Goal: Task Accomplishment & Management: Complete application form

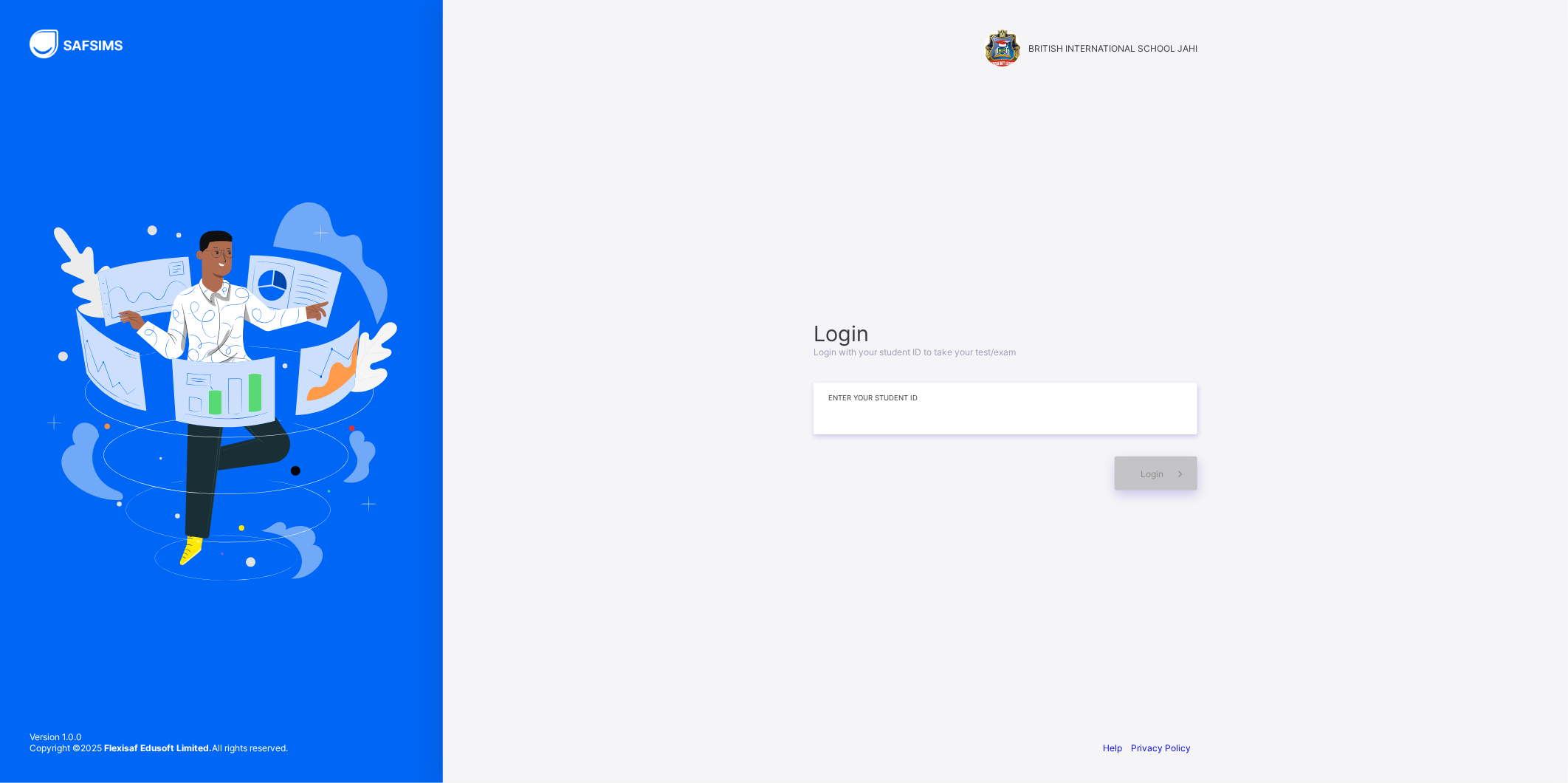
click at [1021, 395] on input at bounding box center [1005, 408] width 384 height 51
click at [902, 141] on div "**********" at bounding box center [1005, 406] width 413 height 585
click at [764, 115] on div "**********" at bounding box center [1005, 392] width 1125 height 783
drag, startPoint x: 877, startPoint y: 410, endPoint x: 729, endPoint y: 382, distance: 150.6
click at [729, 382] on div "**********" at bounding box center [1005, 392] width 1125 height 783
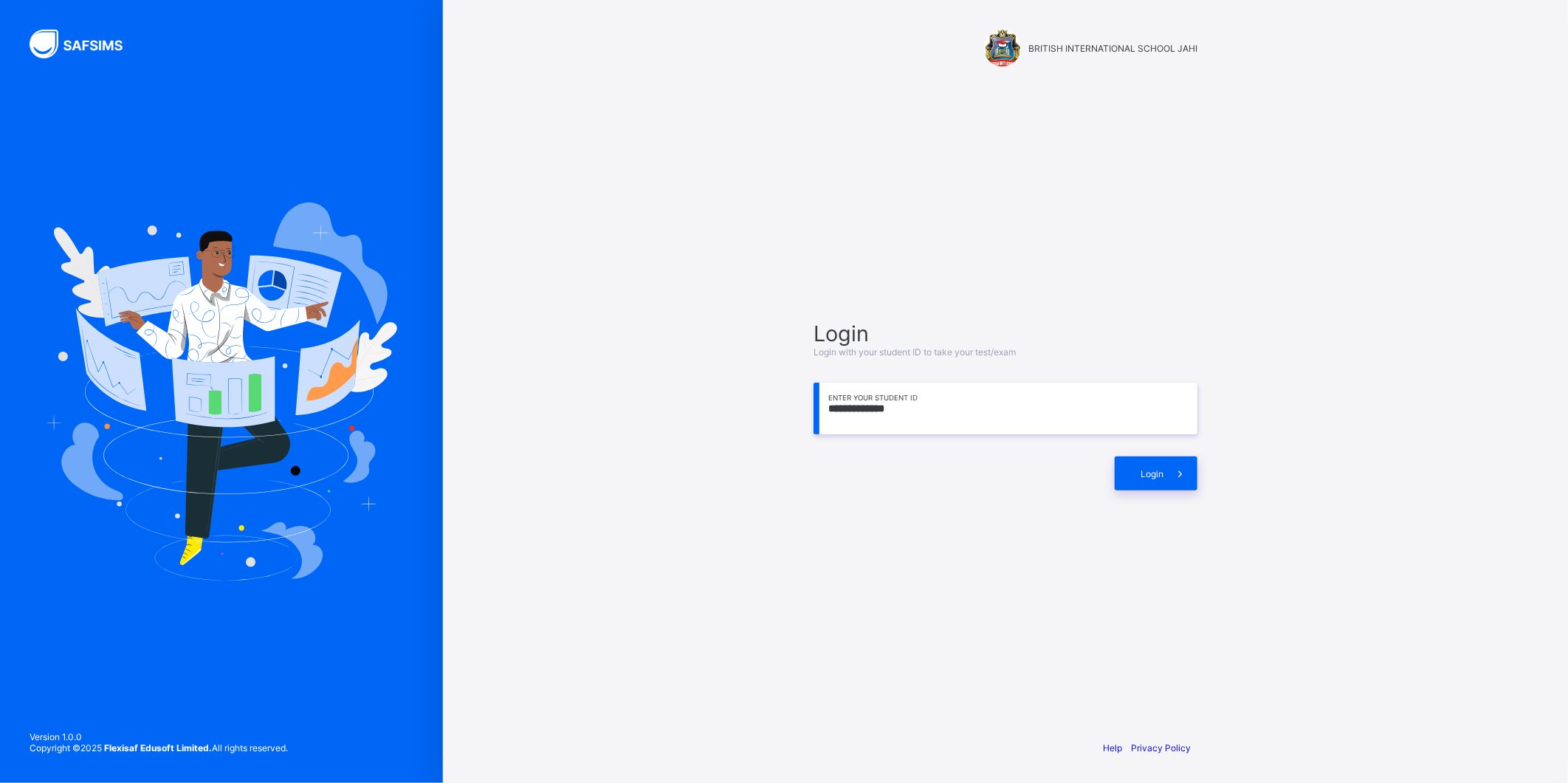
click at [746, 136] on div "**********" at bounding box center [1005, 392] width 1125 height 783
drag, startPoint x: 829, startPoint y: 412, endPoint x: 917, endPoint y: 425, distance: 89.0
click at [917, 425] on input "**********" at bounding box center [1005, 408] width 384 height 51
click at [950, 411] on input "**********" at bounding box center [1005, 408] width 384 height 51
click at [1137, 484] on div "Login" at bounding box center [1156, 473] width 83 height 34
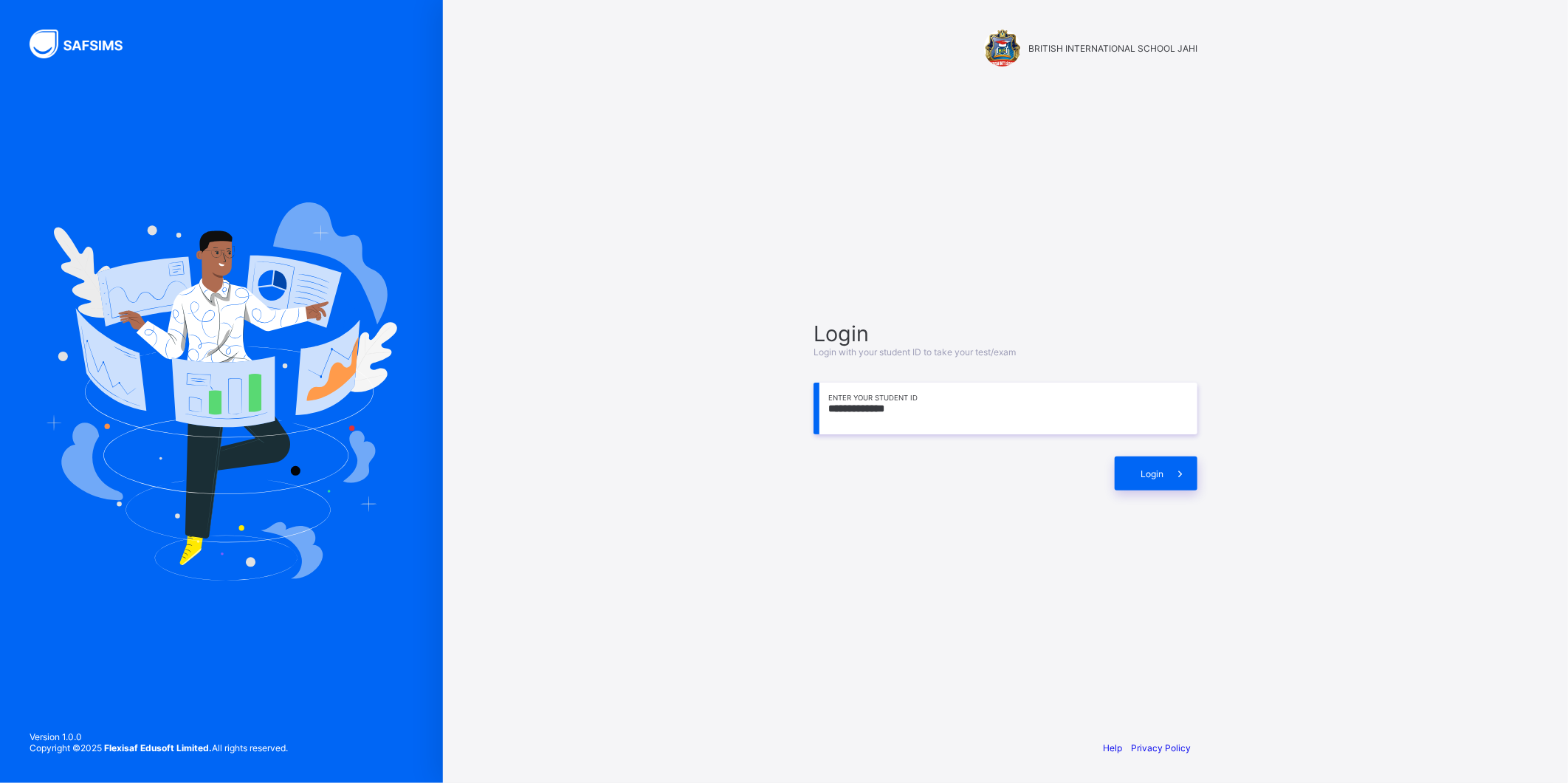
click at [1028, 416] on input "**********" at bounding box center [1005, 408] width 384 height 51
type input "**********"
click at [1167, 469] on span at bounding box center [1180, 473] width 34 height 34
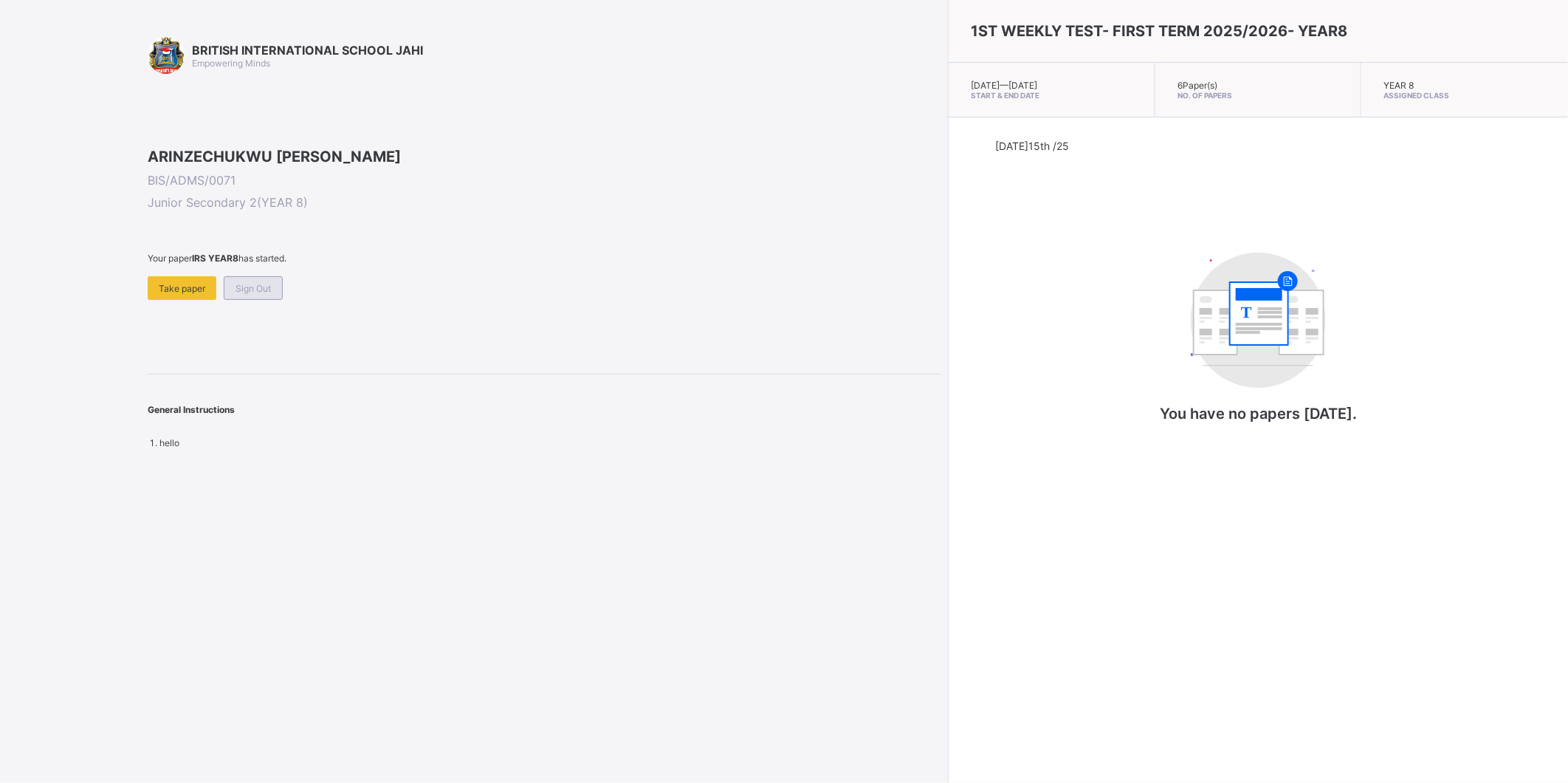
click at [270, 299] on div "Sign Out" at bounding box center [253, 288] width 59 height 23
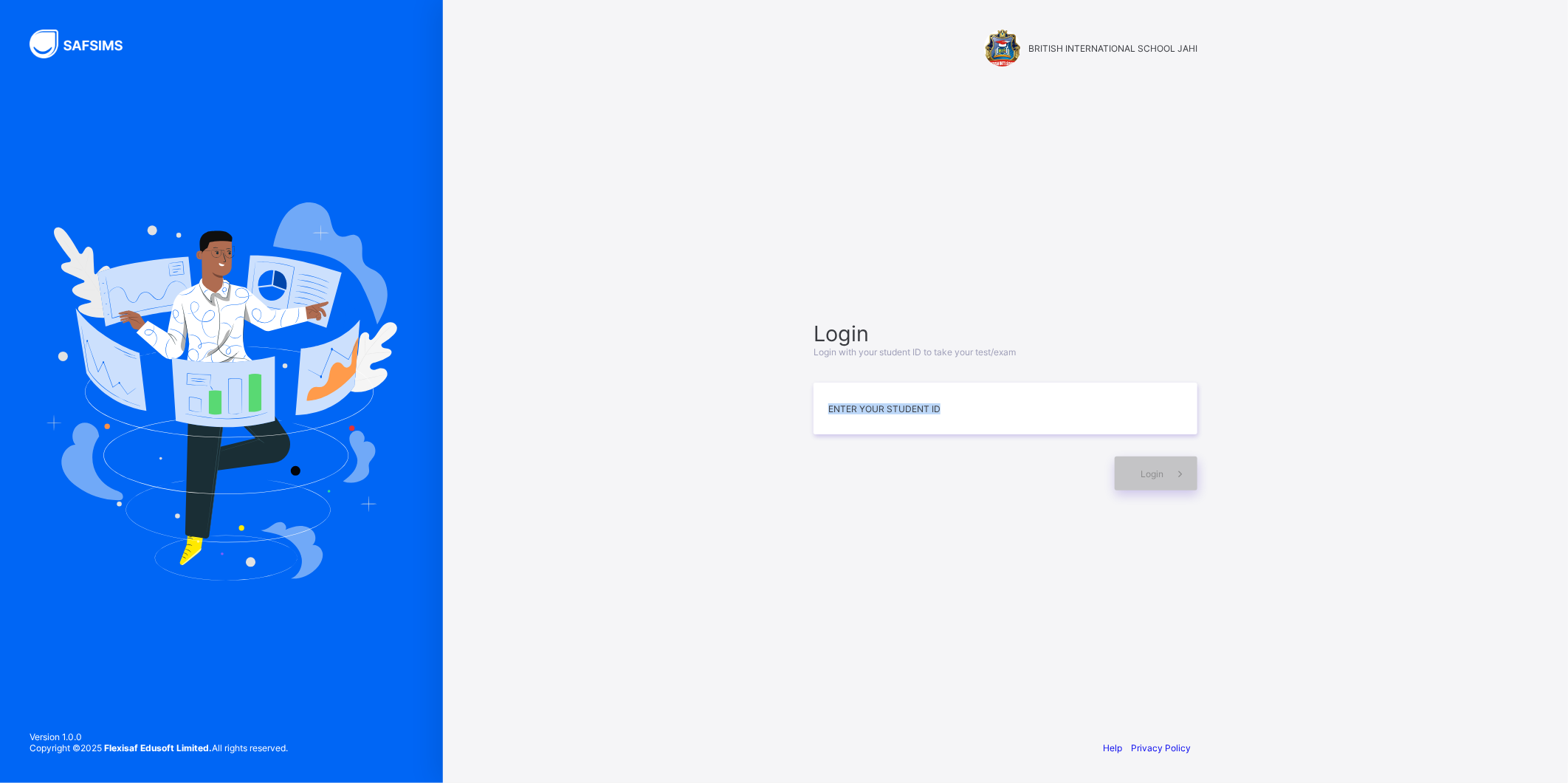
drag, startPoint x: 803, startPoint y: 408, endPoint x: 938, endPoint y: 484, distance: 154.9
click at [938, 484] on div "Login Login with your student ID to take your test/exam Enter your Student ID L…" at bounding box center [1005, 406] width 413 height 585
drag, startPoint x: 437, startPoint y: 129, endPoint x: 448, endPoint y: 148, distance: 22.0
click at [437, 130] on div at bounding box center [221, 392] width 443 height 783
drag, startPoint x: 848, startPoint y: 412, endPoint x: 860, endPoint y: 409, distance: 12.4
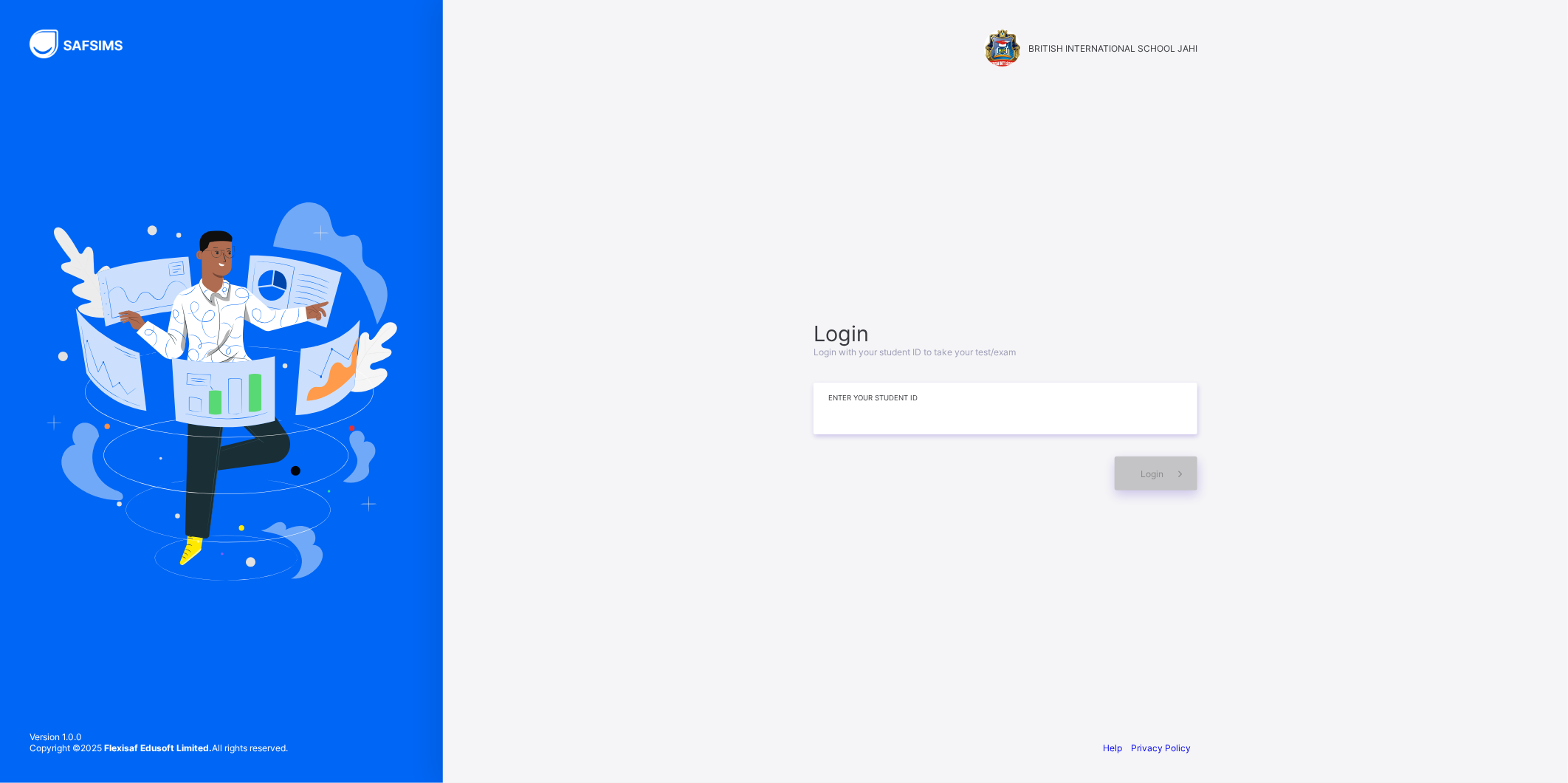
click at [859, 409] on input at bounding box center [1005, 408] width 384 height 51
drag, startPoint x: 1184, startPoint y: 473, endPoint x: 1184, endPoint y: 462, distance: 11.0
click at [1184, 465] on span at bounding box center [1180, 473] width 34 height 34
click at [995, 414] on input "**********" at bounding box center [1005, 408] width 384 height 51
type input "**********"
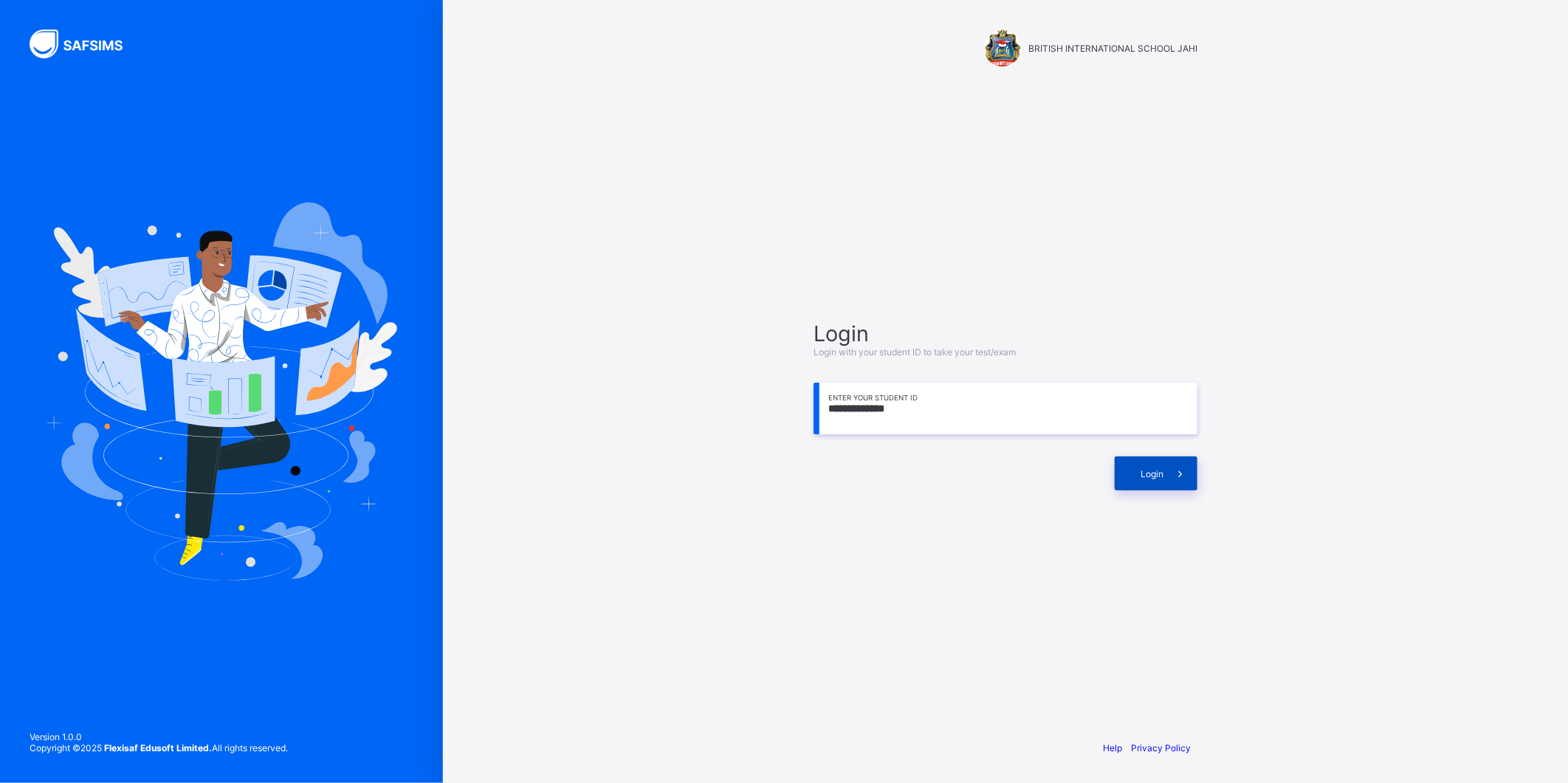
click at [1128, 483] on div "Login" at bounding box center [1156, 473] width 83 height 34
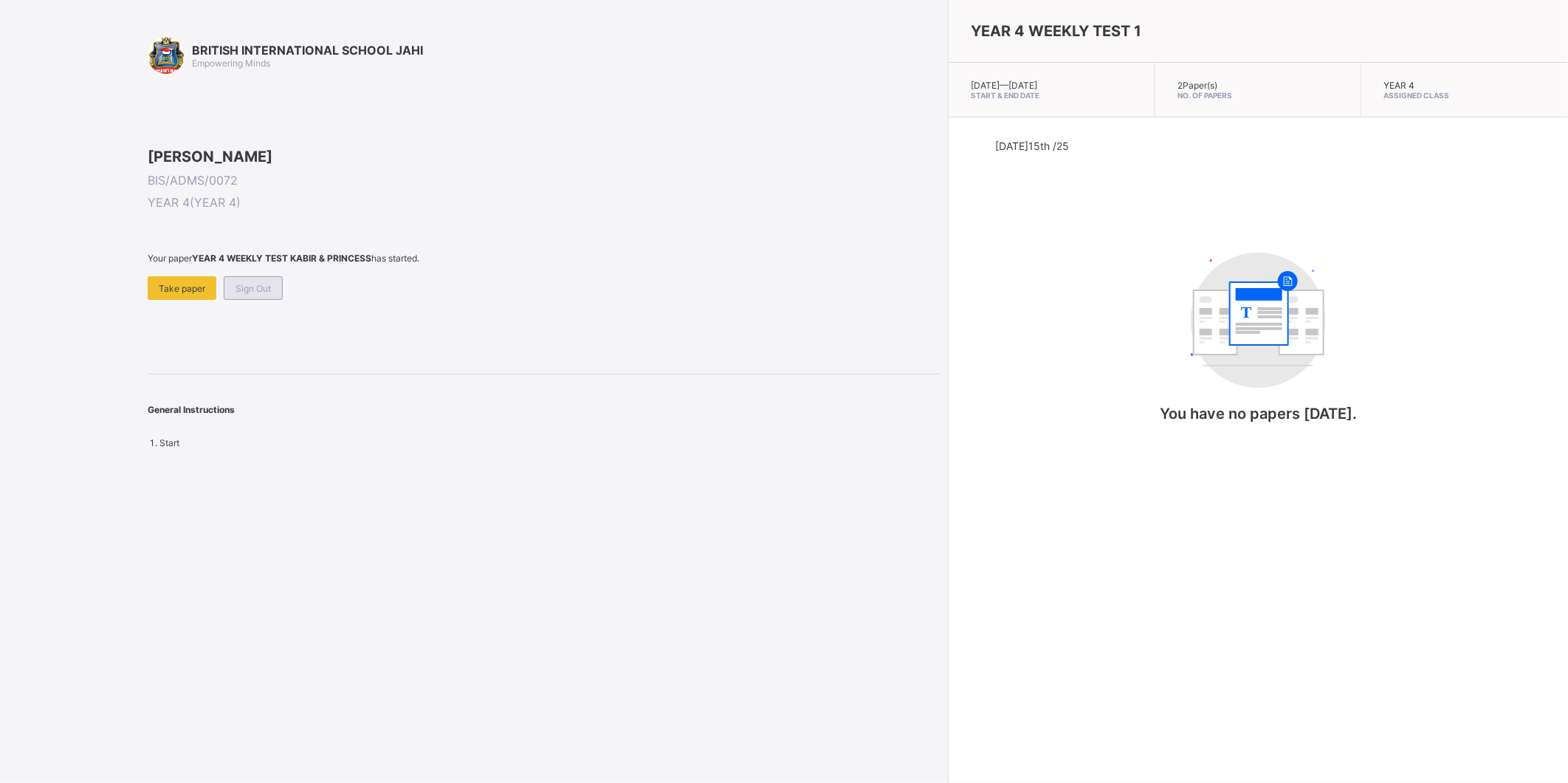
click at [278, 299] on div "Sign Out" at bounding box center [253, 288] width 59 height 23
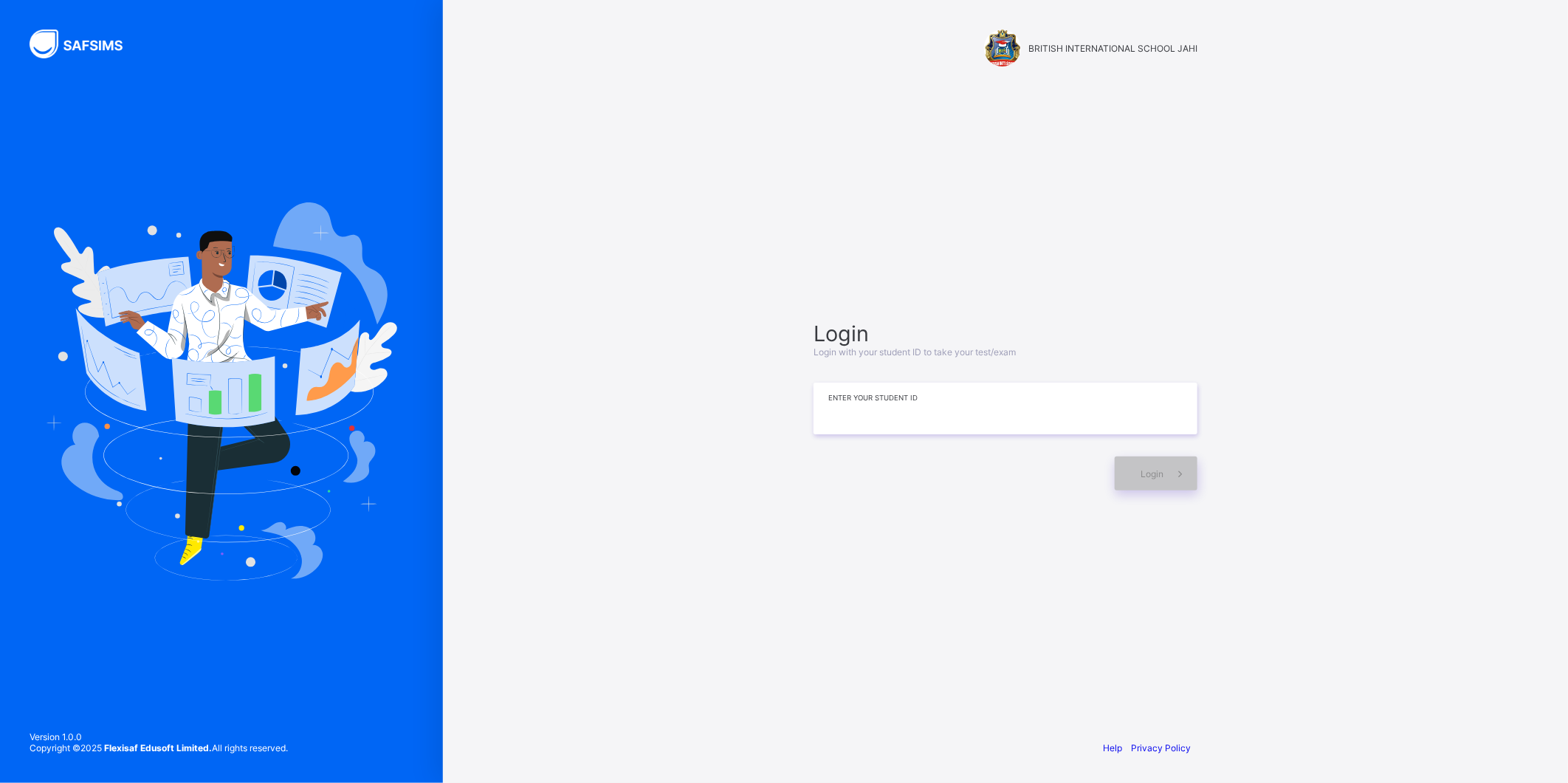
click at [1018, 416] on input at bounding box center [1005, 408] width 384 height 51
drag, startPoint x: 1166, startPoint y: 469, endPoint x: 1154, endPoint y: 474, distance: 13.0
click at [1154, 474] on div "Login" at bounding box center [1156, 473] width 83 height 34
drag, startPoint x: 1154, startPoint y: 474, endPoint x: 1095, endPoint y: 486, distance: 60.2
click at [1095, 479] on div at bounding box center [983, 473] width 341 height 11
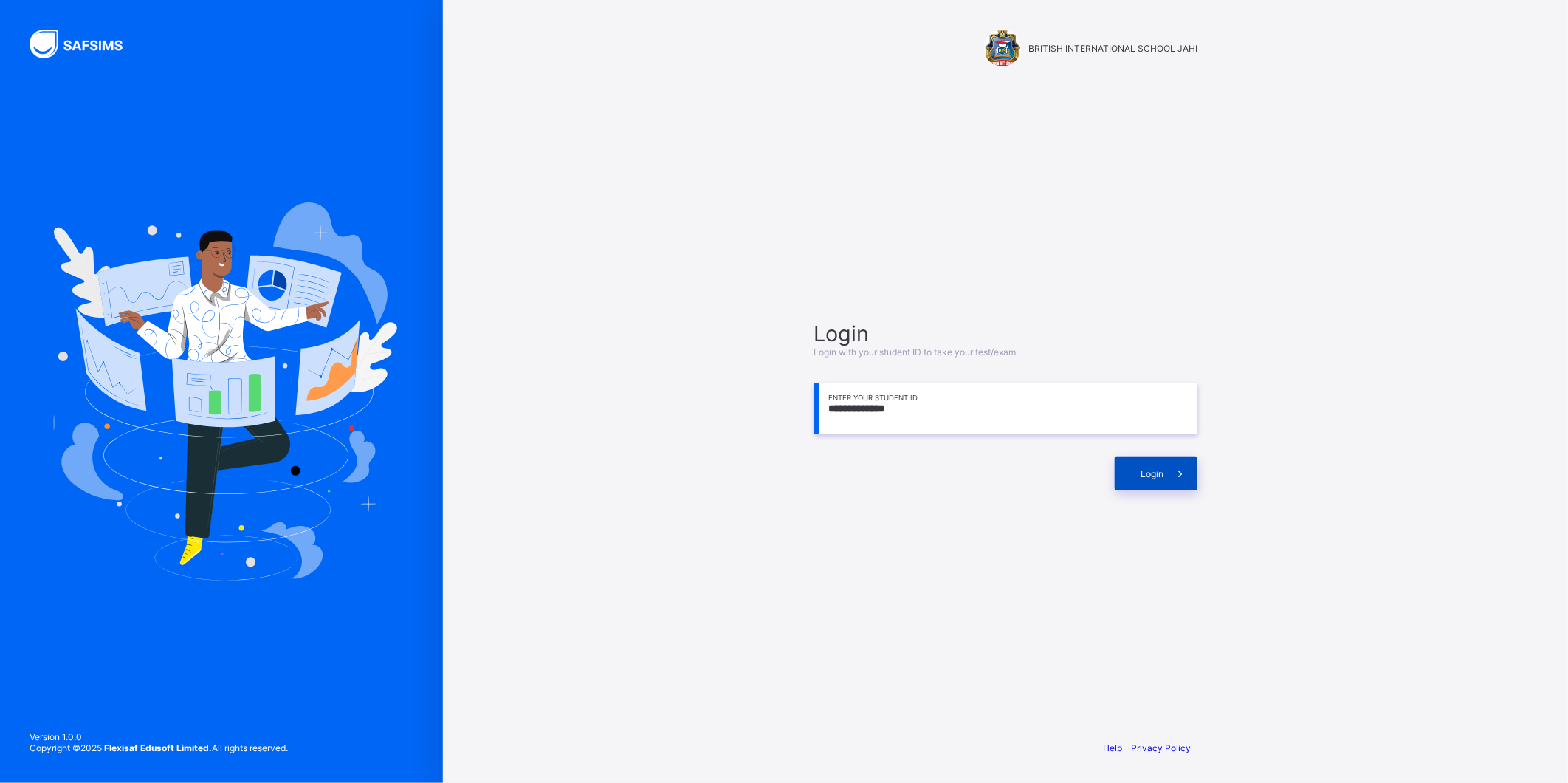
click at [1189, 487] on span at bounding box center [1180, 473] width 34 height 34
click at [949, 438] on div "**********" at bounding box center [1005, 406] width 384 height 170
click at [941, 432] on input "**********" at bounding box center [1005, 408] width 384 height 51
click at [1090, 212] on div "**********" at bounding box center [1005, 406] width 413 height 585
click at [493, 177] on div "**********" at bounding box center [1005, 392] width 1125 height 783
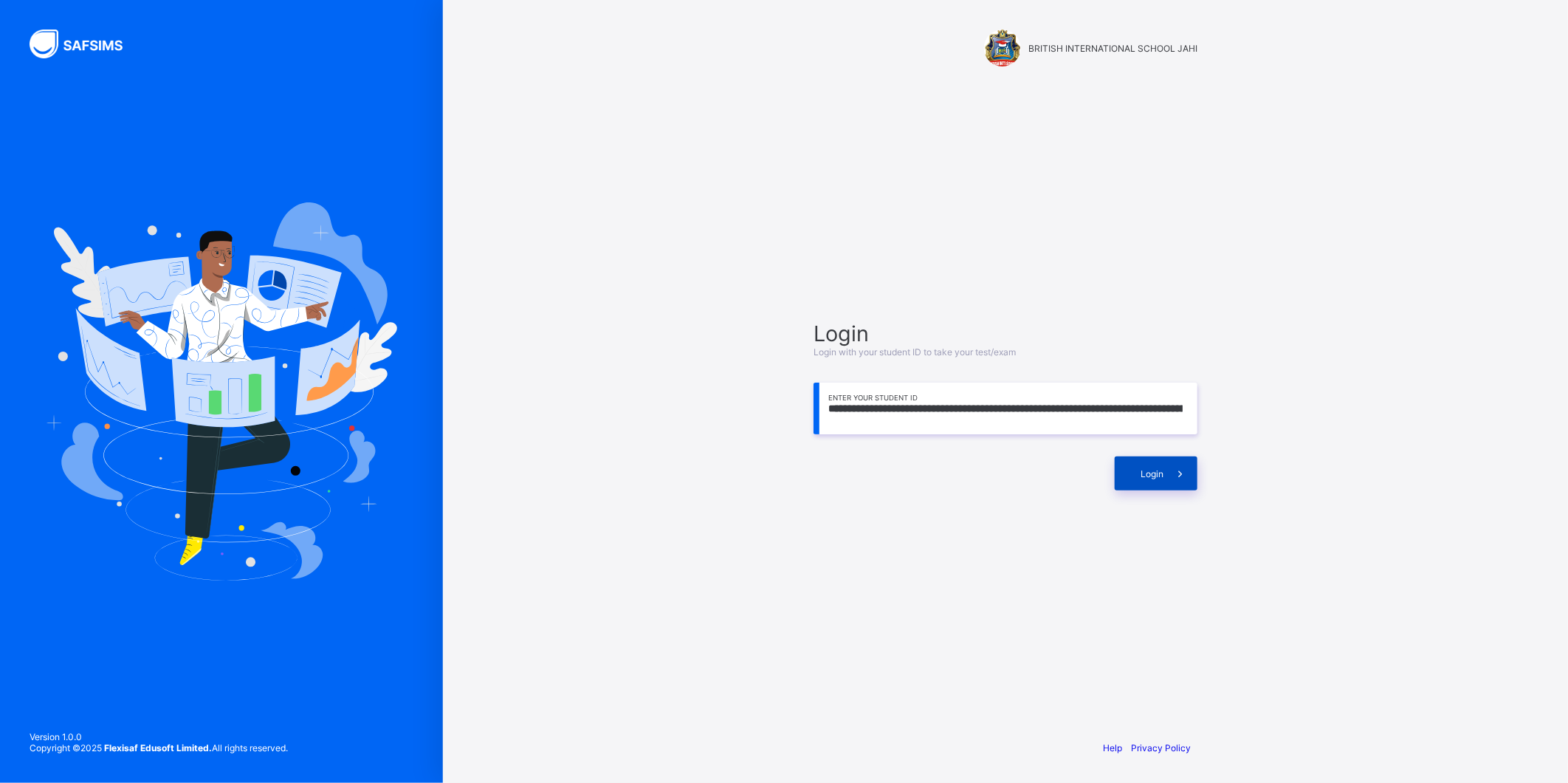
click at [1134, 469] on div "Login" at bounding box center [1156, 473] width 83 height 34
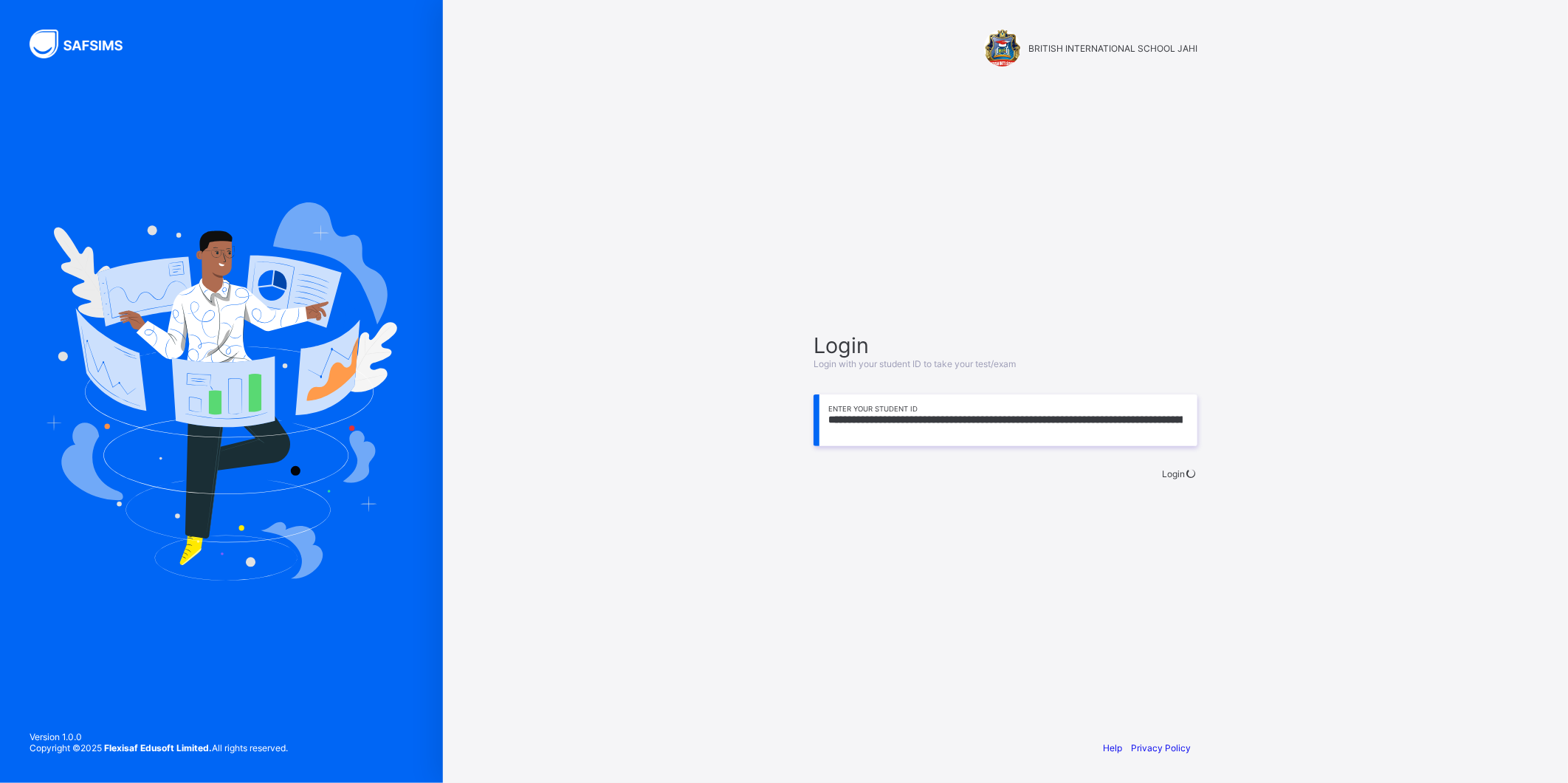
scroll to position [0, 56]
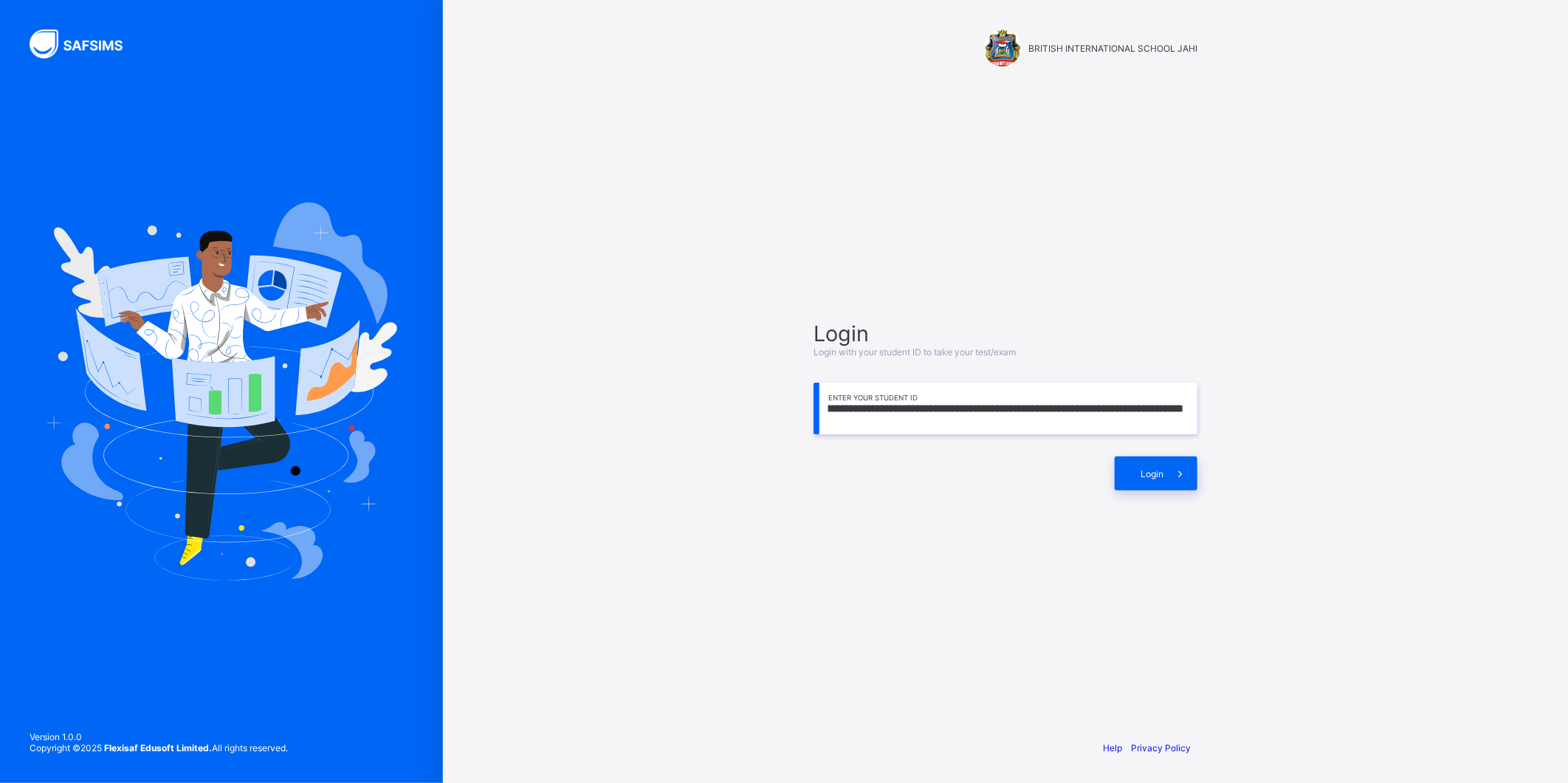
drag, startPoint x: 1184, startPoint y: 409, endPoint x: 877, endPoint y: 489, distance: 317.3
click at [875, 485] on div "**********" at bounding box center [1005, 406] width 384 height 170
type input "**********"
click at [1182, 481] on span at bounding box center [1180, 473] width 34 height 34
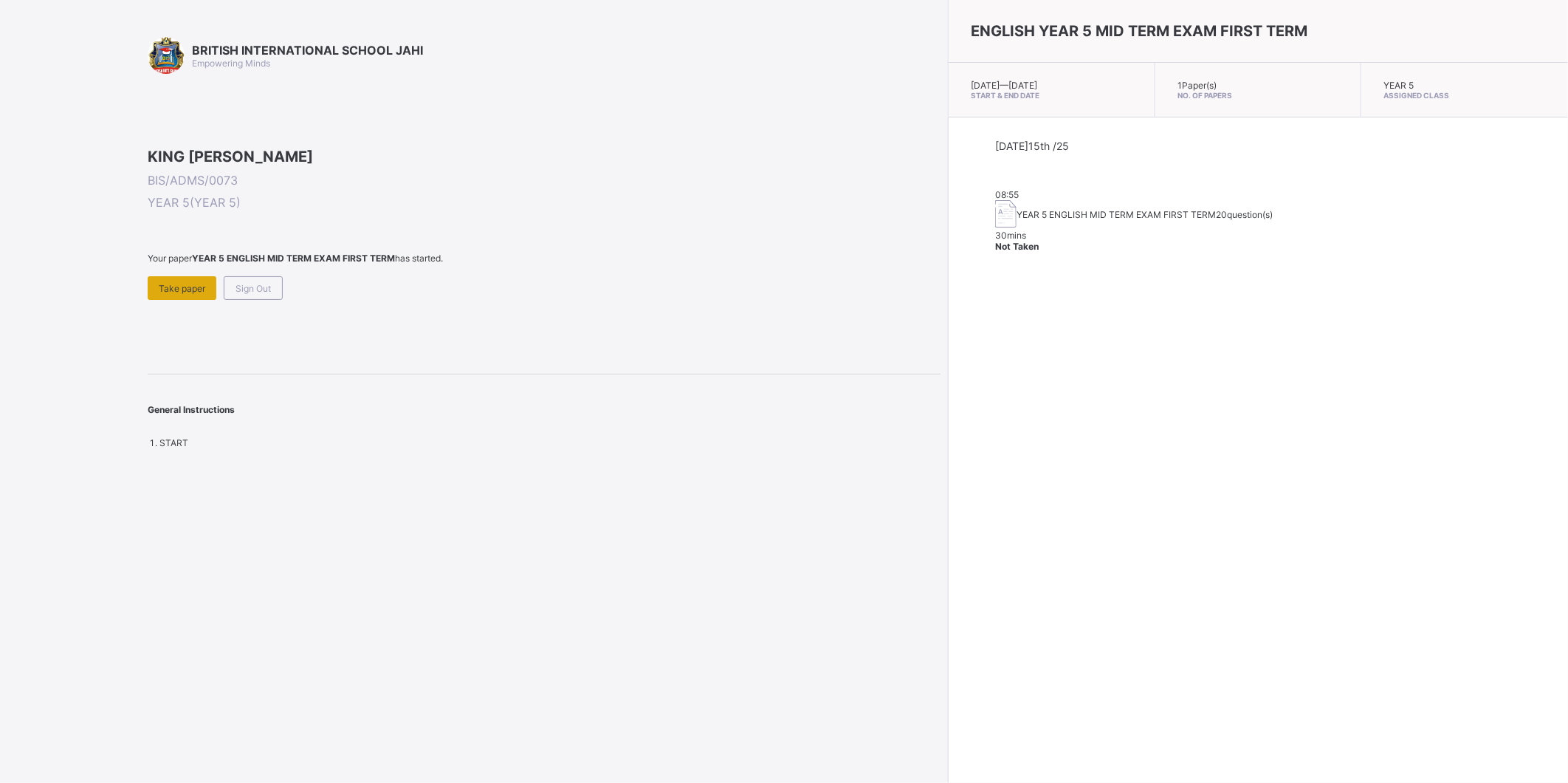
click at [189, 299] on div "Take paper" at bounding box center [182, 288] width 69 height 23
click at [246, 294] on span "Sign Out" at bounding box center [253, 289] width 35 height 11
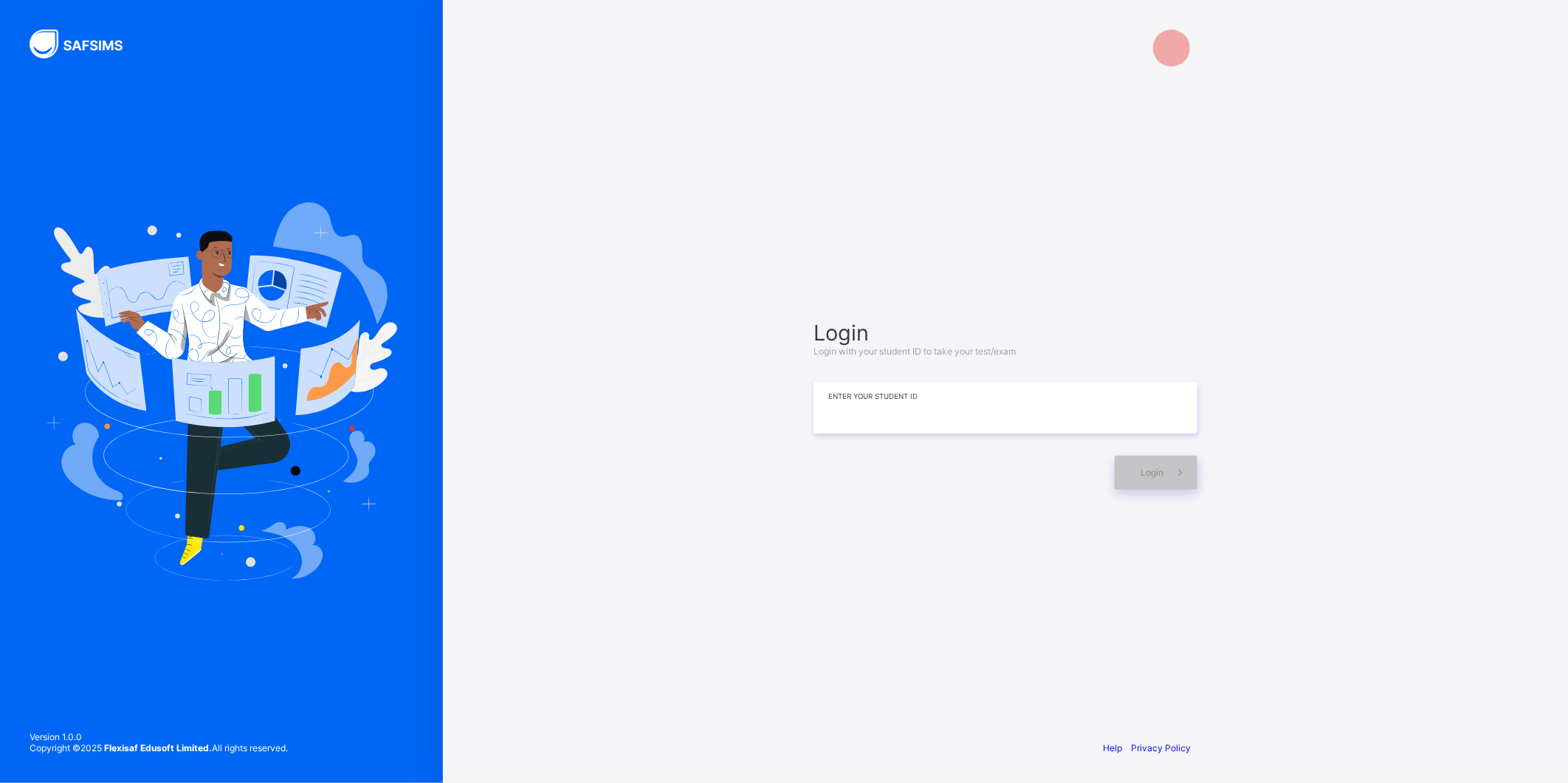
click at [894, 402] on input at bounding box center [1005, 407] width 384 height 51
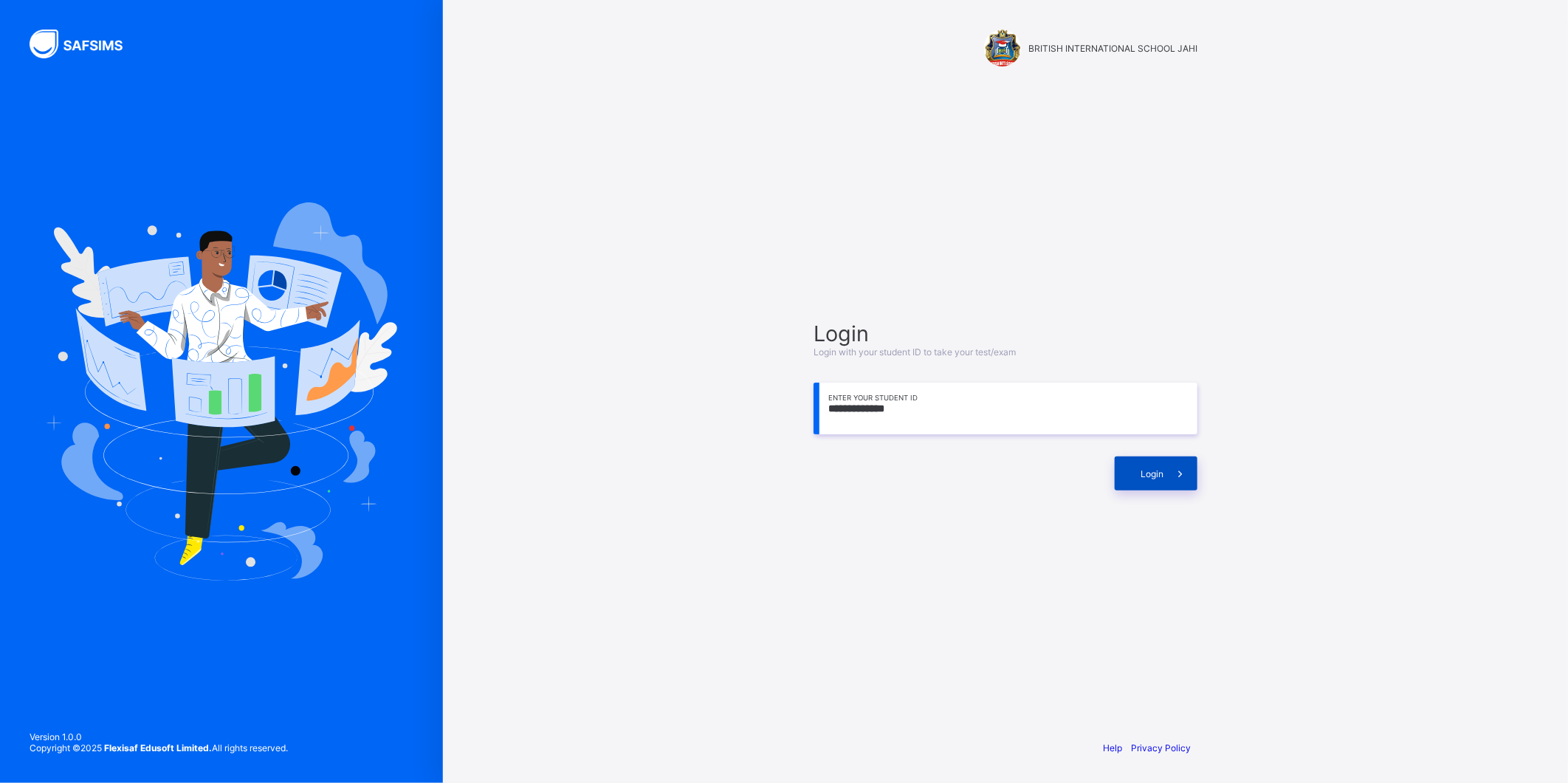
type input "**********"
click at [1194, 471] on span at bounding box center [1180, 473] width 34 height 34
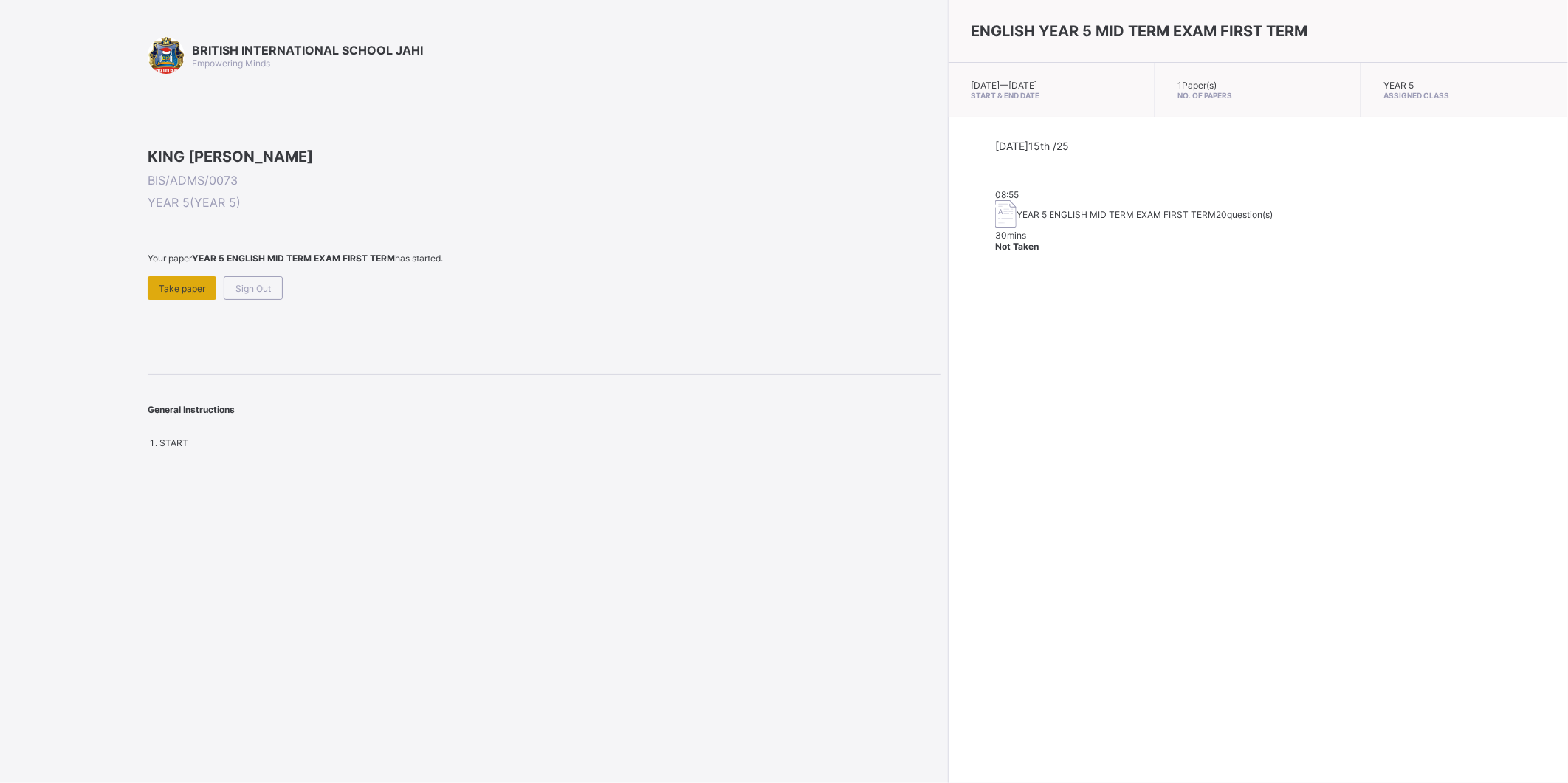
click at [162, 299] on div "Take paper" at bounding box center [182, 288] width 69 height 23
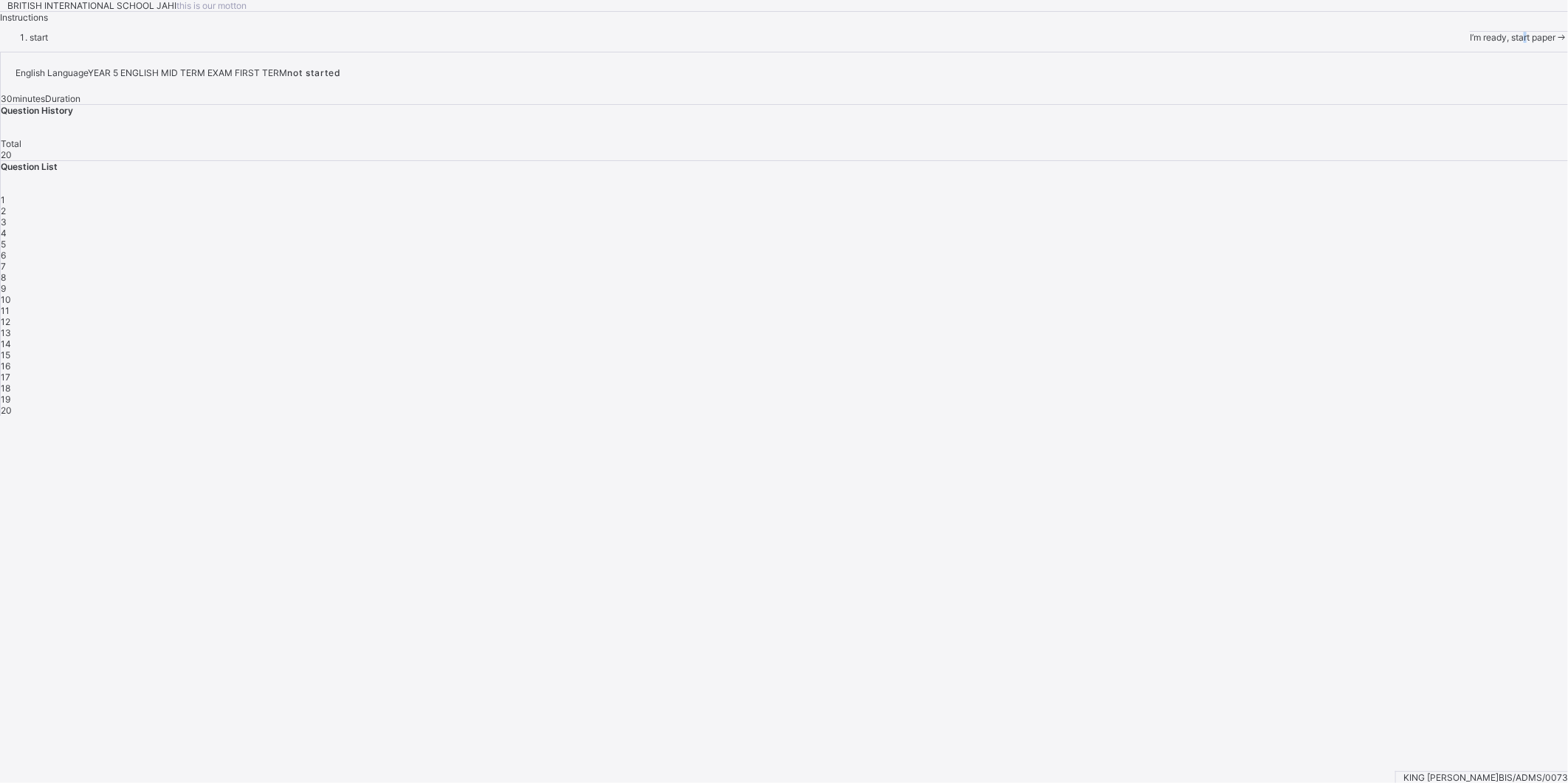
click at [1470, 43] on span "I’m ready, start paper" at bounding box center [1513, 37] width 86 height 11
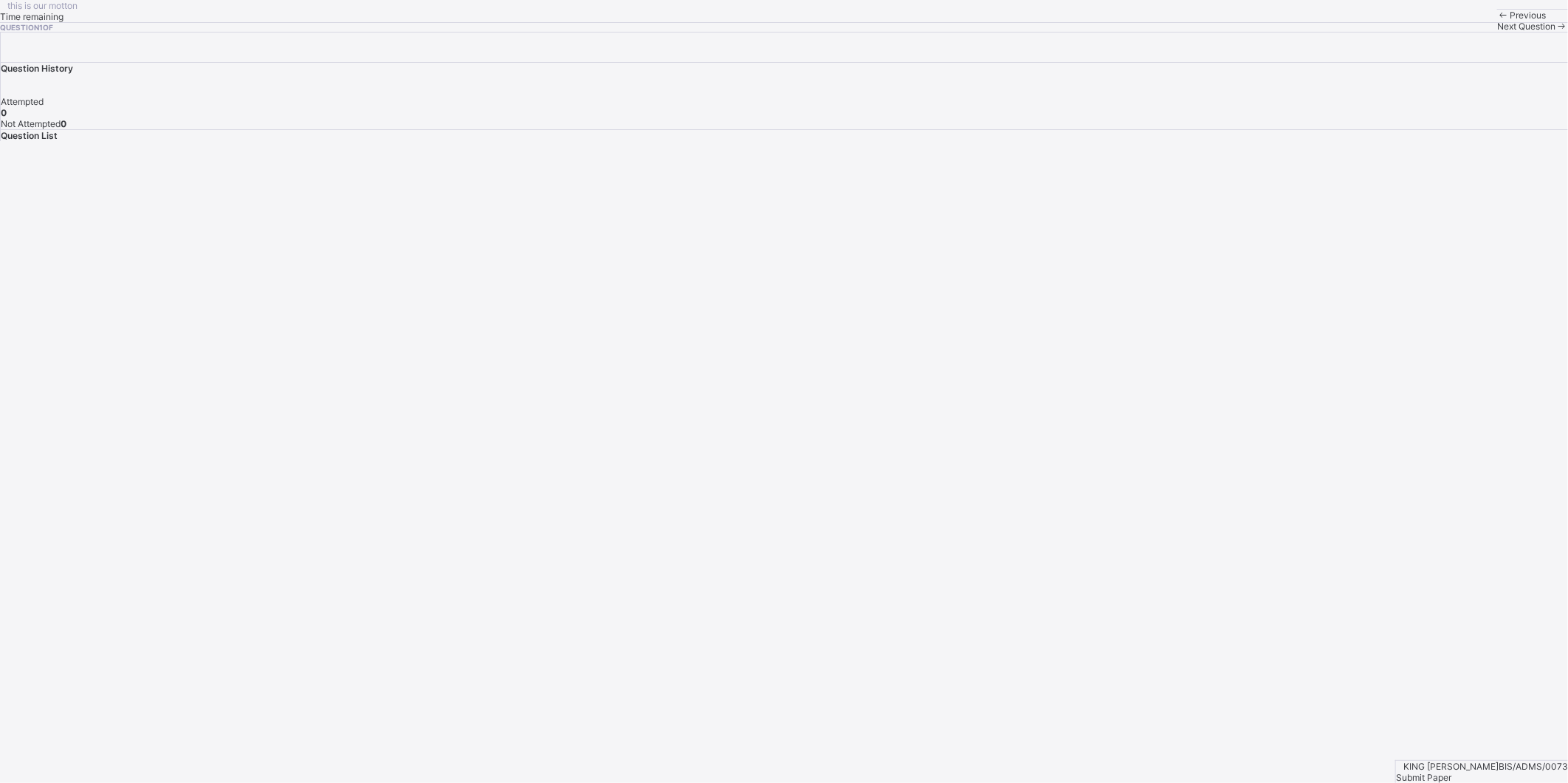
click at [1451, 771] on span "Submit Paper" at bounding box center [1423, 777] width 55 height 11
click at [30, 317] on span "Cancel" at bounding box center [15, 312] width 30 height 11
click at [1497, 32] on span "Next Question" at bounding box center [1526, 27] width 58 height 11
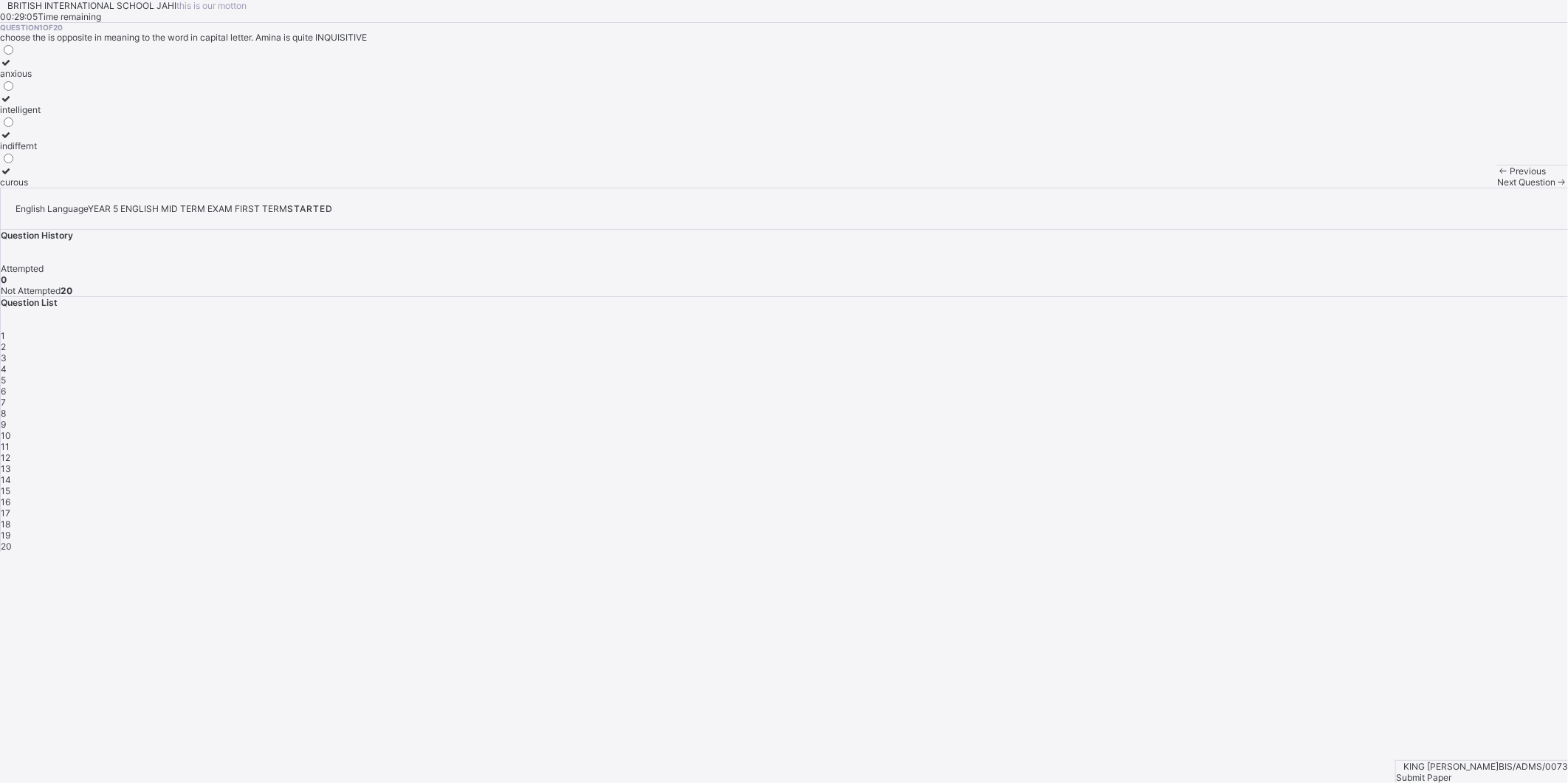
click at [41, 115] on label "intelligent" at bounding box center [20, 104] width 41 height 22
click at [1497, 187] on div "Next Question" at bounding box center [1532, 182] width 71 height 11
click at [1497, 187] on span "Next Question" at bounding box center [1526, 182] width 58 height 11
click at [1497, 176] on icon at bounding box center [1503, 171] width 12 height 11
click at [55, 151] on div "transferred to" at bounding box center [27, 146] width 55 height 11
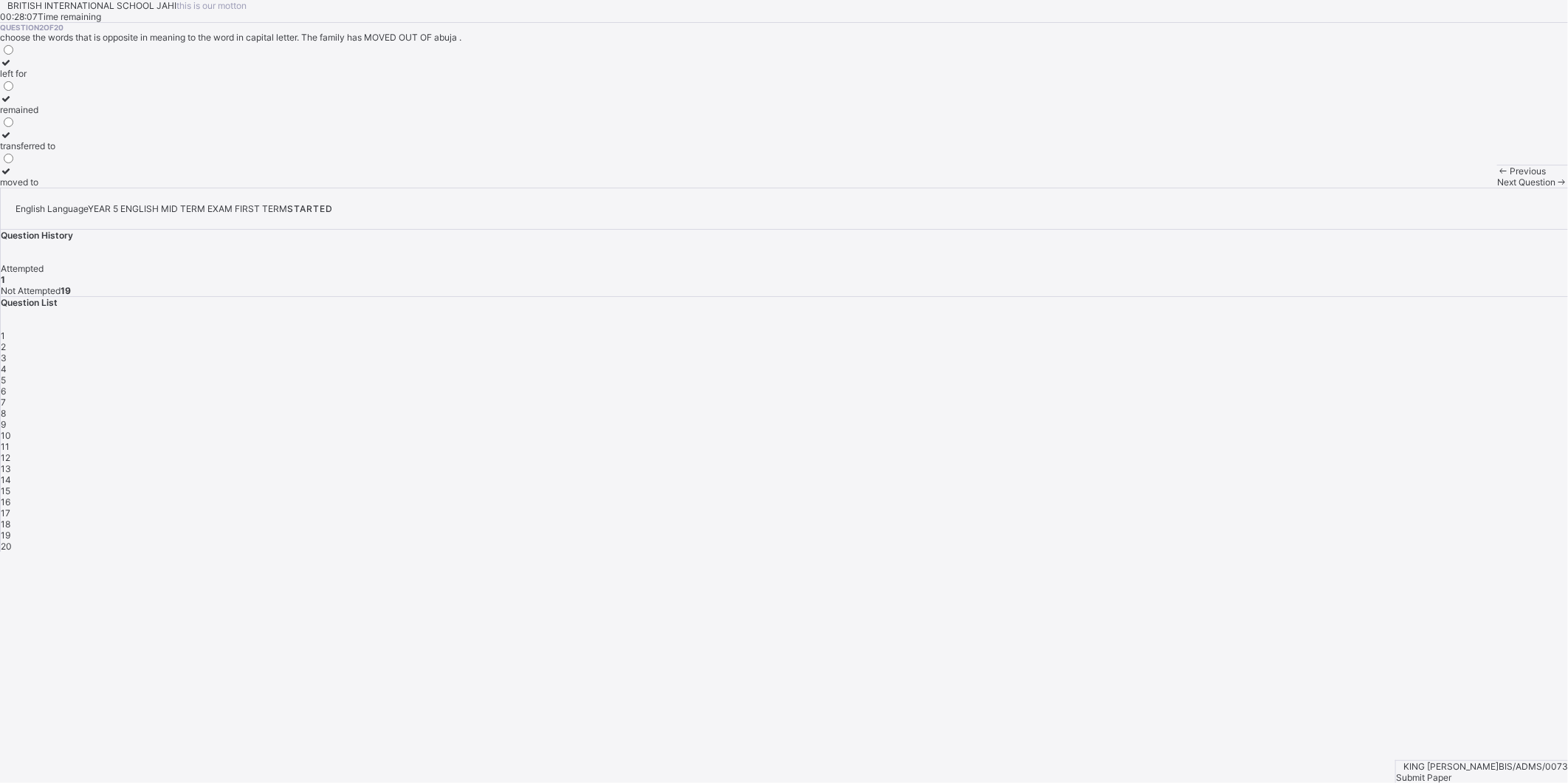
click at [1497, 187] on div "Next Question" at bounding box center [1532, 182] width 71 height 11
drag, startPoint x: 150, startPoint y: 293, endPoint x: 161, endPoint y: 288, distance: 12.1
click at [44, 151] on label "mandatory" at bounding box center [22, 140] width 44 height 22
drag, startPoint x: 161, startPoint y: 288, endPoint x: 172, endPoint y: 306, distance: 21.1
click at [44, 151] on div "mandatory" at bounding box center [22, 146] width 44 height 11
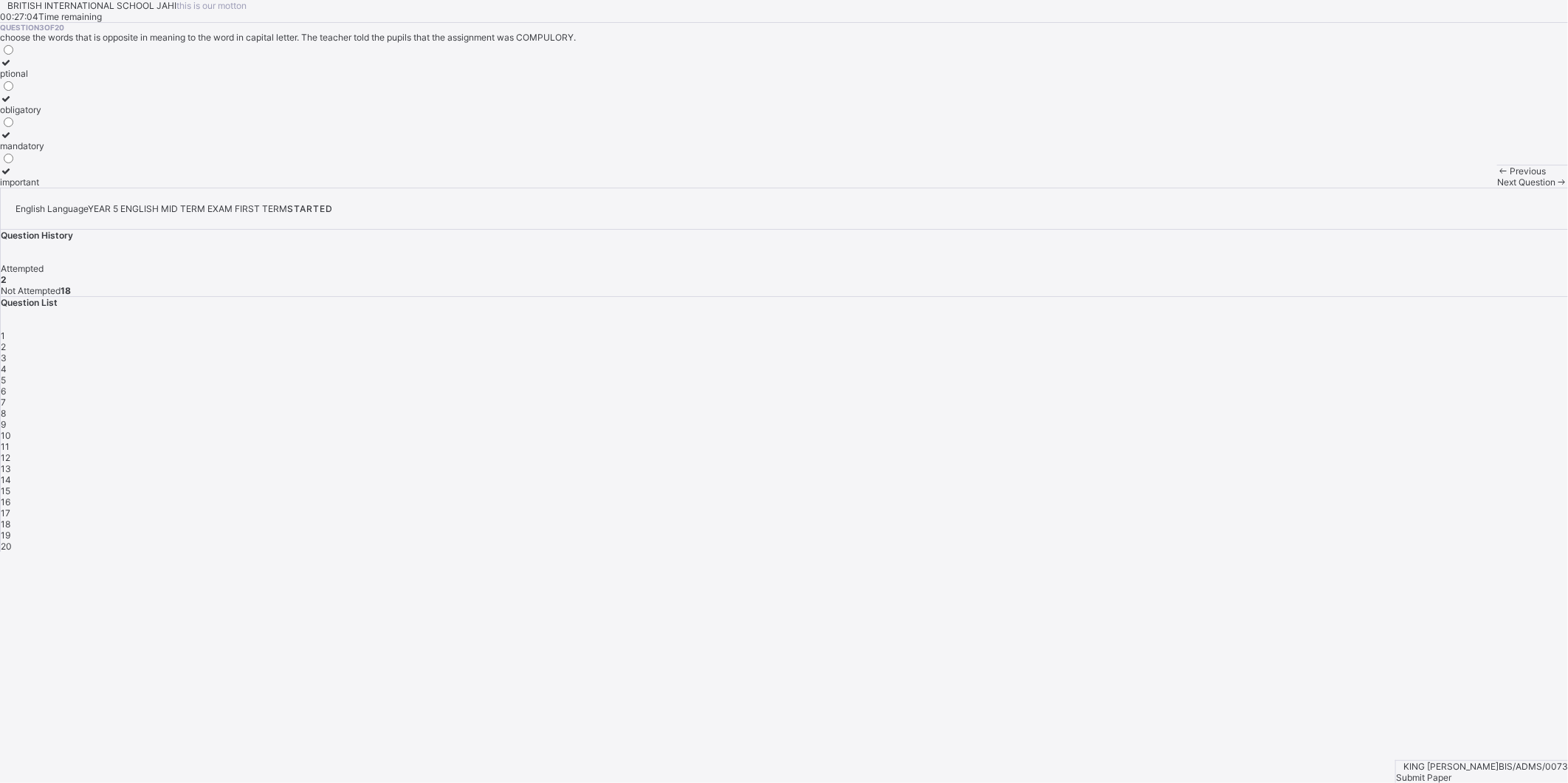
click at [1556, 187] on span at bounding box center [1562, 182] width 12 height 11
click at [1372, 353] on div "3" at bounding box center [784, 358] width 1567 height 11
click at [44, 151] on label "mandatory" at bounding box center [22, 140] width 44 height 22
click at [1556, 187] on span at bounding box center [1562, 182] width 12 height 11
click at [45, 79] on label "dumped" at bounding box center [23, 68] width 45 height 22
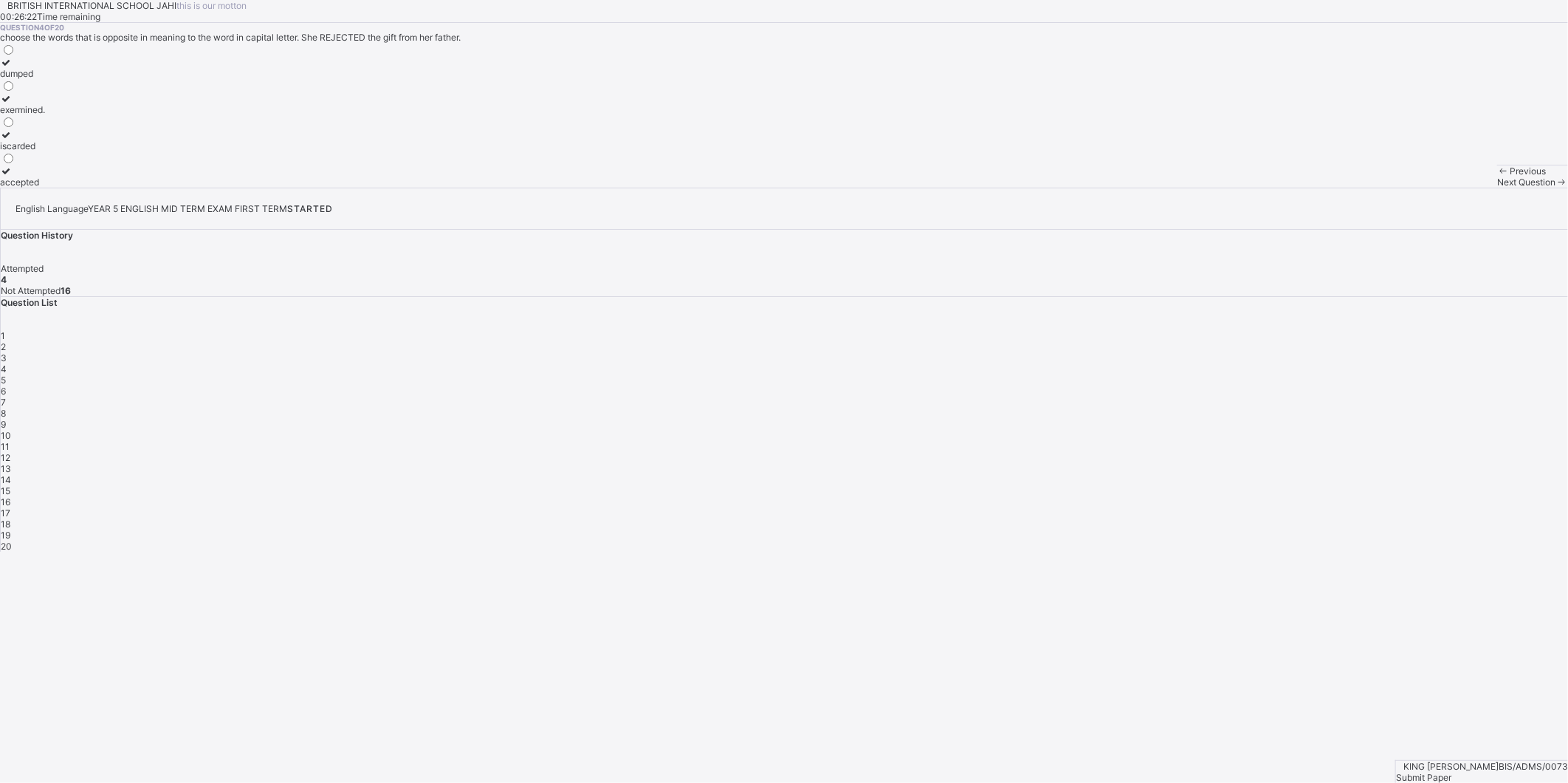
drag, startPoint x: 1202, startPoint y: 748, endPoint x: 1177, endPoint y: 756, distance: 26.2
click at [1556, 187] on span at bounding box center [1562, 182] width 12 height 11
click at [58, 151] on label "regular" at bounding box center [29, 140] width 58 height 22
click at [1497, 187] on span "Next Question" at bounding box center [1526, 182] width 58 height 11
click at [1510, 176] on span "Previous" at bounding box center [1527, 171] width 36 height 11
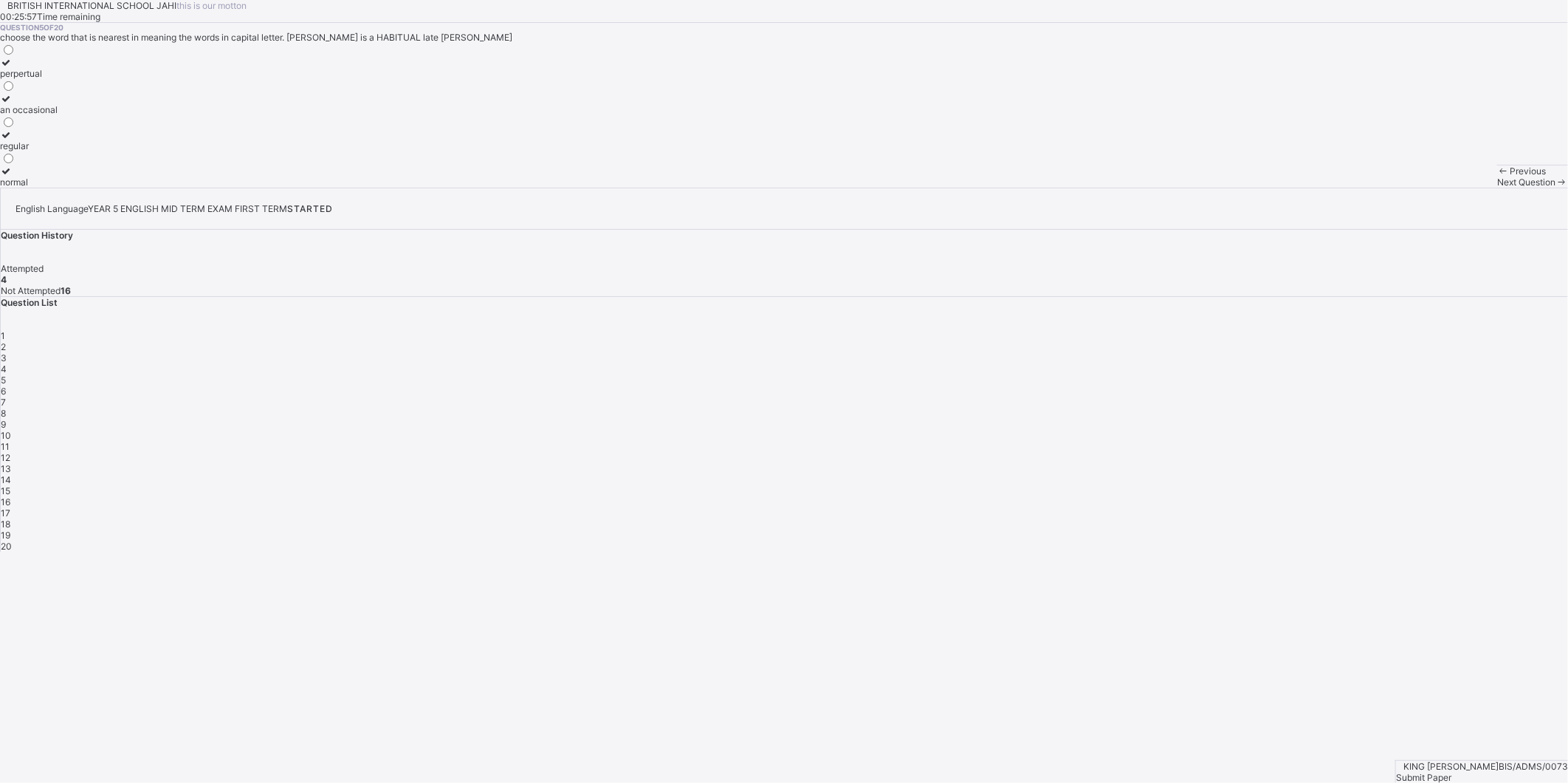
click at [58, 151] on label "regular" at bounding box center [29, 140] width 58 height 22
click at [1497, 187] on div "Next Question" at bounding box center [1532, 182] width 71 height 11
click at [1497, 176] on div "Previous" at bounding box center [1532, 171] width 71 height 11
click at [1556, 187] on span at bounding box center [1562, 182] width 12 height 11
click at [43, 151] on div "decreases" at bounding box center [21, 146] width 43 height 11
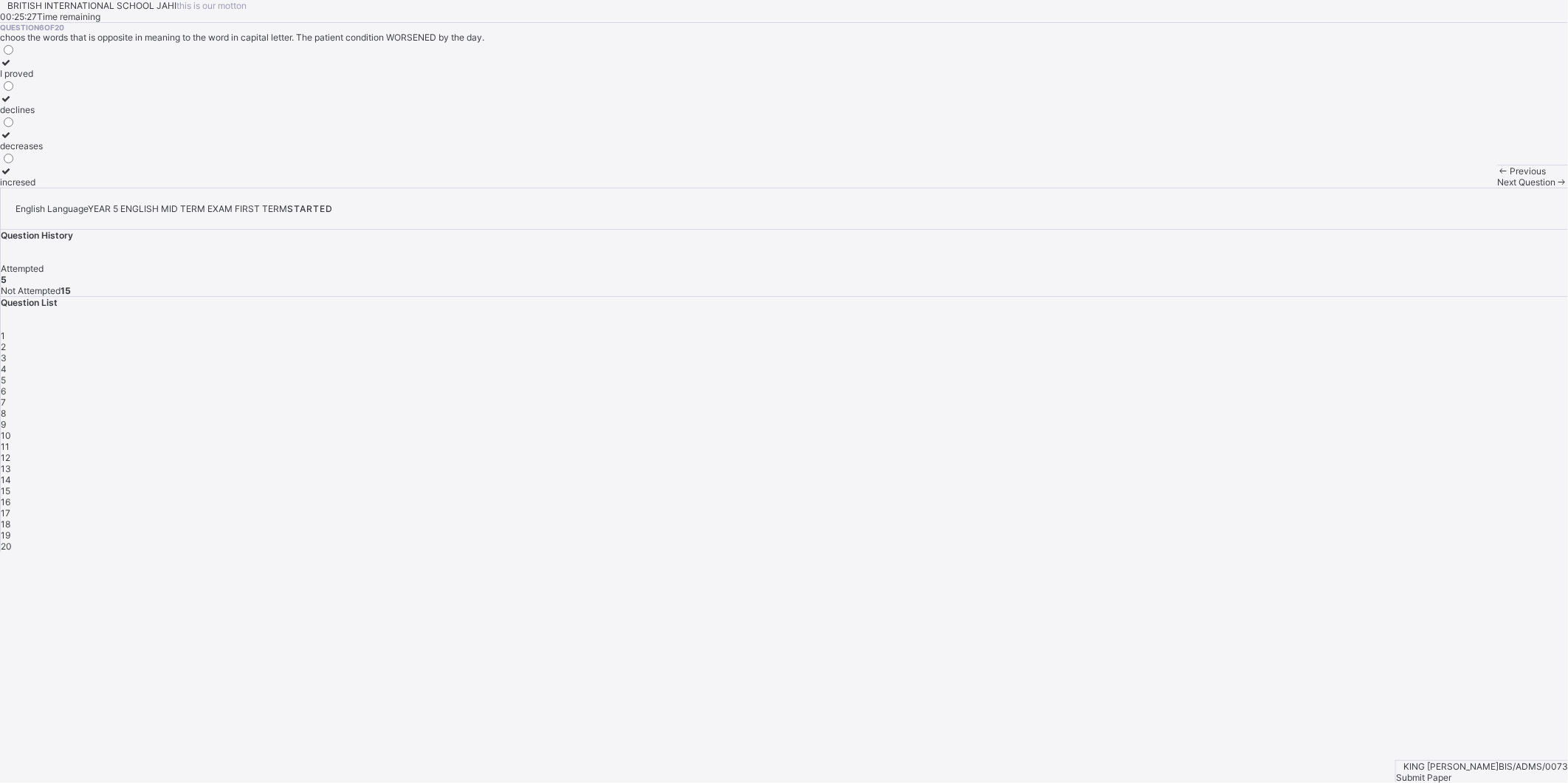
click at [1556, 187] on span at bounding box center [1562, 182] width 12 height 11
click at [47, 115] on div "empty" at bounding box center [23, 109] width 47 height 11
click at [1556, 187] on span at bounding box center [1562, 182] width 12 height 11
click at [41, 79] on label "hid" at bounding box center [20, 68] width 41 height 22
click at [1497, 187] on span "Next Question" at bounding box center [1526, 182] width 58 height 11
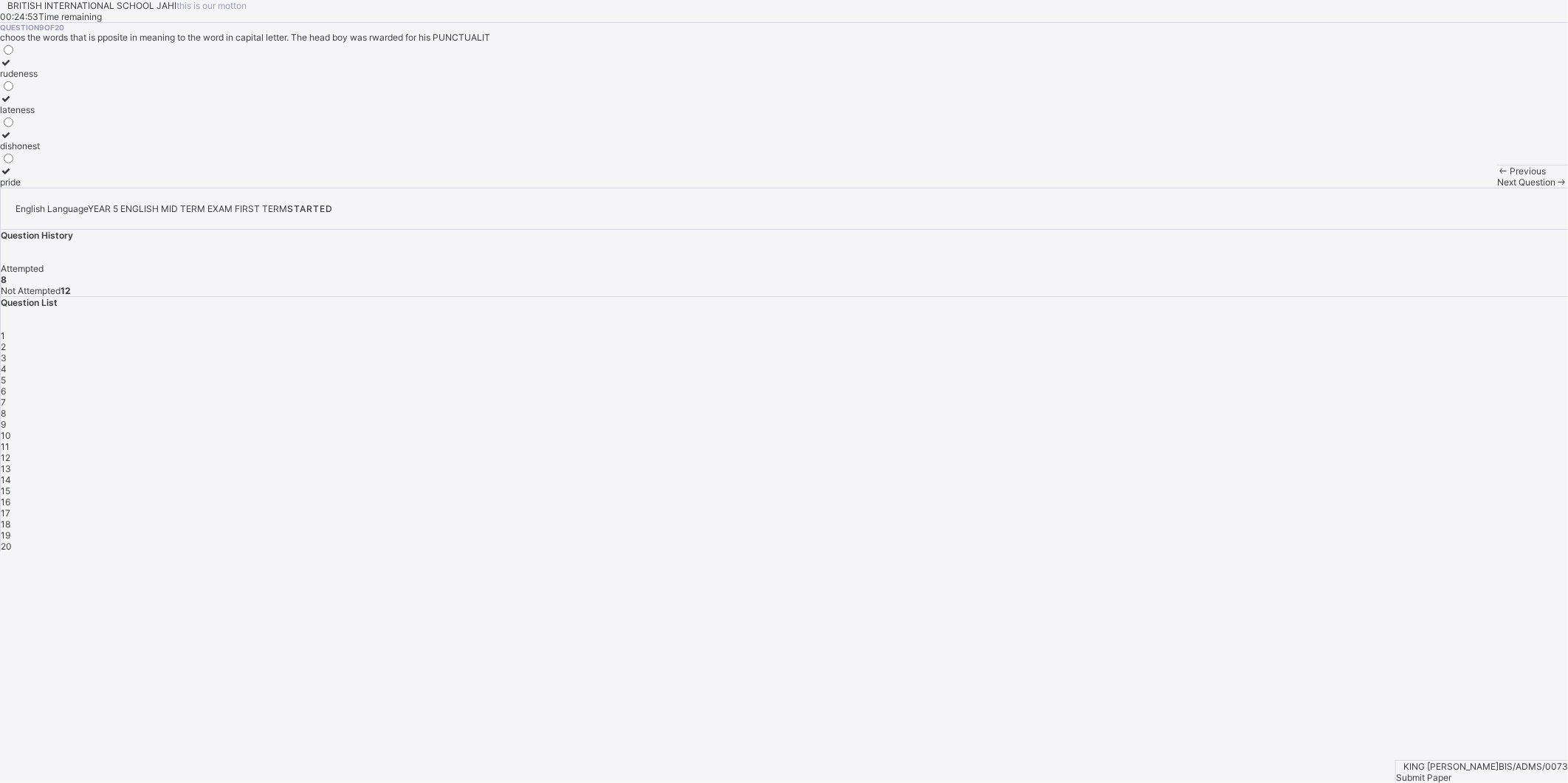
drag, startPoint x: 765, startPoint y: 557, endPoint x: 509, endPoint y: 438, distance: 282.3
click at [509, 187] on div "BRITISH INTERNATIONAL SCHOOL JAHI this is our [PERSON_NAME] 00:24:53 Time remai…" at bounding box center [784, 94] width 1568 height 187
click at [40, 151] on div "dishonest" at bounding box center [19, 146] width 40 height 11
click at [40, 151] on label "dishonest" at bounding box center [19, 140] width 40 height 22
click at [40, 79] on div "rudeness" at bounding box center [19, 73] width 40 height 11
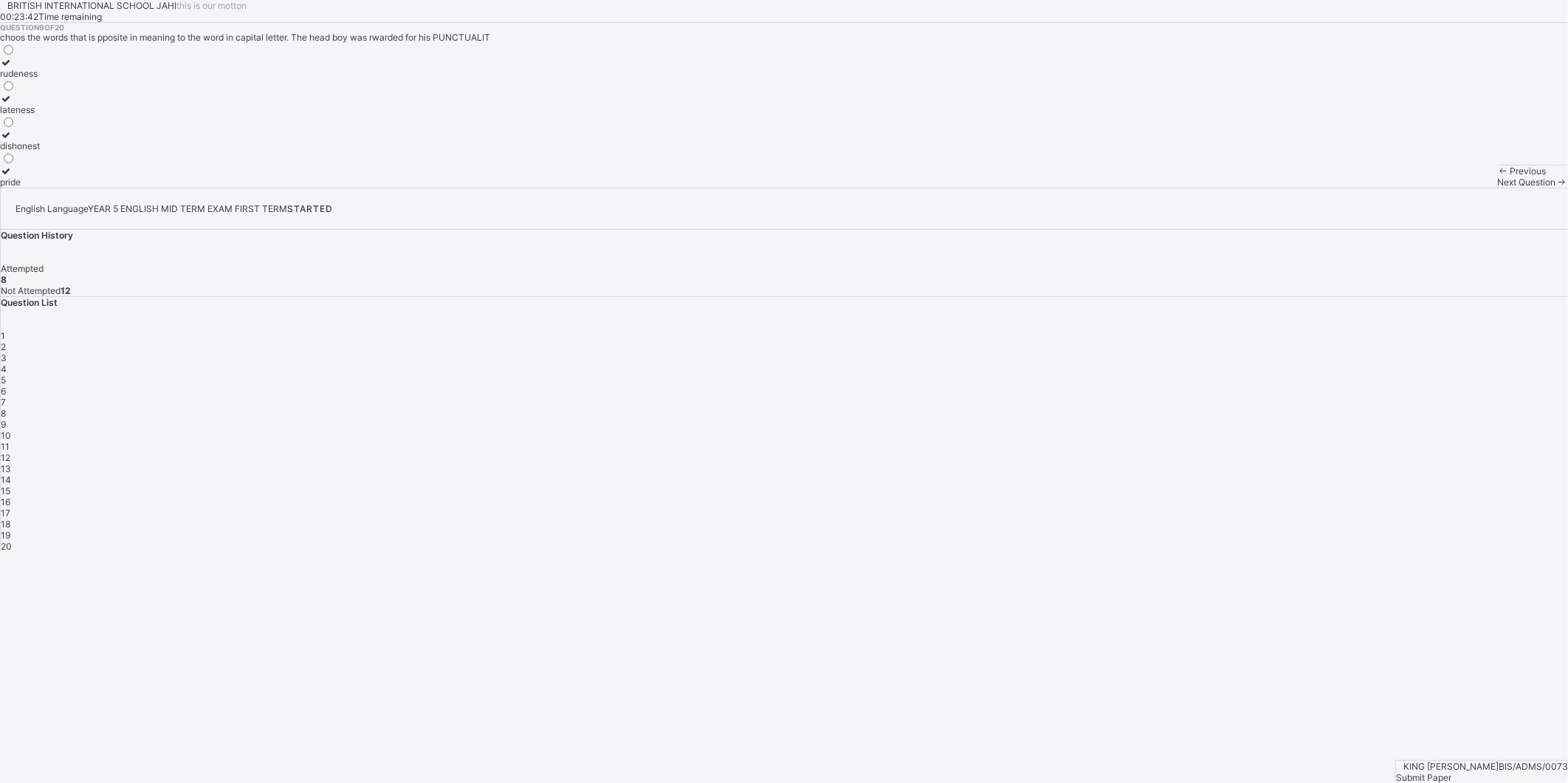
click at [1497, 187] on div "Next Question" at bounding box center [1532, 182] width 71 height 11
drag, startPoint x: 130, startPoint y: 784, endPoint x: 148, endPoint y: 806, distance: 28.4
click at [148, 782] on html "BRITISH INTERNATIONAL SCHOOL JAHI this is our [PERSON_NAME] 00:23:37 Time remai…" at bounding box center [784, 392] width 1568 height 783
drag, startPoint x: 148, startPoint y: 806, endPoint x: 113, endPoint y: 742, distance: 72.9
click at [1497, 187] on div "Previous Next Question" at bounding box center [1532, 175] width 71 height 23
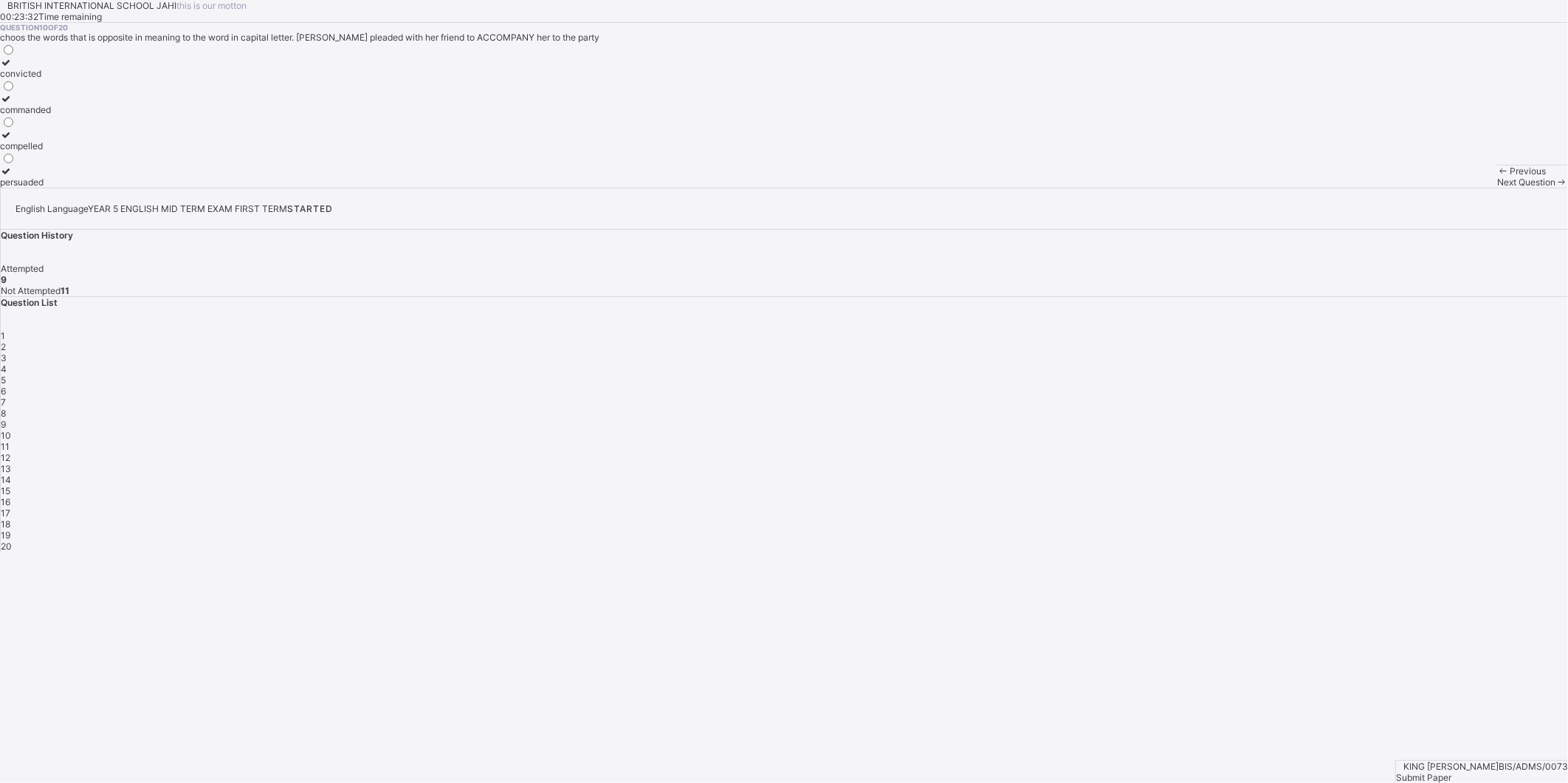
click at [1497, 176] on div "Previous" at bounding box center [1532, 171] width 71 height 11
click at [1497, 187] on div "Next Question" at bounding box center [1532, 182] width 71 height 11
click at [51, 187] on label "persuaded" at bounding box center [25, 176] width 51 height 22
click at [1497, 187] on div "Next Question" at bounding box center [1532, 182] width 71 height 11
click at [1510, 176] on span "Previous" at bounding box center [1527, 171] width 36 height 11
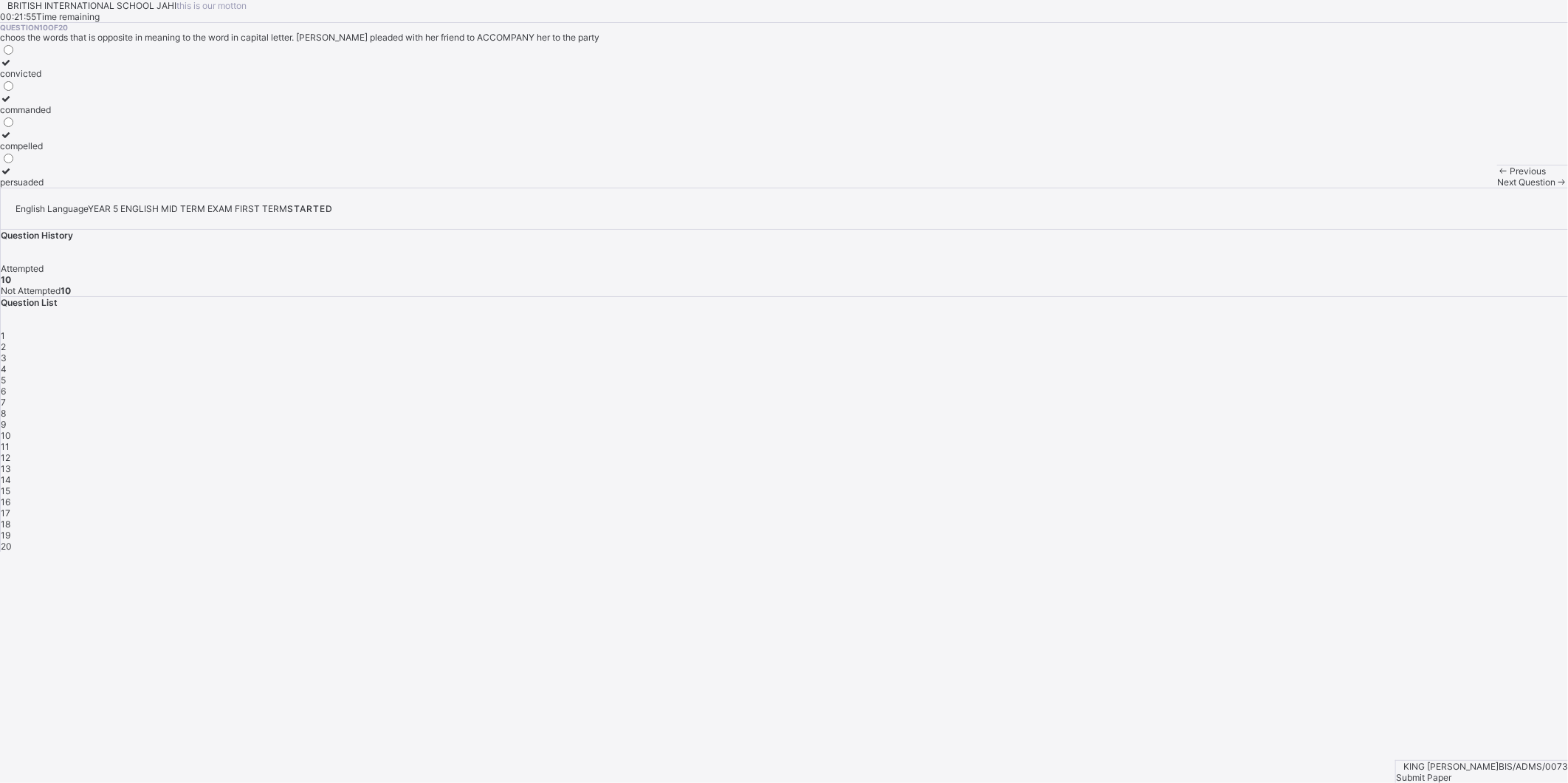
click at [51, 115] on div "commanded" at bounding box center [25, 109] width 51 height 11
click at [1497, 187] on span "Next Question" at bounding box center [1526, 182] width 58 height 11
click at [47, 187] on div "give" at bounding box center [23, 182] width 47 height 11
click at [1497, 187] on span "Next Question" at bounding box center [1526, 182] width 58 height 11
click at [43, 79] on label "lucky" at bounding box center [21, 68] width 43 height 22
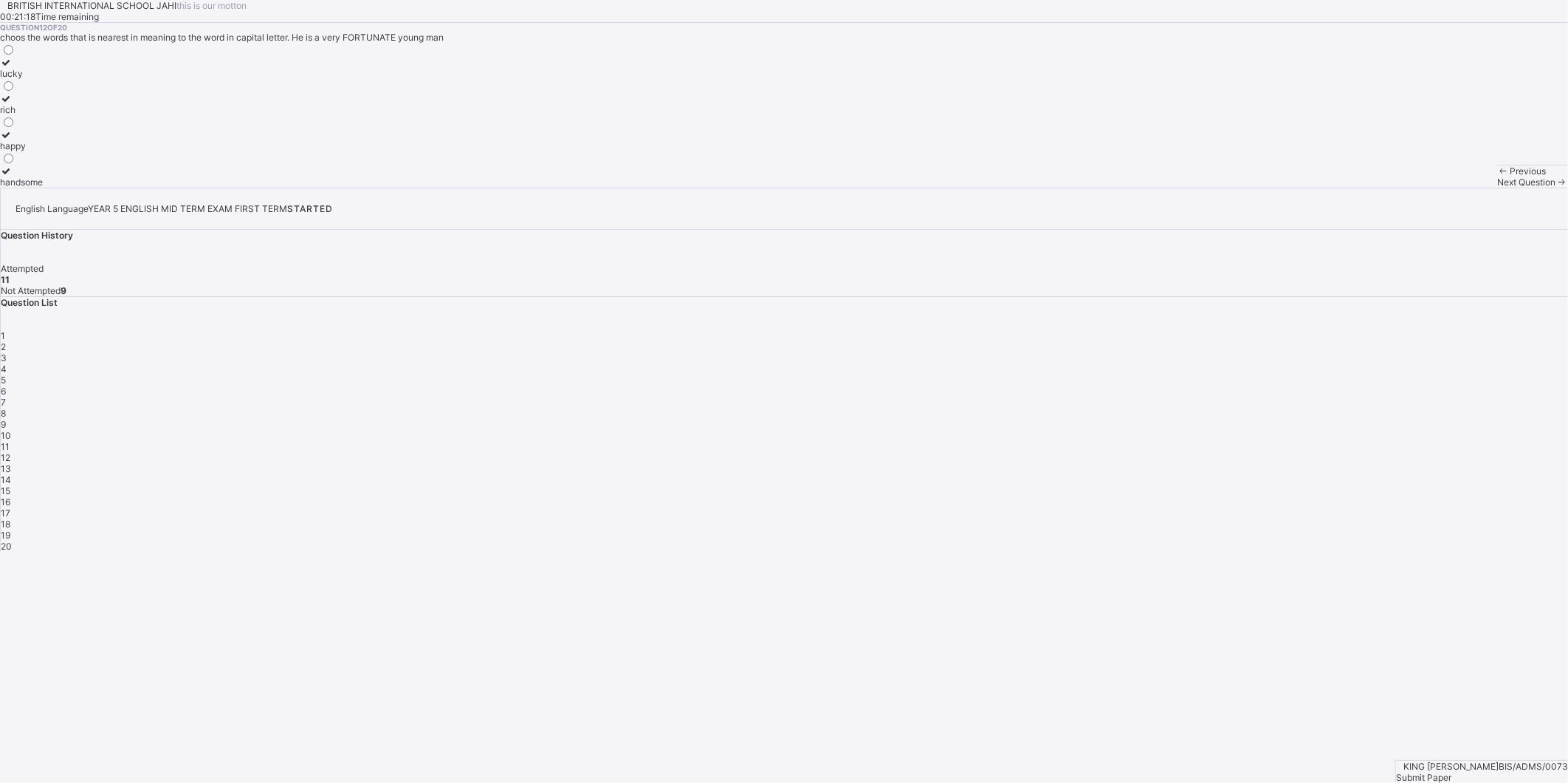
click at [1497, 187] on span "Next Question" at bounding box center [1526, 182] width 58 height 11
drag, startPoint x: 271, startPoint y: 303, endPoint x: 274, endPoint y: 261, distance: 42.1
click at [72, 187] on div "[PERSON_NAME] waiting prepared happy" at bounding box center [36, 115] width 72 height 145
click at [72, 151] on label "prepared" at bounding box center [36, 140] width 72 height 22
click at [1497, 187] on span "Next Question" at bounding box center [1526, 182] width 58 height 11
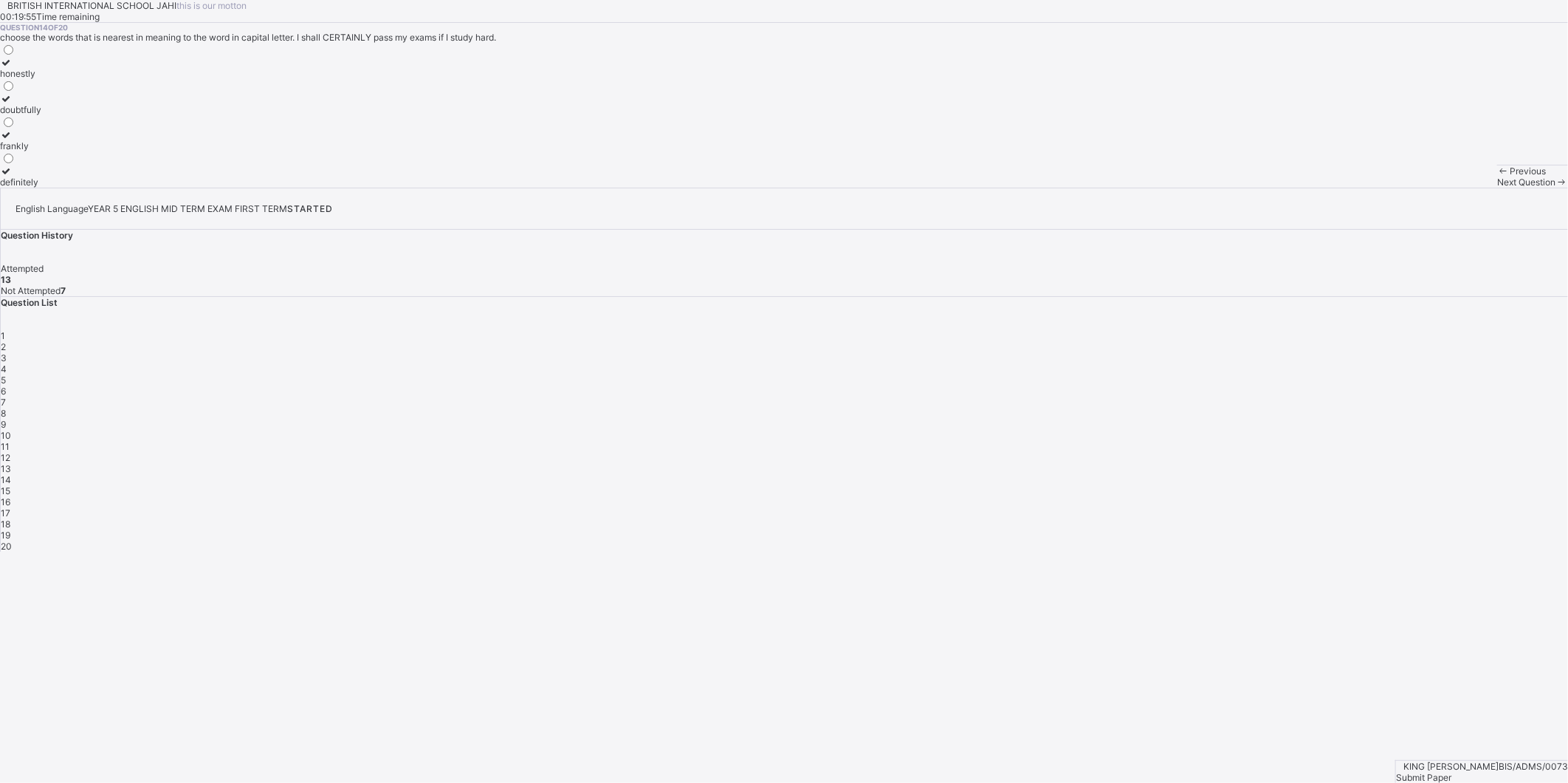
click at [41, 187] on label "definitely" at bounding box center [20, 176] width 41 height 22
click at [1556, 187] on span at bounding box center [1562, 182] width 12 height 11
click at [44, 79] on div "attacked" at bounding box center [22, 73] width 44 height 11
click at [1497, 187] on span "Next Question" at bounding box center [1526, 182] width 58 height 11
click at [41, 79] on div "rejected" at bounding box center [20, 73] width 41 height 11
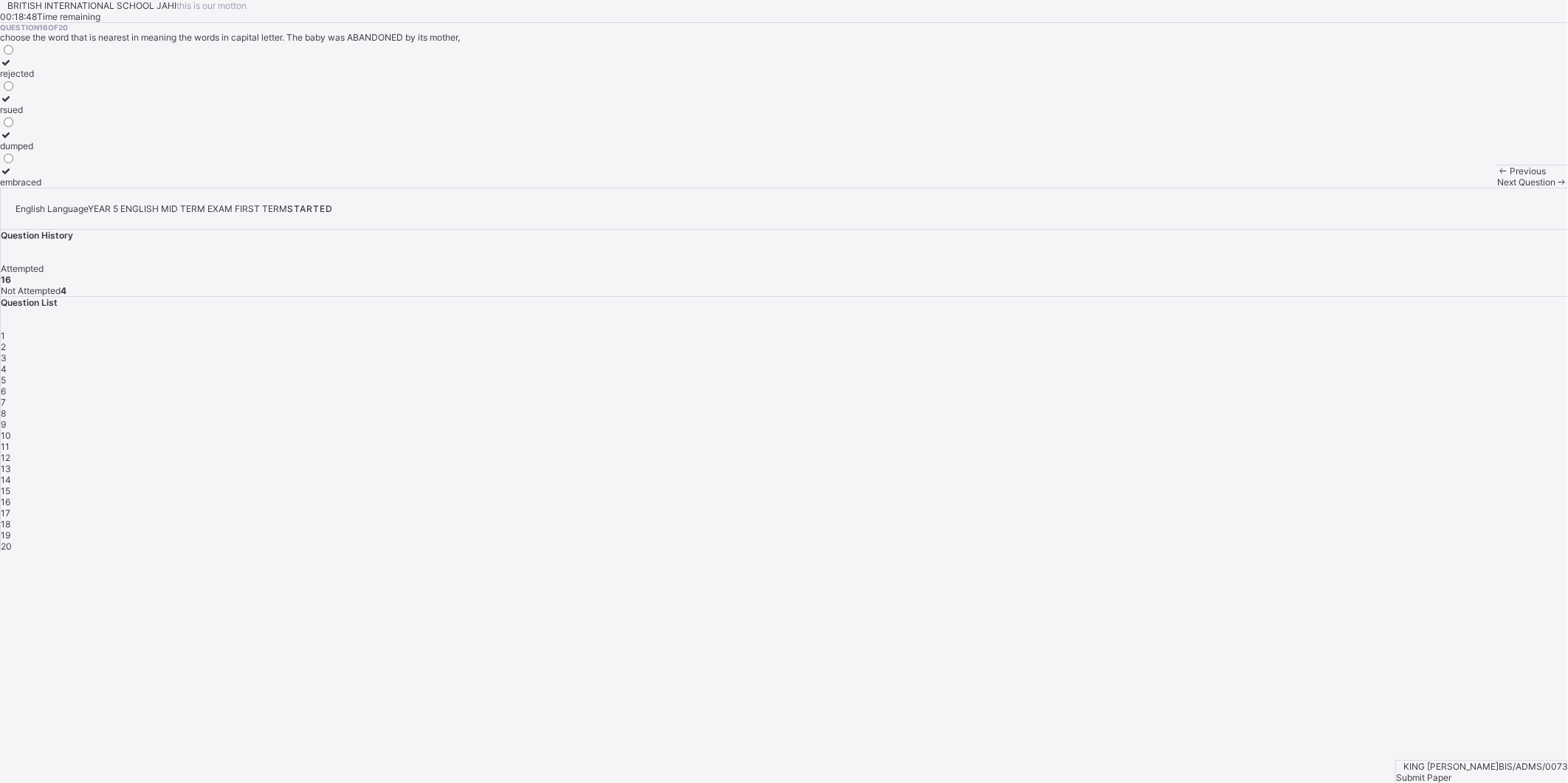
click at [6, 419] on span "9" at bounding box center [3, 424] width 5 height 11
click at [1304, 408] on div "8" at bounding box center [784, 413] width 1567 height 11
click at [1528, 396] on div "7" at bounding box center [784, 402] width 1567 height 11
click at [1499, 385] on div "6" at bounding box center [784, 391] width 1567 height 11
click at [1444, 330] on div "1 2 3 4 5 6 7 8 9 10 11 12 13 14 15 16 17 18 19 20" at bounding box center [784, 441] width 1567 height 221
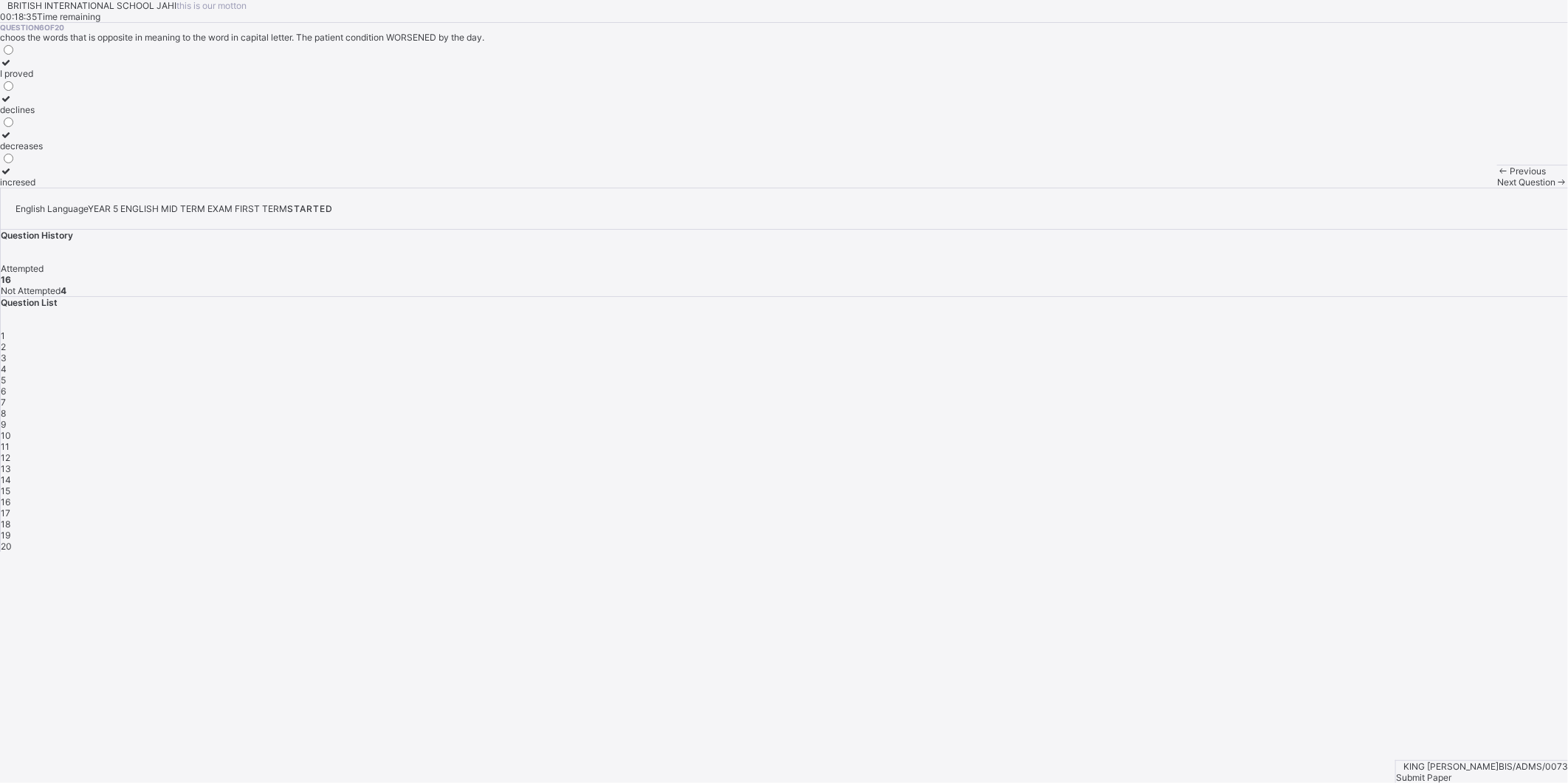
click at [1457, 374] on div "5" at bounding box center [784, 380] width 1567 height 11
click at [1418, 363] on div "4" at bounding box center [784, 369] width 1567 height 11
click at [10, 507] on span "17" at bounding box center [5, 512] width 9 height 11
click at [10, 496] on span "16" at bounding box center [5, 501] width 9 height 11
click at [1383, 507] on div "17" at bounding box center [784, 512] width 1567 height 11
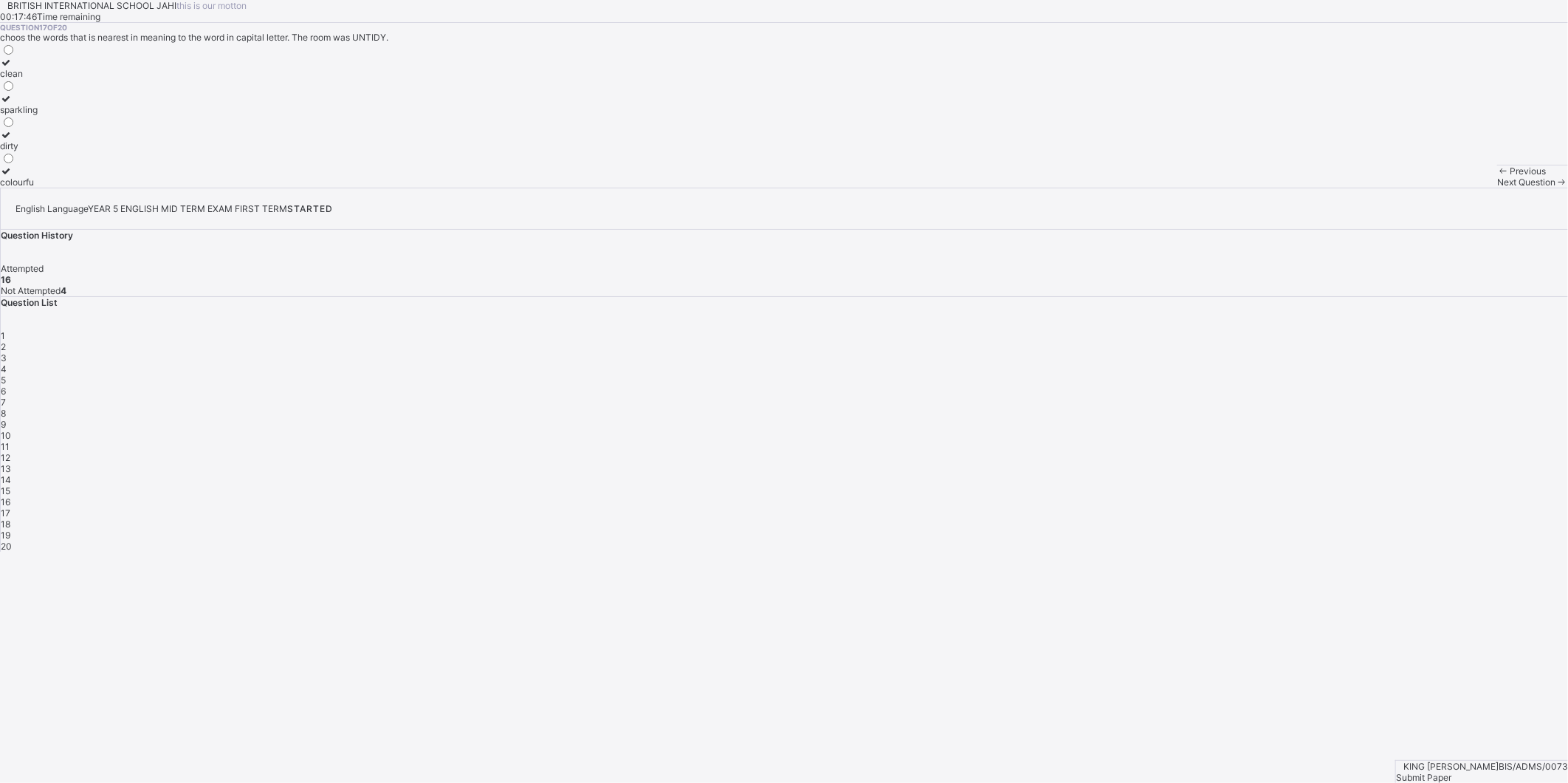
click at [37, 79] on div "clean" at bounding box center [19, 73] width 37 height 11
click at [1497, 187] on span "Next Question" at bounding box center [1526, 182] width 58 height 11
click at [51, 151] on label "supervised" at bounding box center [25, 140] width 51 height 22
click at [1497, 187] on span "Next Question" at bounding box center [1526, 182] width 58 height 11
click at [49, 115] on div "helped" at bounding box center [24, 109] width 49 height 11
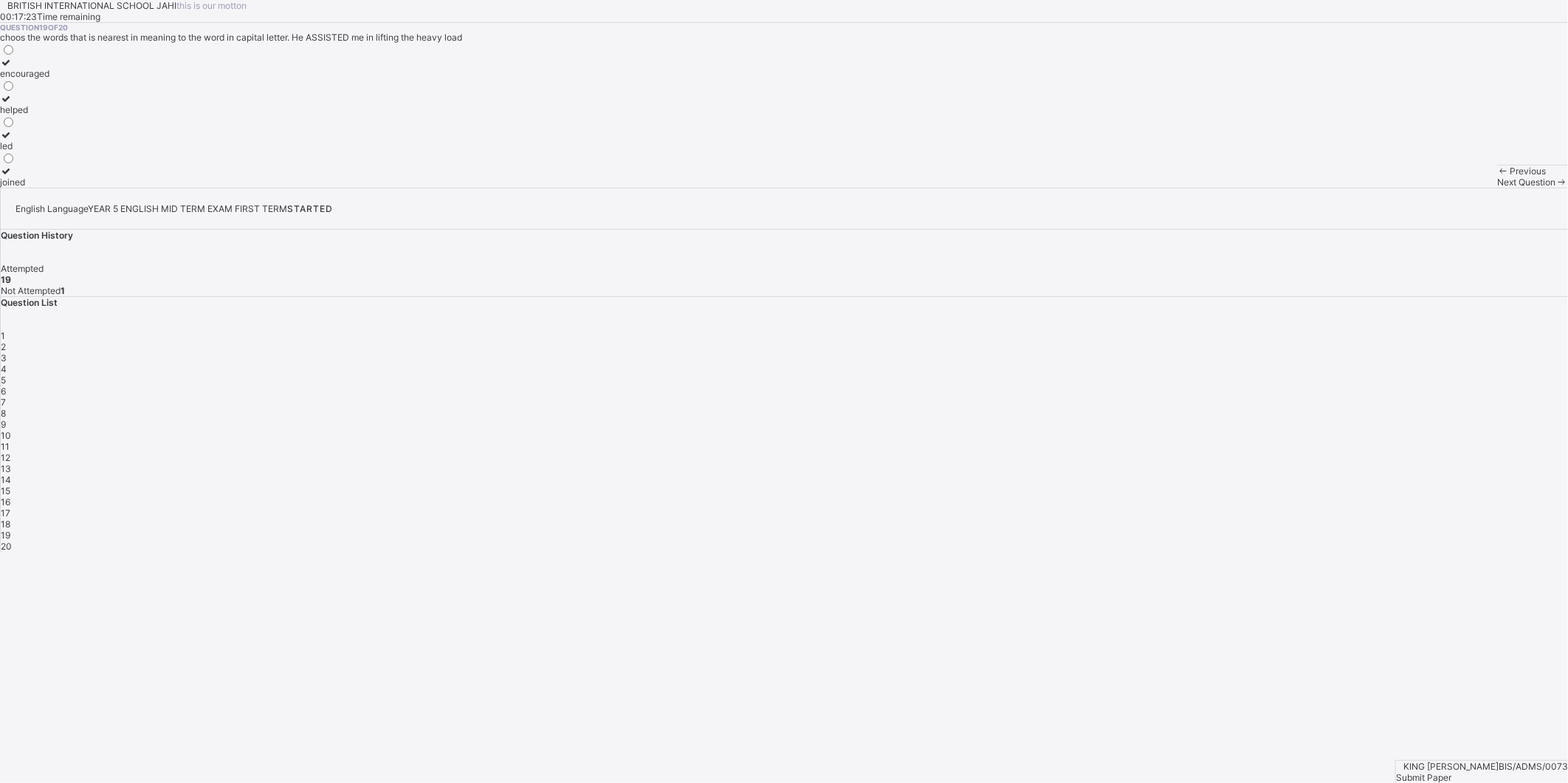
drag, startPoint x: 1167, startPoint y: 752, endPoint x: 1153, endPoint y: 763, distance: 17.8
click at [1497, 187] on span "Next Question" at bounding box center [1526, 182] width 58 height 11
drag, startPoint x: 259, startPoint y: 208, endPoint x: 236, endPoint y: 159, distance: 54.1
click at [49, 79] on label "frequently" at bounding box center [24, 68] width 49 height 22
click at [333, 203] on div "STARTED" at bounding box center [310, 208] width 46 height 11
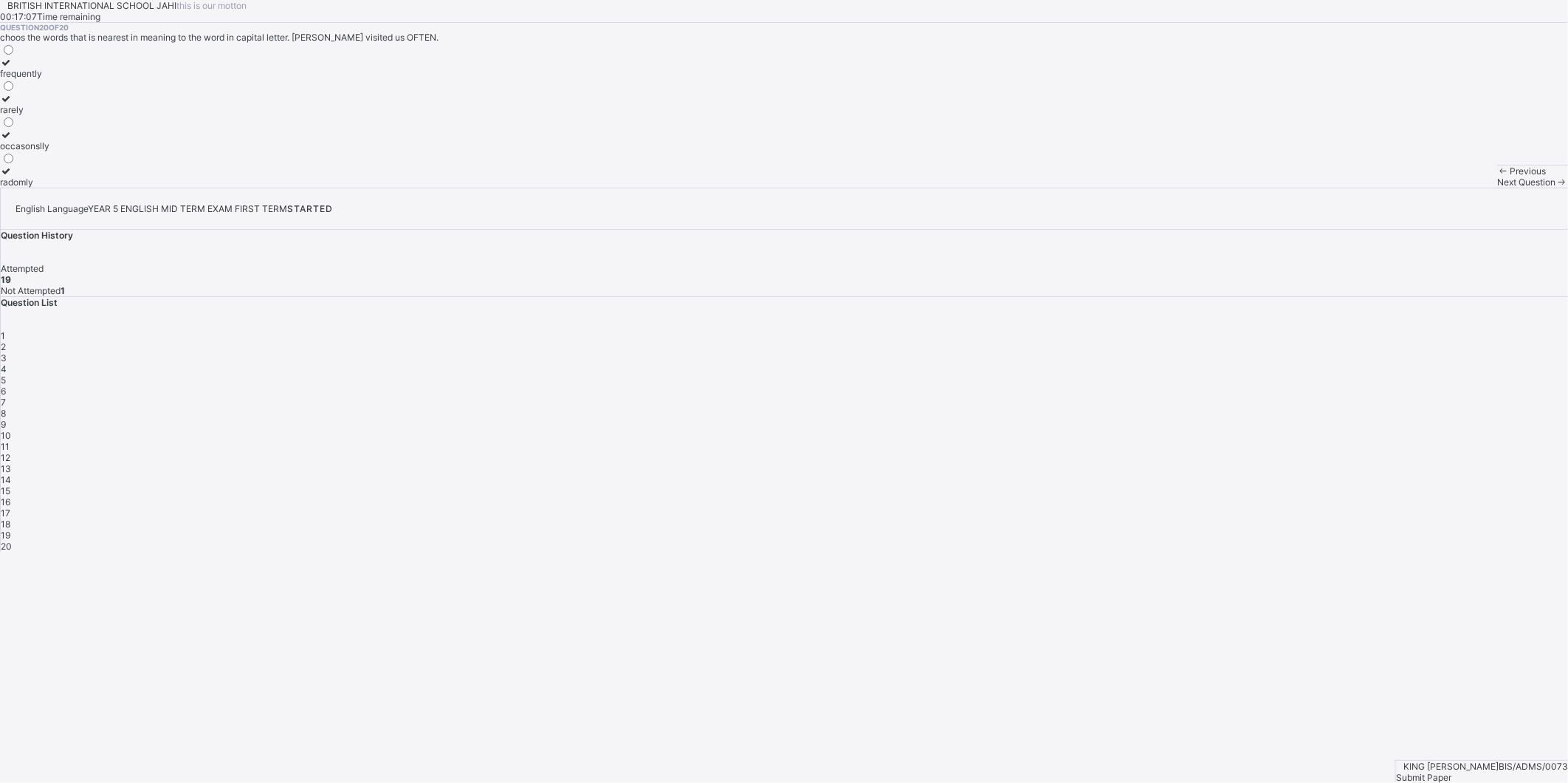
click at [333, 203] on span "STARTED" at bounding box center [310, 208] width 46 height 11
drag, startPoint x: 1523, startPoint y: 26, endPoint x: 1016, endPoint y: 505, distance: 697.5
click at [1016, 505] on div "BRITISH INTERNATIONAL SCHOOL JAHI this is our [PERSON_NAME] 00:16:53 Time remai…" at bounding box center [784, 275] width 1568 height 551
drag, startPoint x: 1016, startPoint y: 505, endPoint x: 1076, endPoint y: 583, distance: 98.4
click at [1073, 187] on div "BRITISH INTERNATIONAL SCHOOL JAHI this is our [PERSON_NAME] 00:16:52 Time remai…" at bounding box center [784, 94] width 1568 height 187
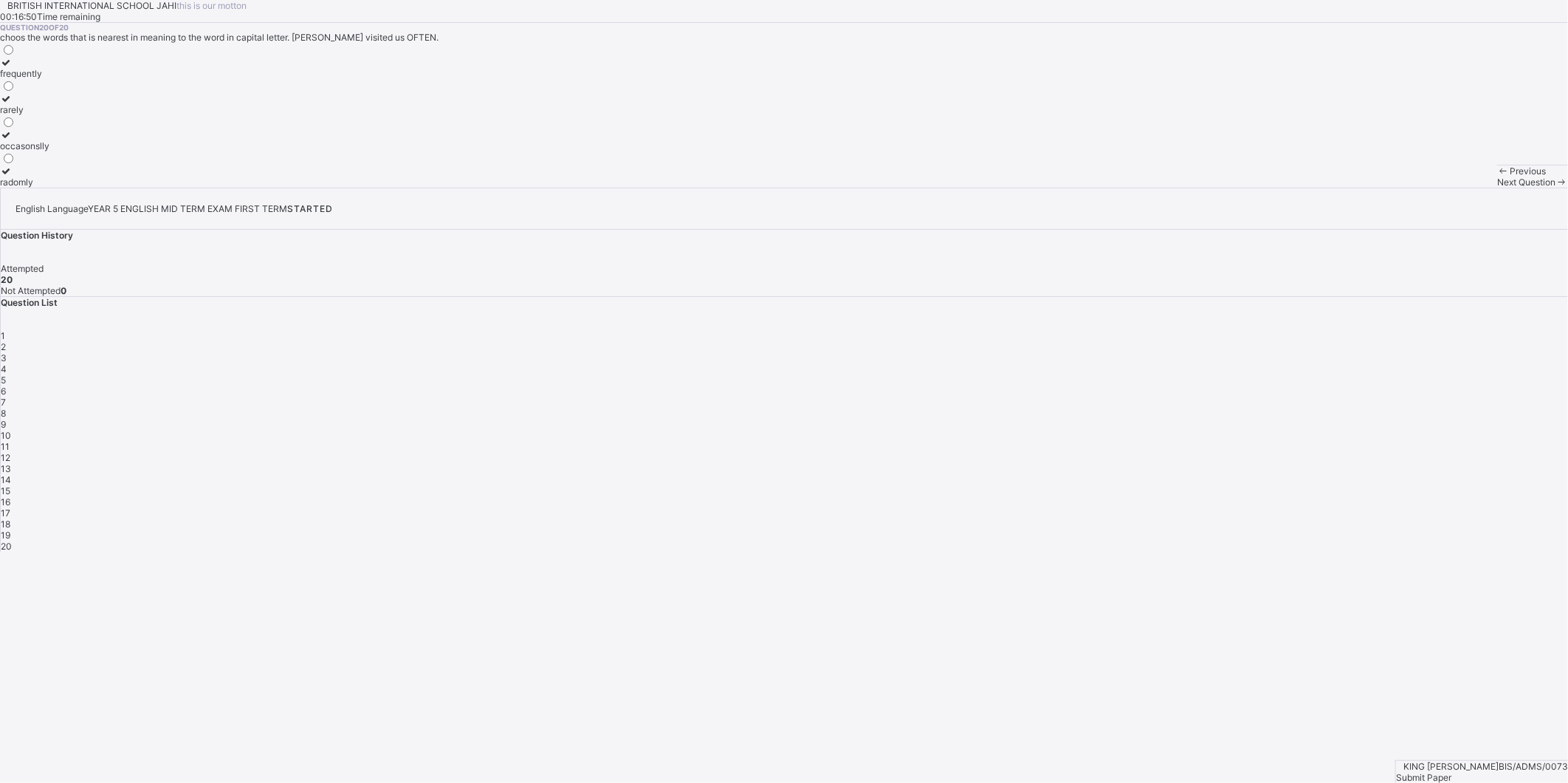
click at [1451, 771] on span "Submit Paper" at bounding box center [1423, 777] width 55 height 11
click at [75, 706] on span "Yes, Submit Paper" at bounding box center [37, 711] width 75 height 11
click at [752, 695] on div "Cancel" at bounding box center [784, 700] width 1568 height 11
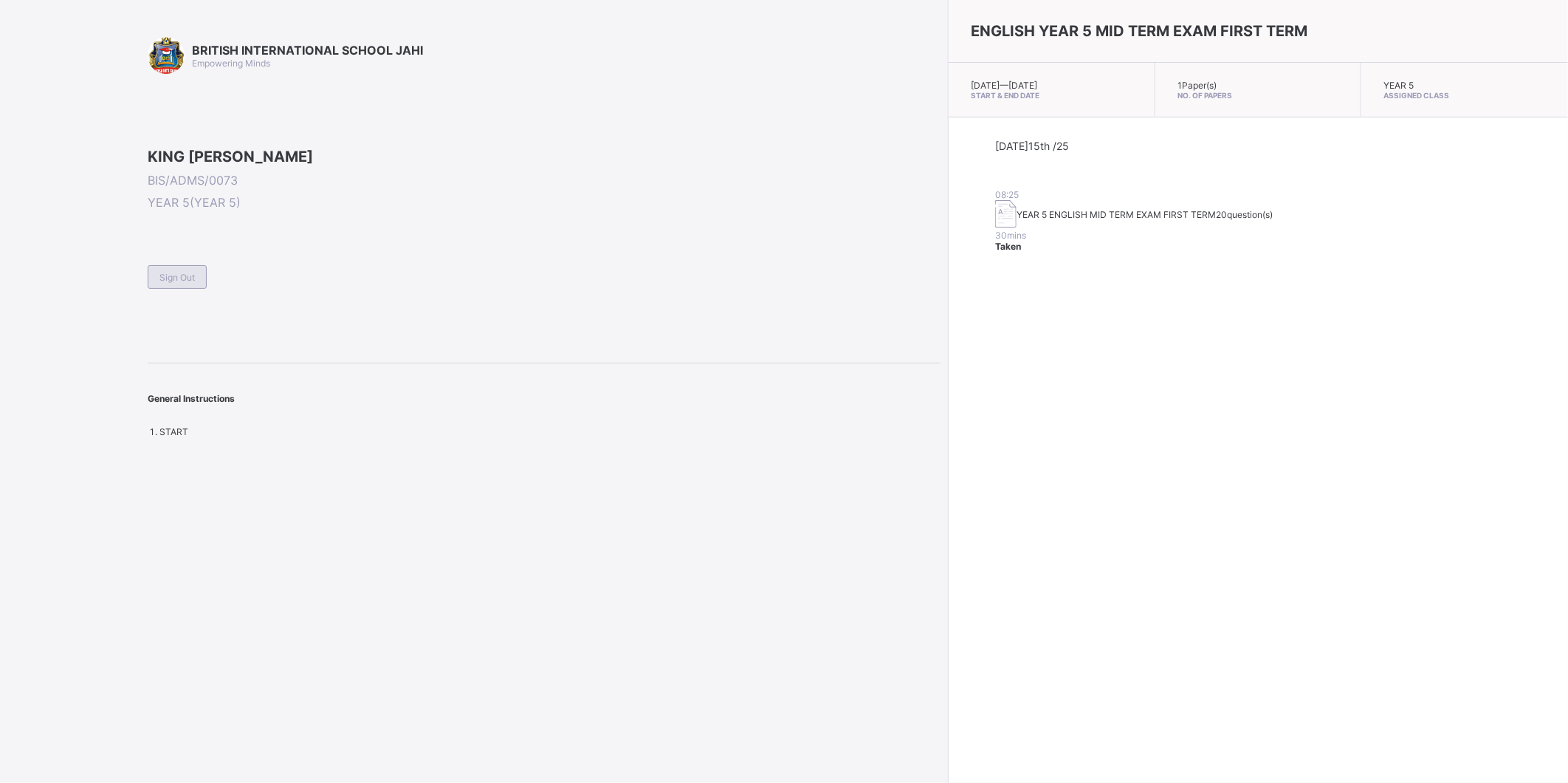
click at [179, 283] on span "Sign Out" at bounding box center [176, 277] width 35 height 11
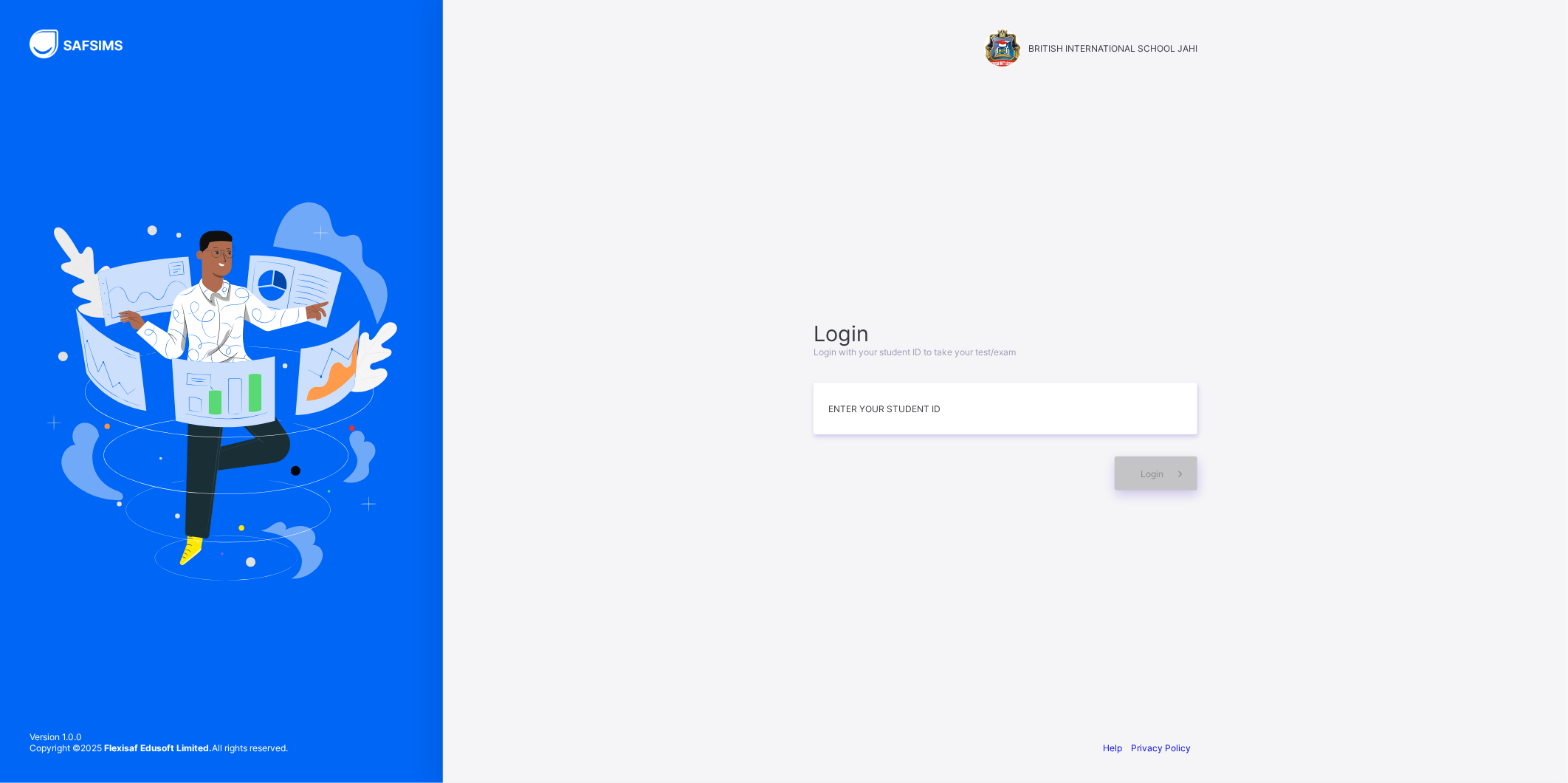
click at [894, 651] on div "Login Login with your student ID to take your test/exam Enter your Student ID L…" at bounding box center [1005, 406] width 413 height 585
click at [1131, 751] on link "Privacy Policy" at bounding box center [1160, 747] width 60 height 11
click at [1159, 744] on link "Privacy Policy" at bounding box center [1160, 747] width 60 height 11
drag, startPoint x: 905, startPoint y: 386, endPoint x: 901, endPoint y: 404, distance: 18.4
click at [901, 404] on input at bounding box center [1005, 408] width 384 height 51
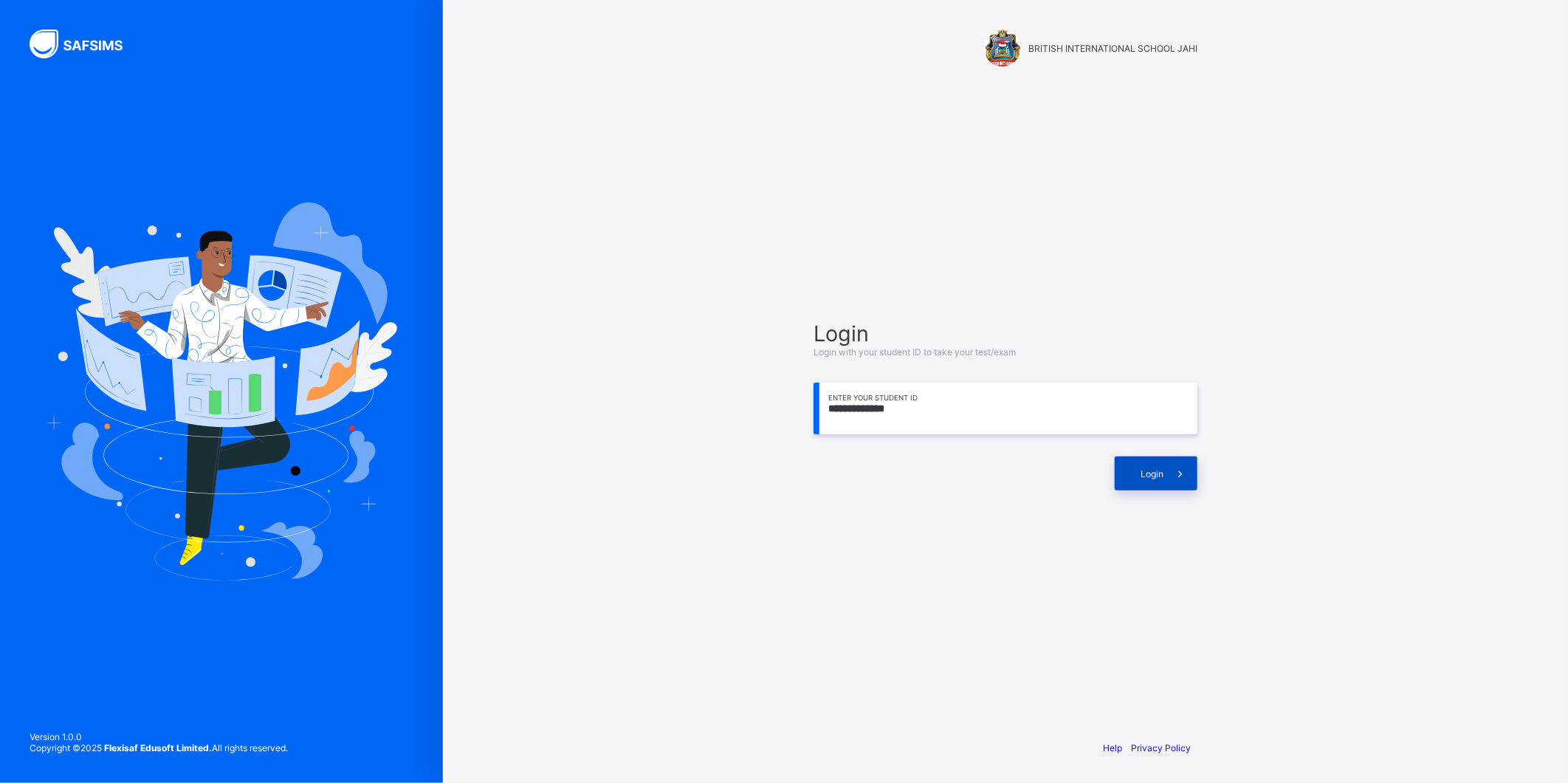
type input "**********"
click at [1177, 462] on span at bounding box center [1180, 473] width 34 height 34
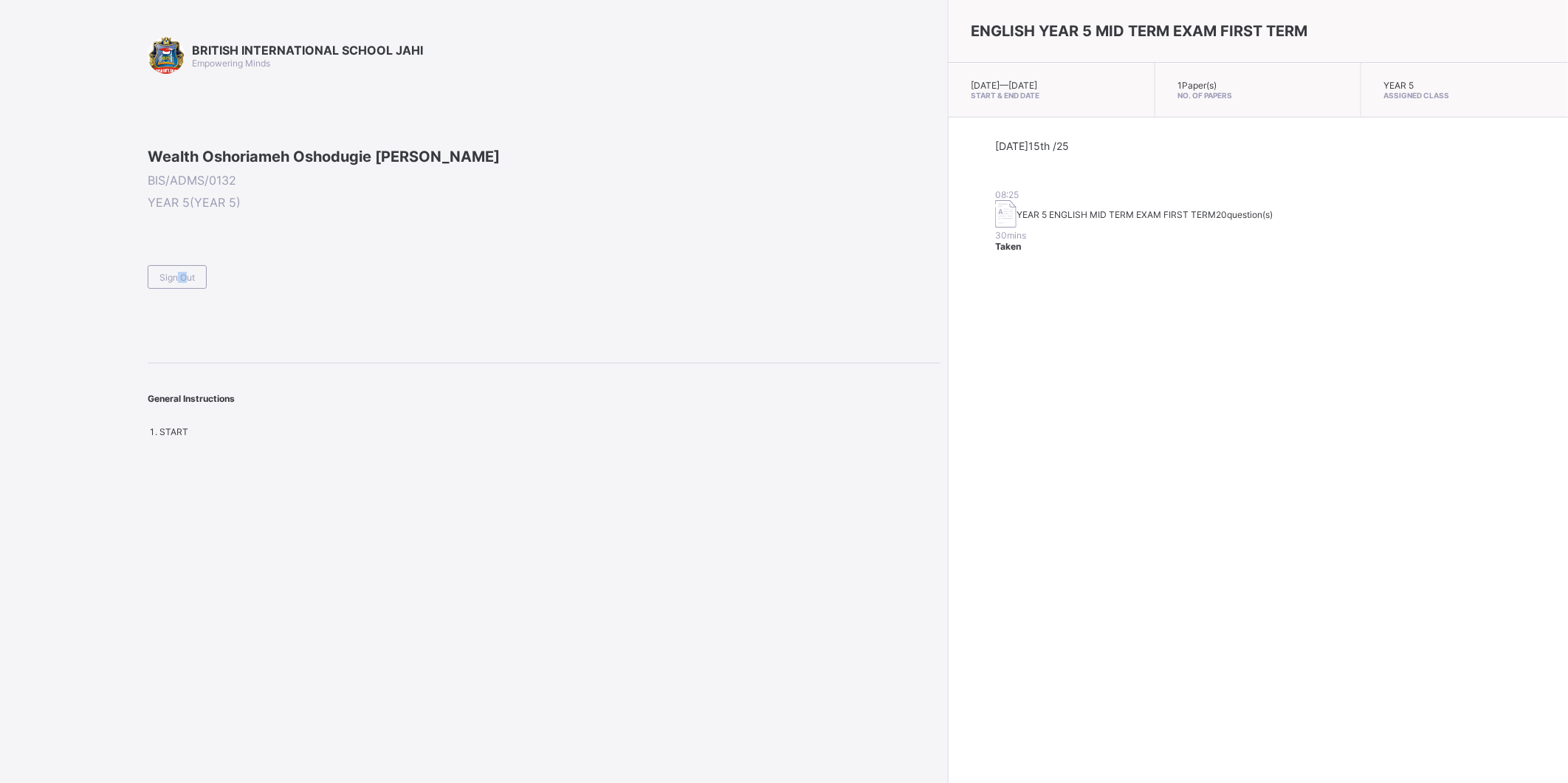
click at [179, 283] on span "Sign Out" at bounding box center [176, 277] width 35 height 11
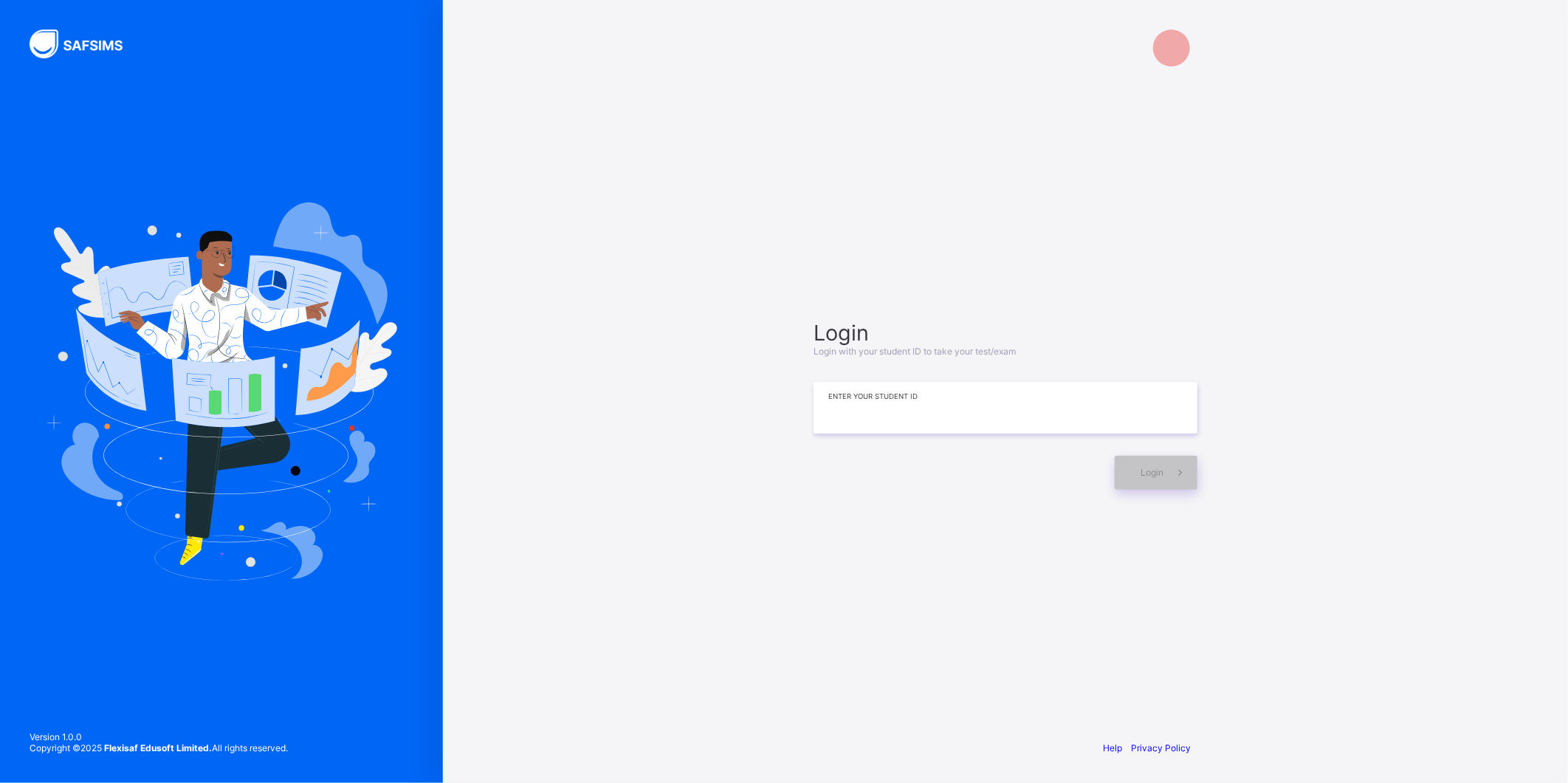
click at [1076, 409] on input at bounding box center [1005, 407] width 384 height 51
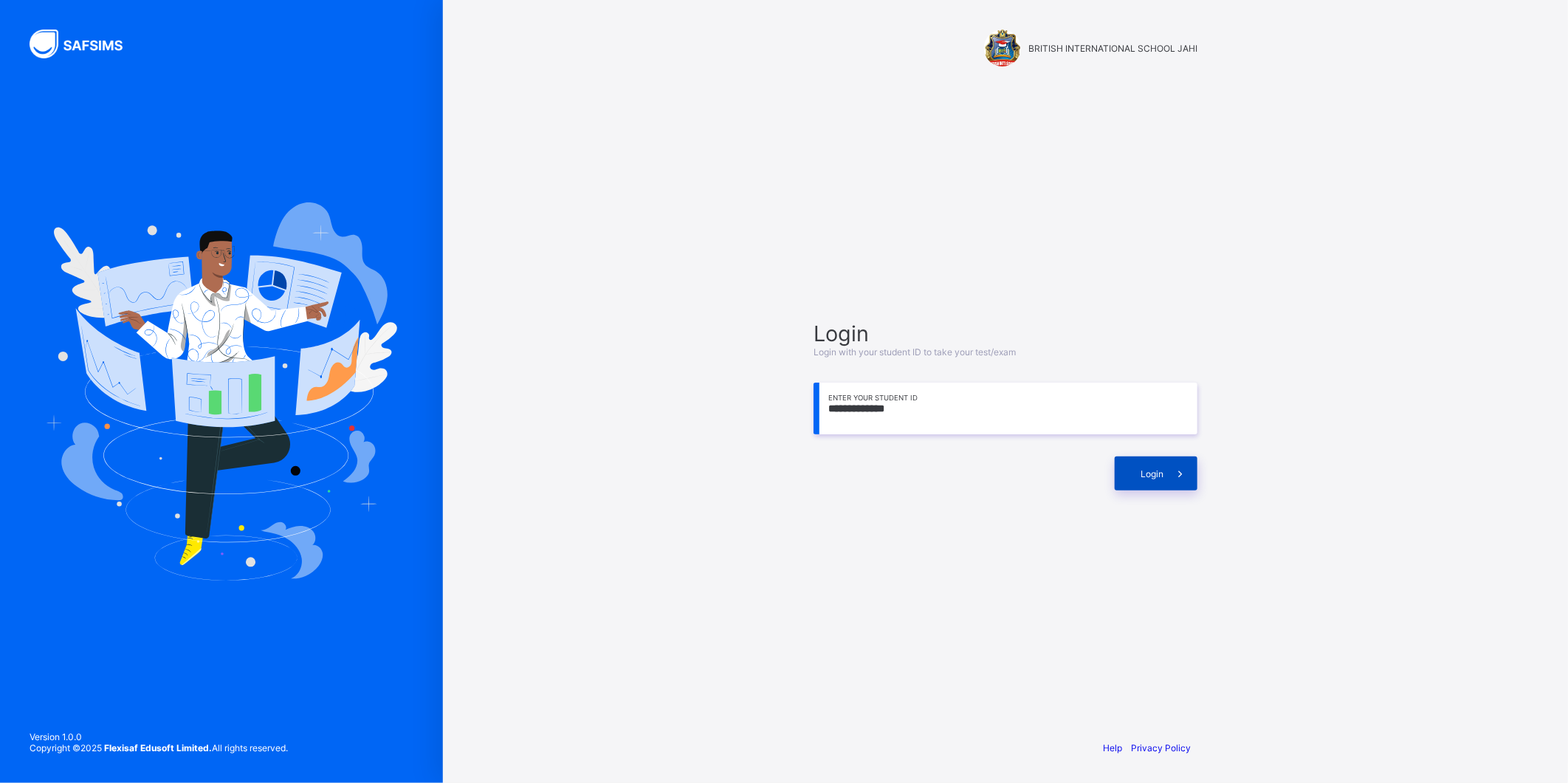
type input "**********"
click at [1156, 462] on div "Login" at bounding box center [1156, 473] width 83 height 34
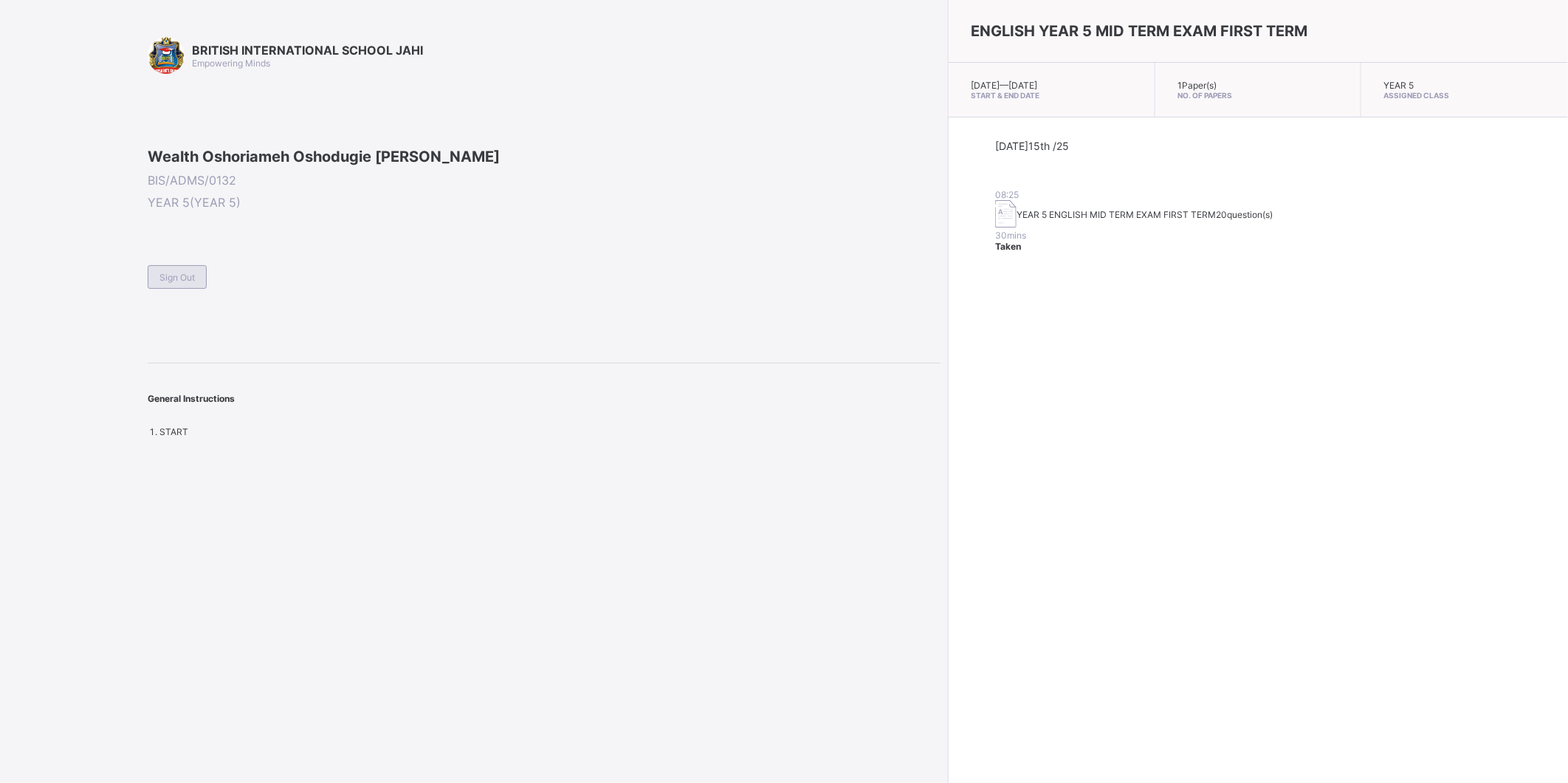
click at [159, 289] on div "Sign Out" at bounding box center [177, 277] width 59 height 23
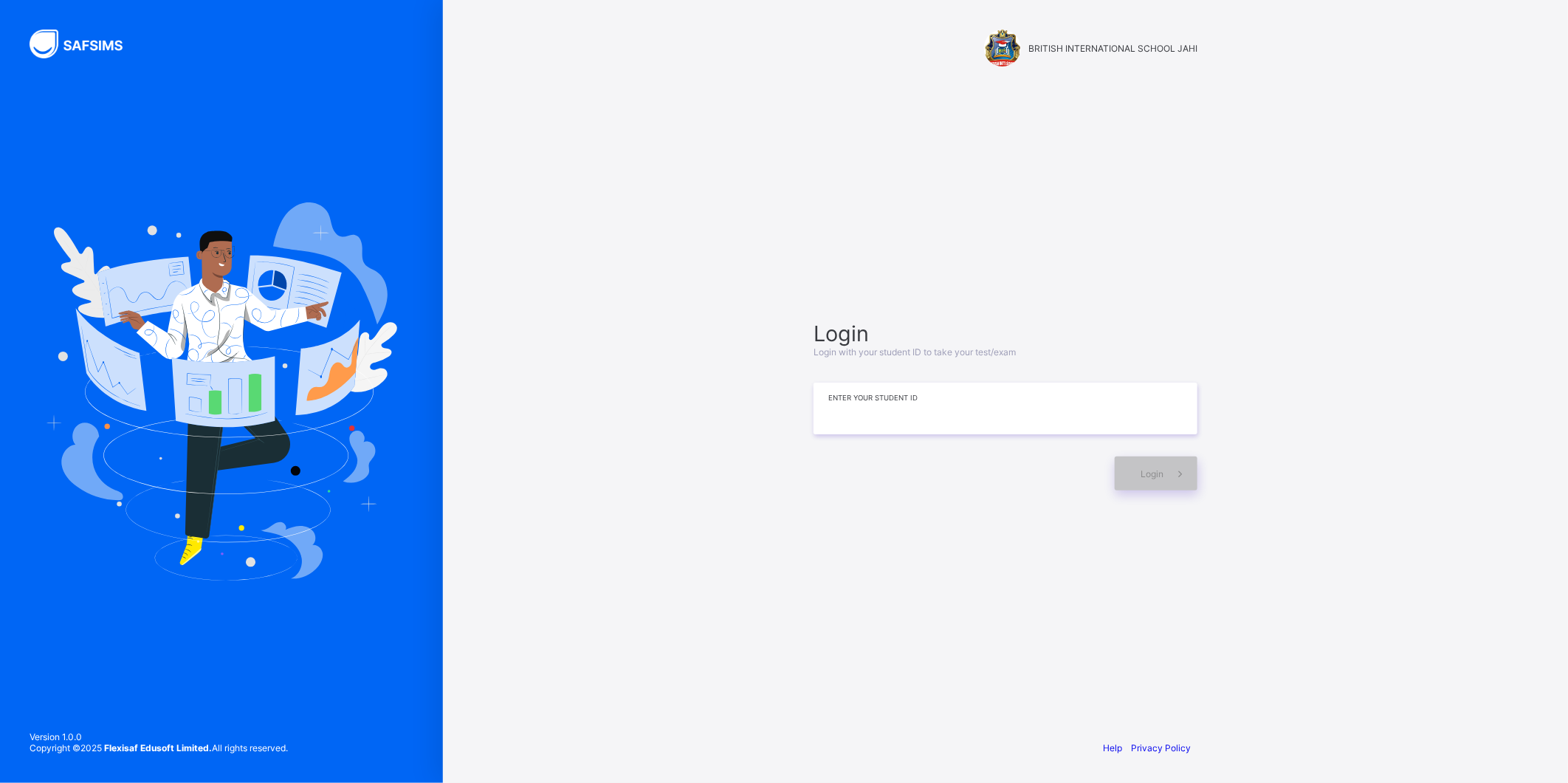
click at [960, 387] on input at bounding box center [1005, 408] width 384 height 51
type input "*"
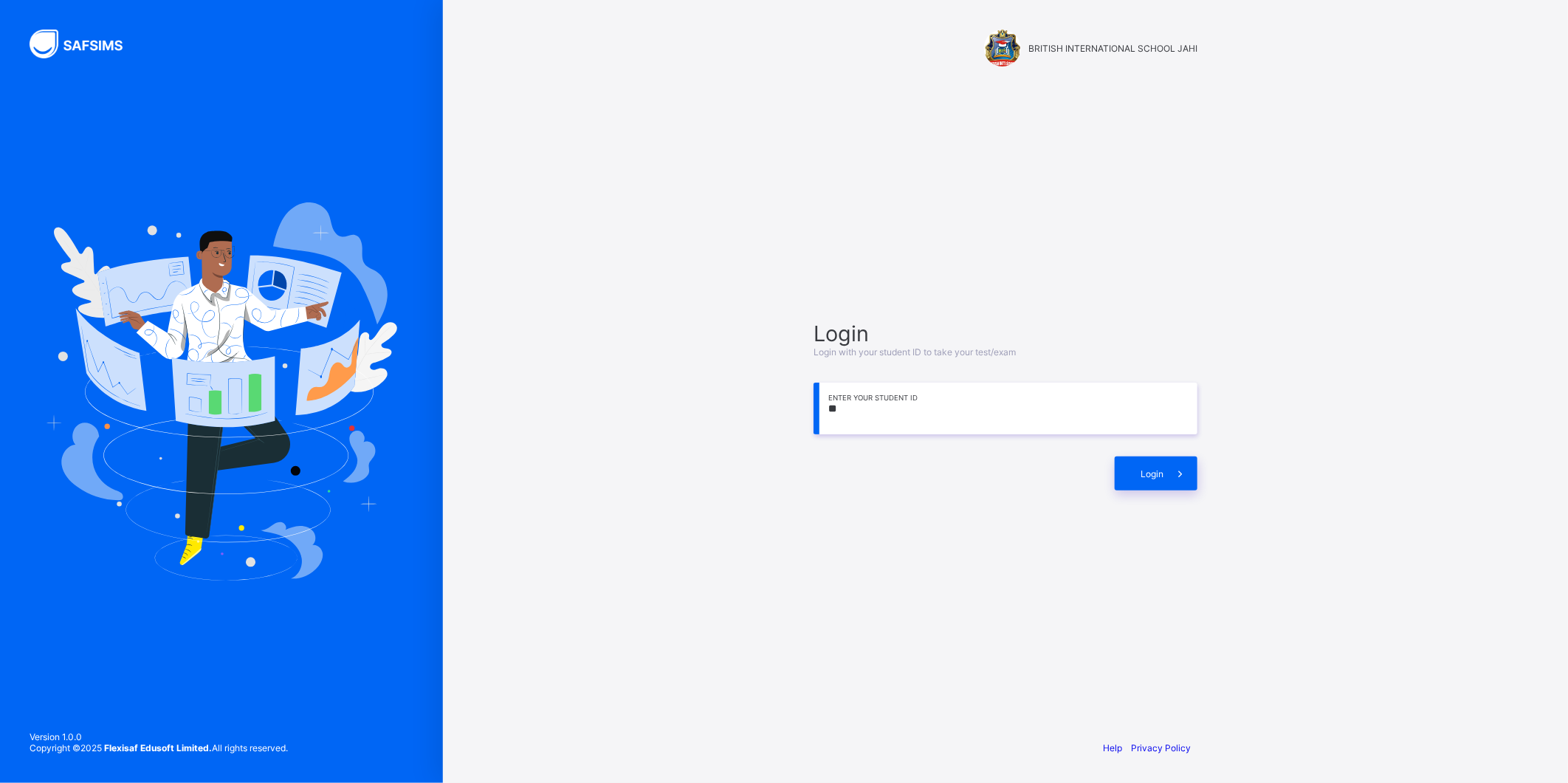
type input "*"
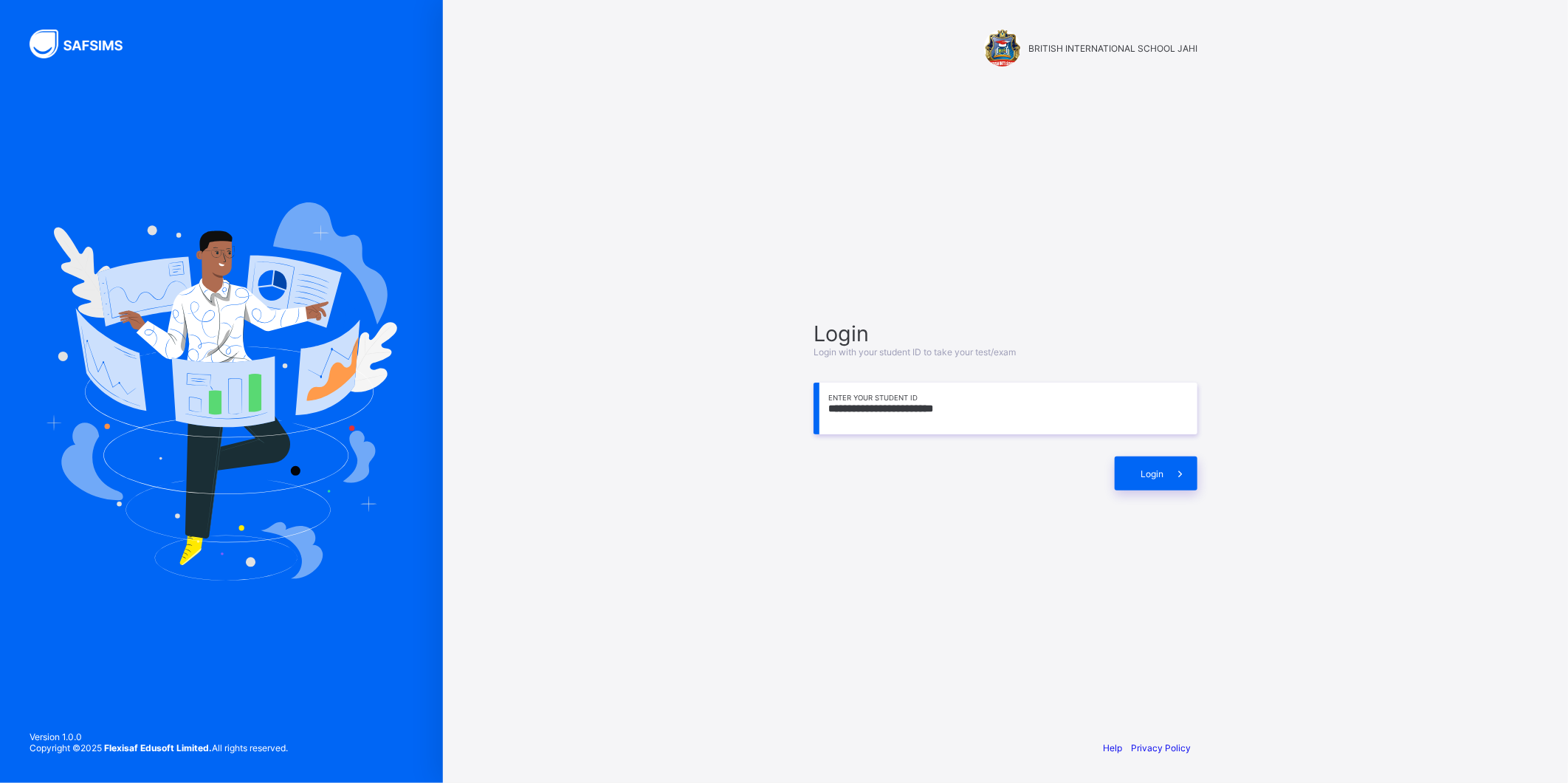
click at [836, 414] on input "**********" at bounding box center [1005, 408] width 384 height 51
click at [1021, 396] on input "**********" at bounding box center [1005, 408] width 384 height 51
type input "*"
click at [844, 411] on input "**********" at bounding box center [1005, 408] width 384 height 51
drag, startPoint x: 926, startPoint y: 397, endPoint x: 916, endPoint y: 408, distance: 14.9
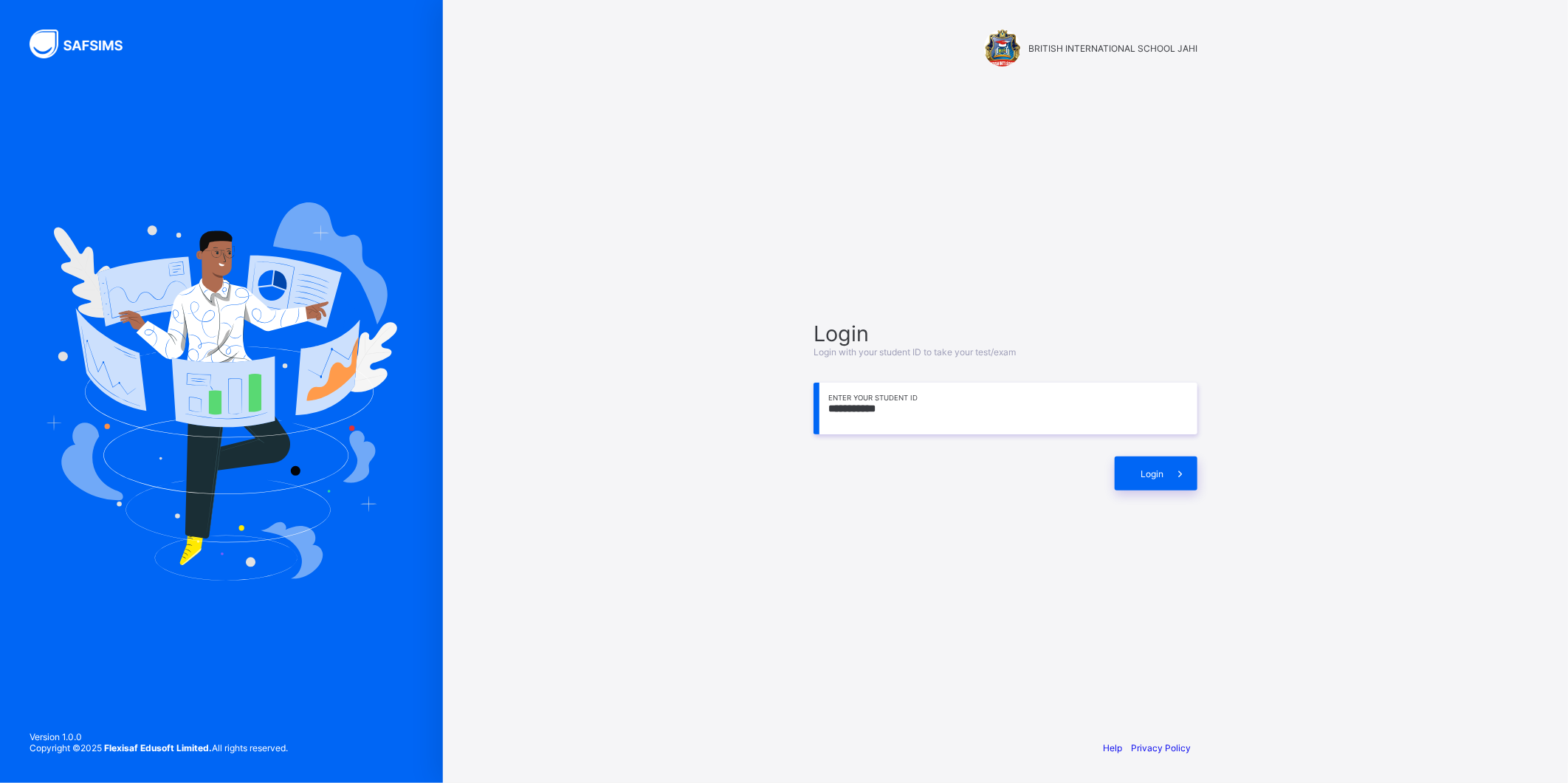
click at [916, 408] on input "**********" at bounding box center [1005, 408] width 384 height 51
type input "*"
type input "**********"
click at [1177, 469] on icon at bounding box center [1180, 473] width 16 height 14
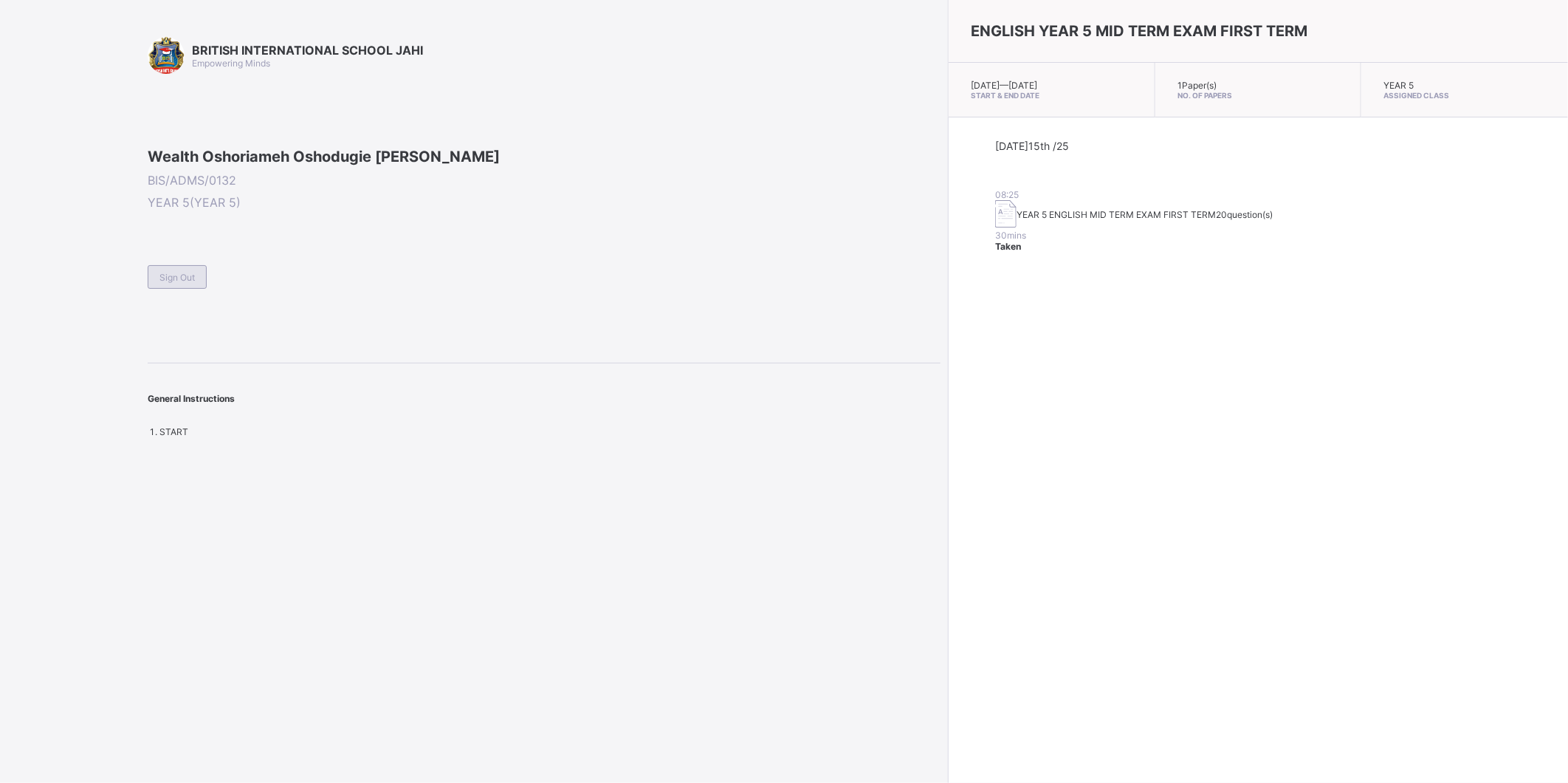
click at [189, 289] on div "Sign Out" at bounding box center [177, 277] width 59 height 23
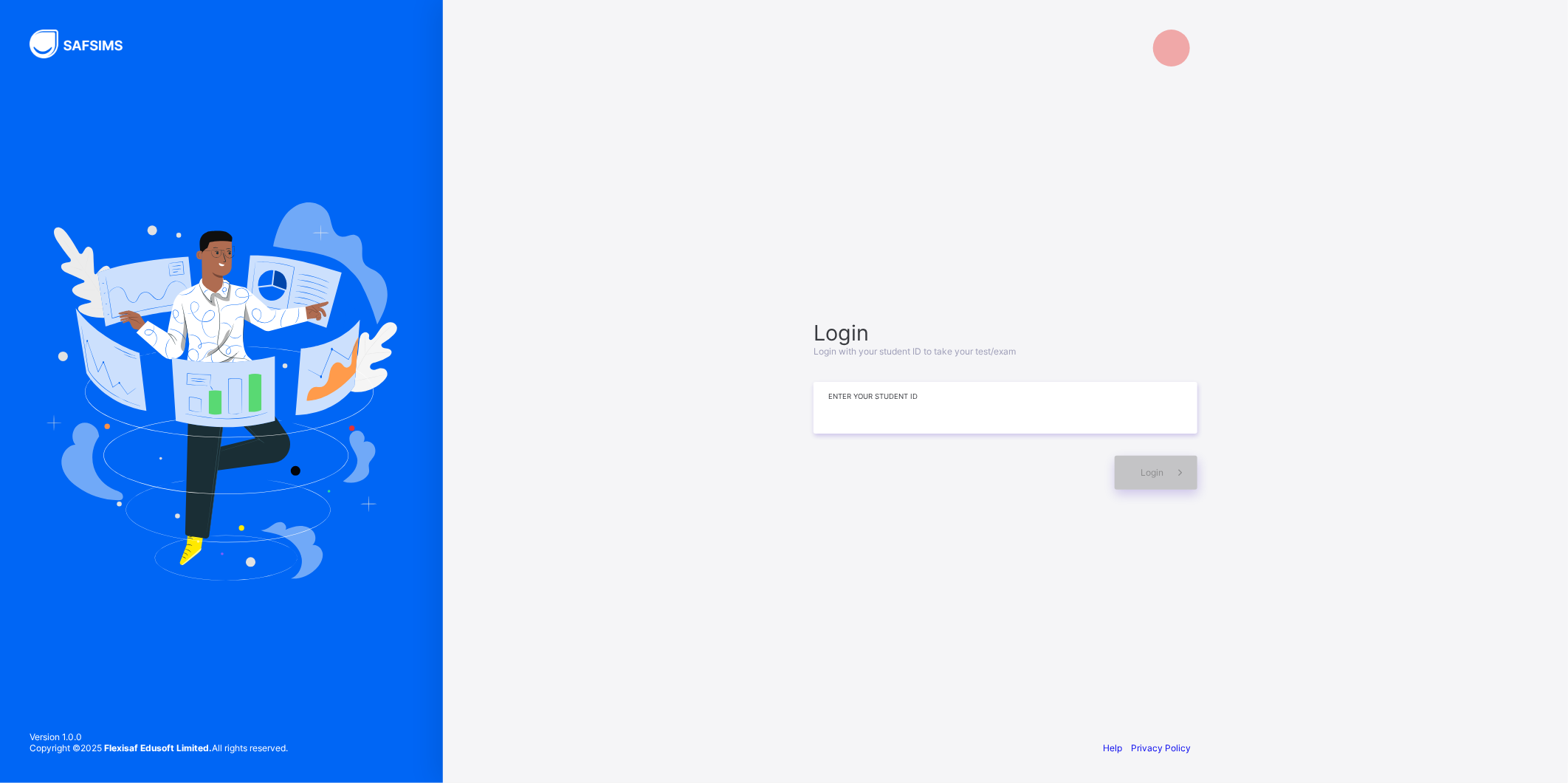
click at [849, 421] on input at bounding box center [1005, 407] width 384 height 51
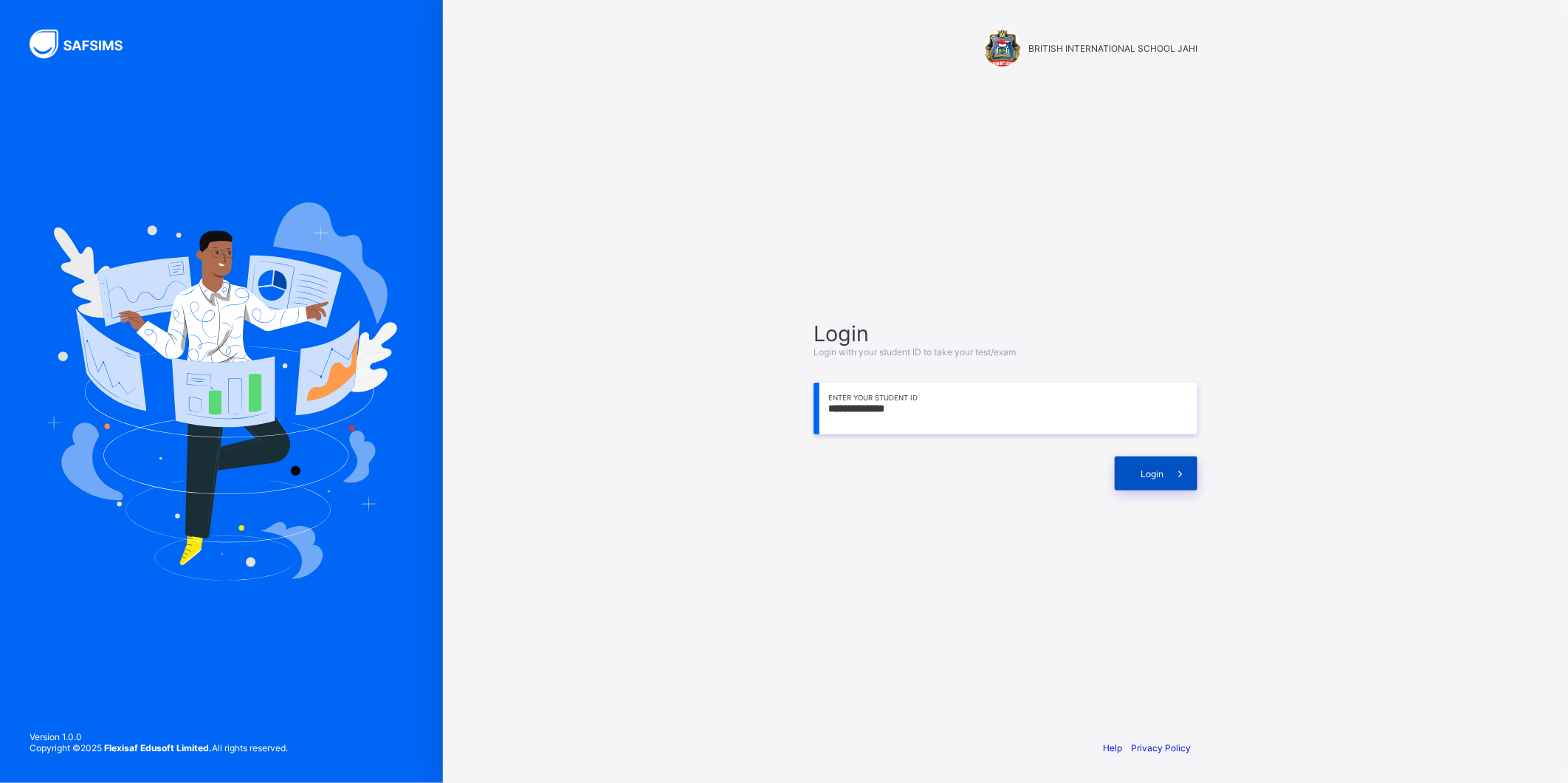
type input "**********"
click at [1159, 474] on span "Login" at bounding box center [1152, 473] width 23 height 11
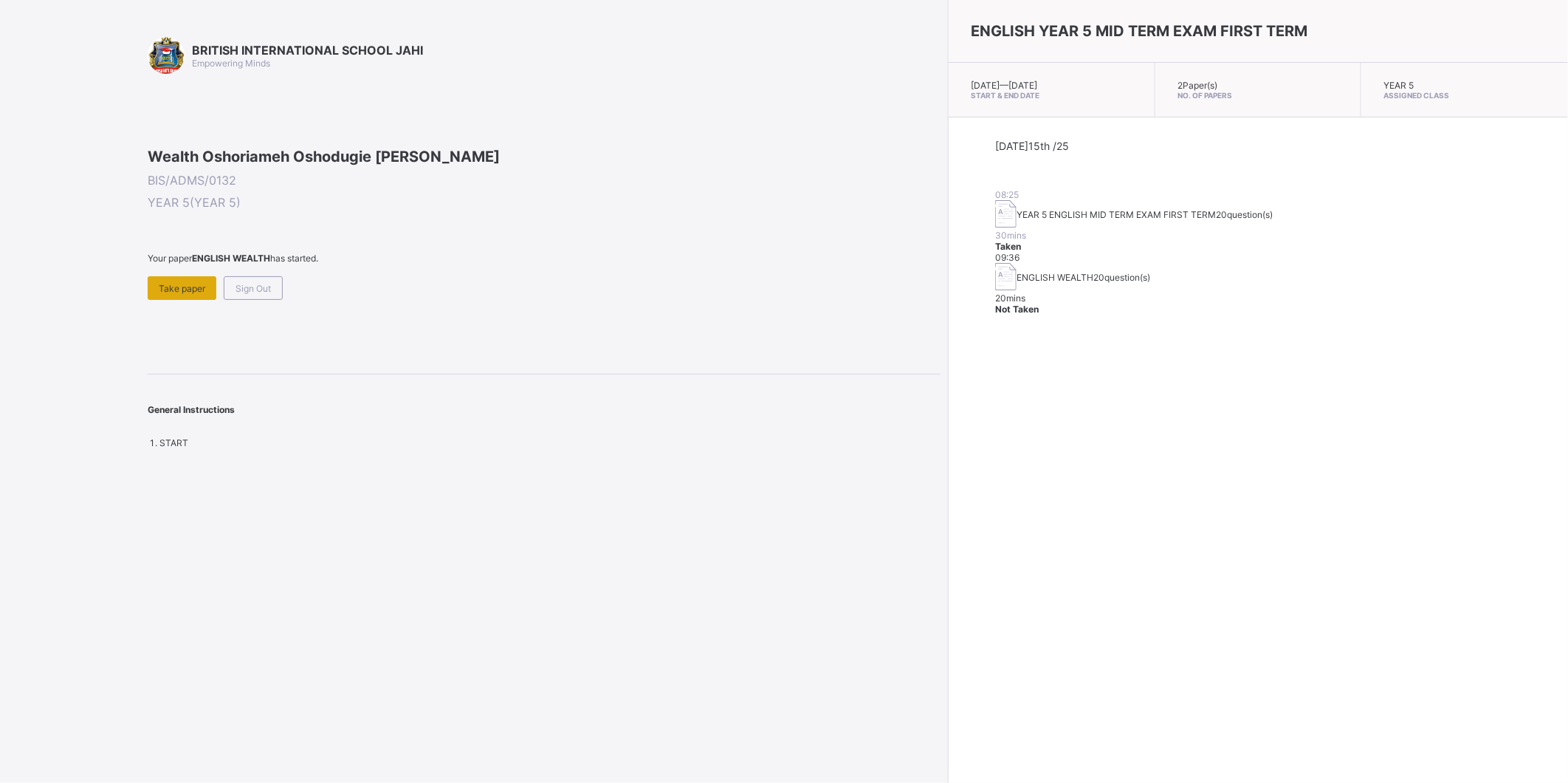
click at [154, 299] on div "Take paper" at bounding box center [182, 288] width 69 height 23
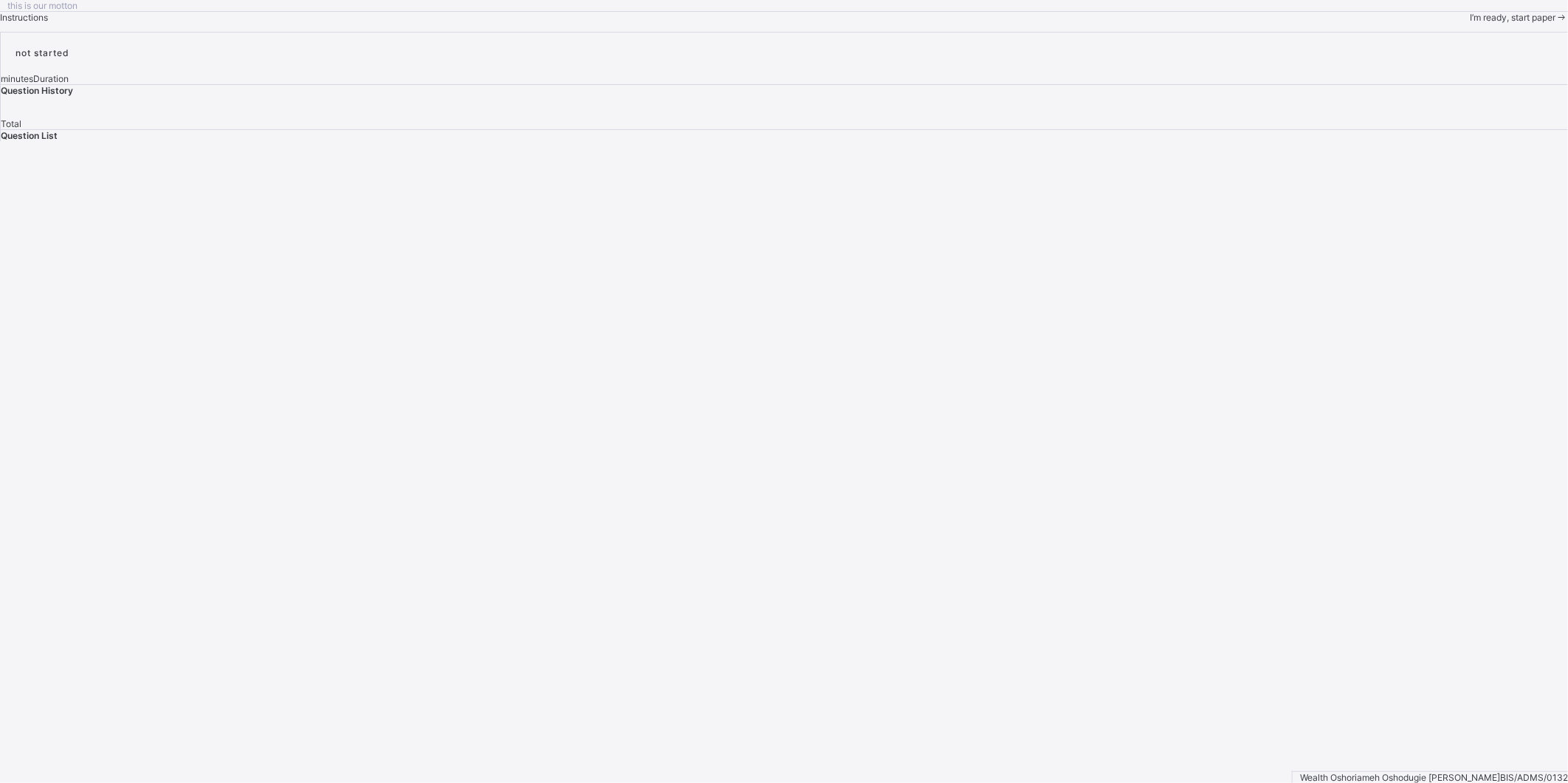
click at [1470, 23] on span "I’m ready, start paper" at bounding box center [1513, 17] width 86 height 11
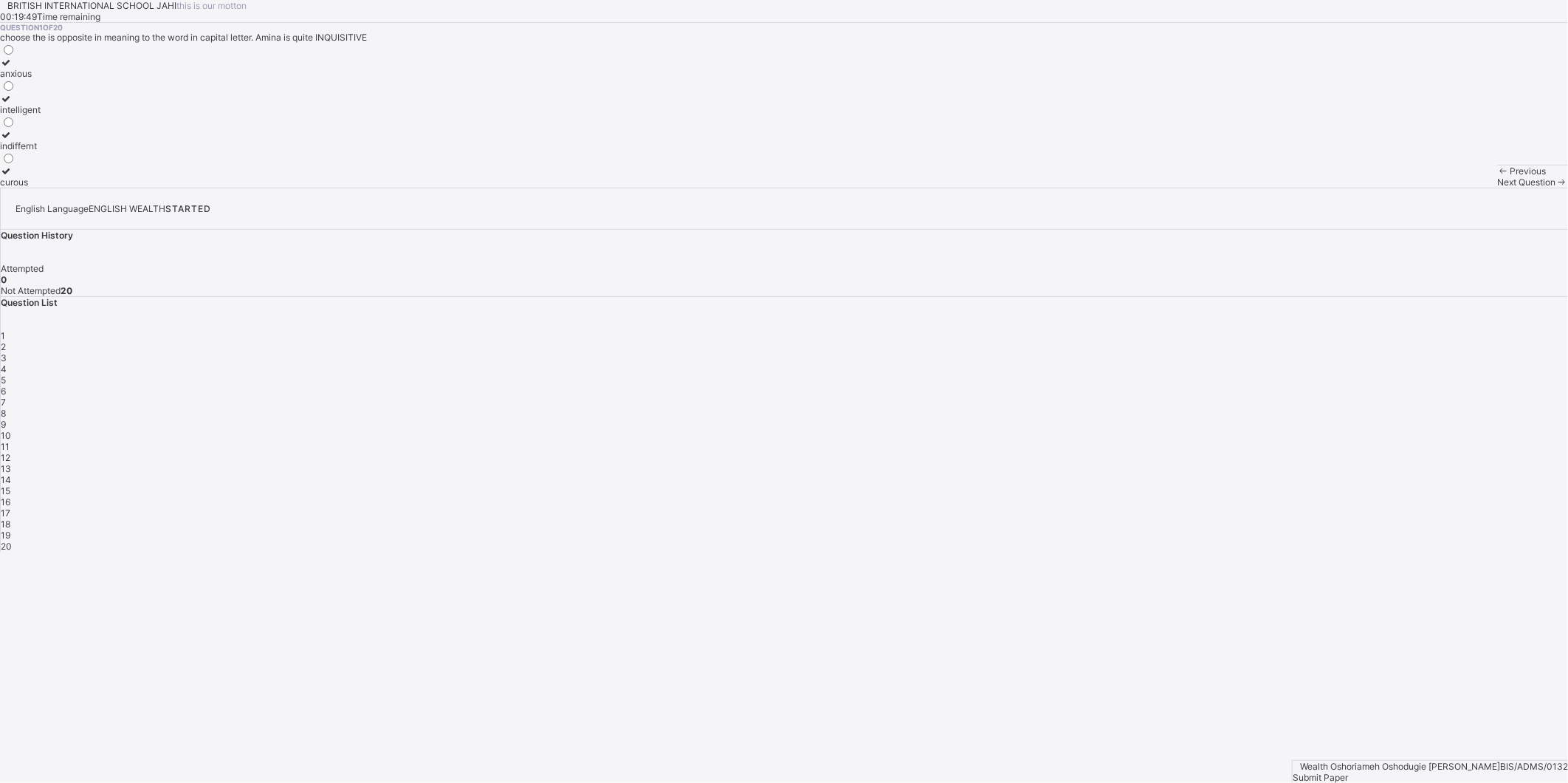
click at [41, 187] on div "curous" at bounding box center [20, 182] width 41 height 11
click at [1556, 187] on icon at bounding box center [1562, 182] width 12 height 11
click at [55, 187] on div "moved to" at bounding box center [27, 182] width 55 height 11
click at [1497, 187] on div "Next Question" at bounding box center [1532, 182] width 71 height 11
click at [44, 115] on div "obligatory" at bounding box center [22, 109] width 44 height 11
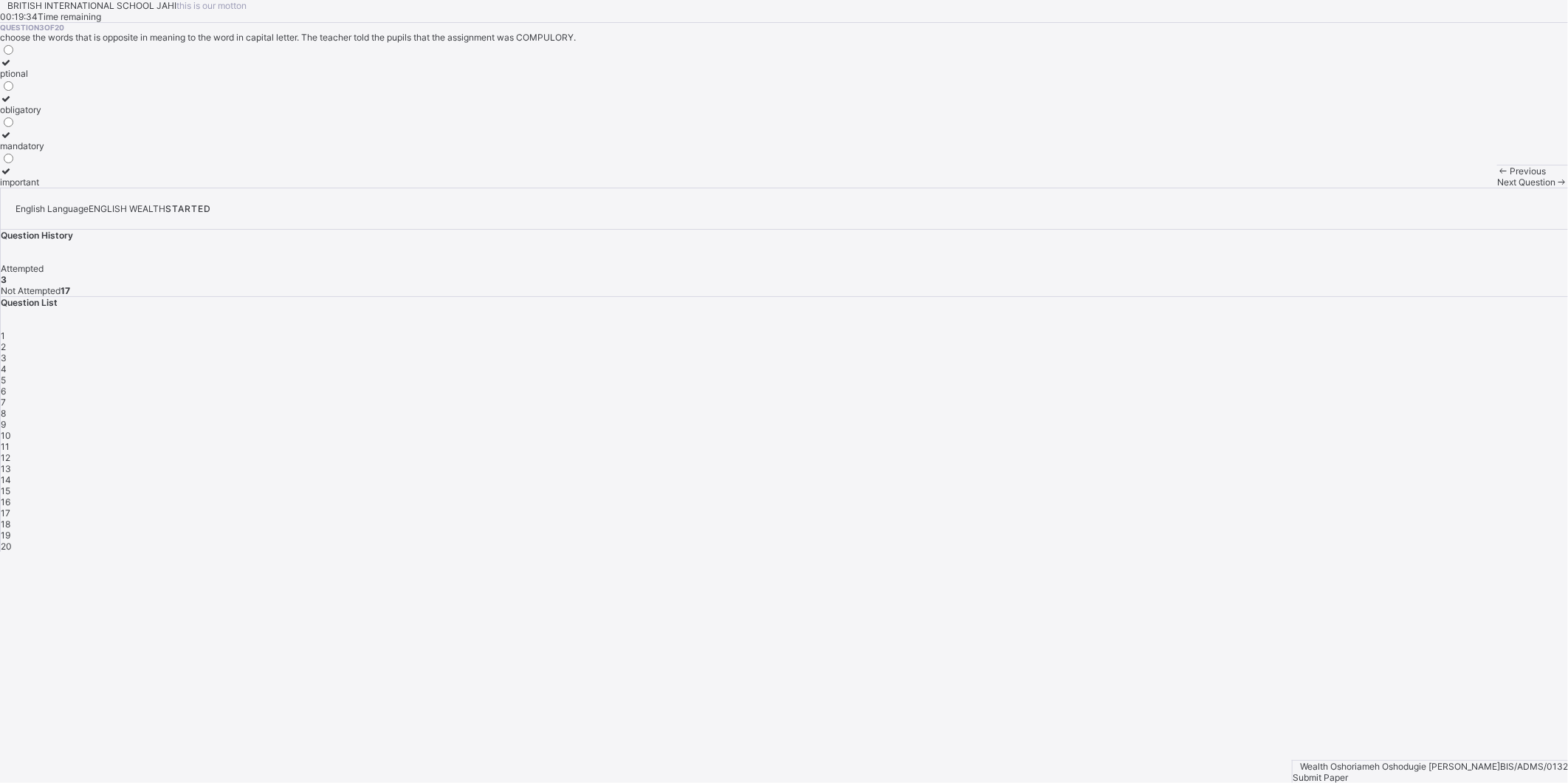
click at [44, 187] on label "important" at bounding box center [22, 176] width 44 height 22
click at [1556, 187] on span at bounding box center [1562, 182] width 12 height 11
click at [45, 187] on label "accepted" at bounding box center [23, 176] width 45 height 22
click at [1556, 187] on span at bounding box center [1562, 182] width 12 height 11
click at [58, 115] on div "an occasional" at bounding box center [29, 109] width 58 height 11
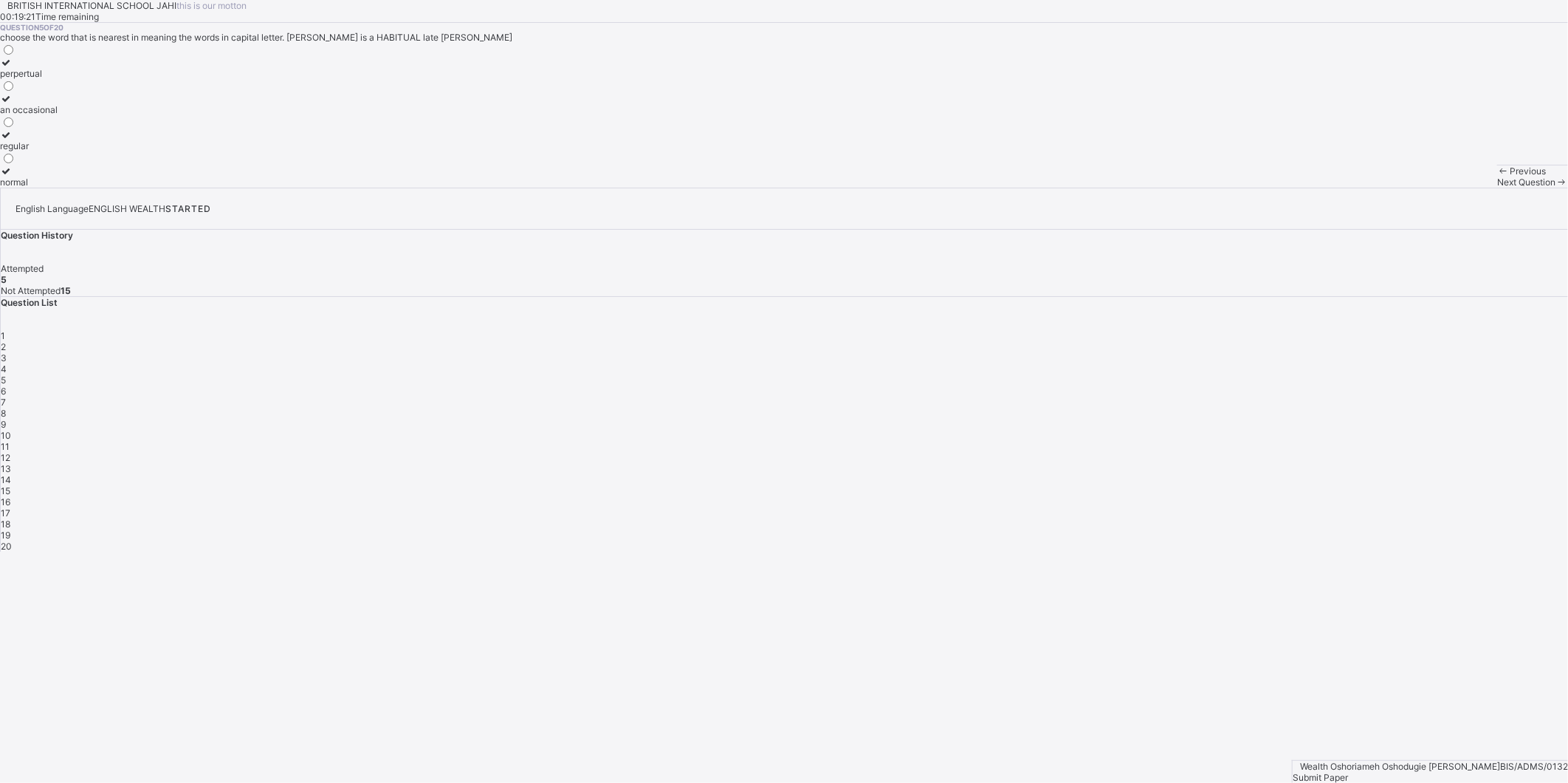
click at [1497, 187] on span "Next Question" at bounding box center [1526, 182] width 58 height 11
click at [43, 187] on div "incresed" at bounding box center [21, 182] width 43 height 11
click at [1497, 187] on div "Next Question" at bounding box center [1532, 182] width 71 height 11
click at [47, 79] on label "crowded" at bounding box center [23, 68] width 47 height 22
click at [1556, 187] on icon at bounding box center [1562, 182] width 12 height 11
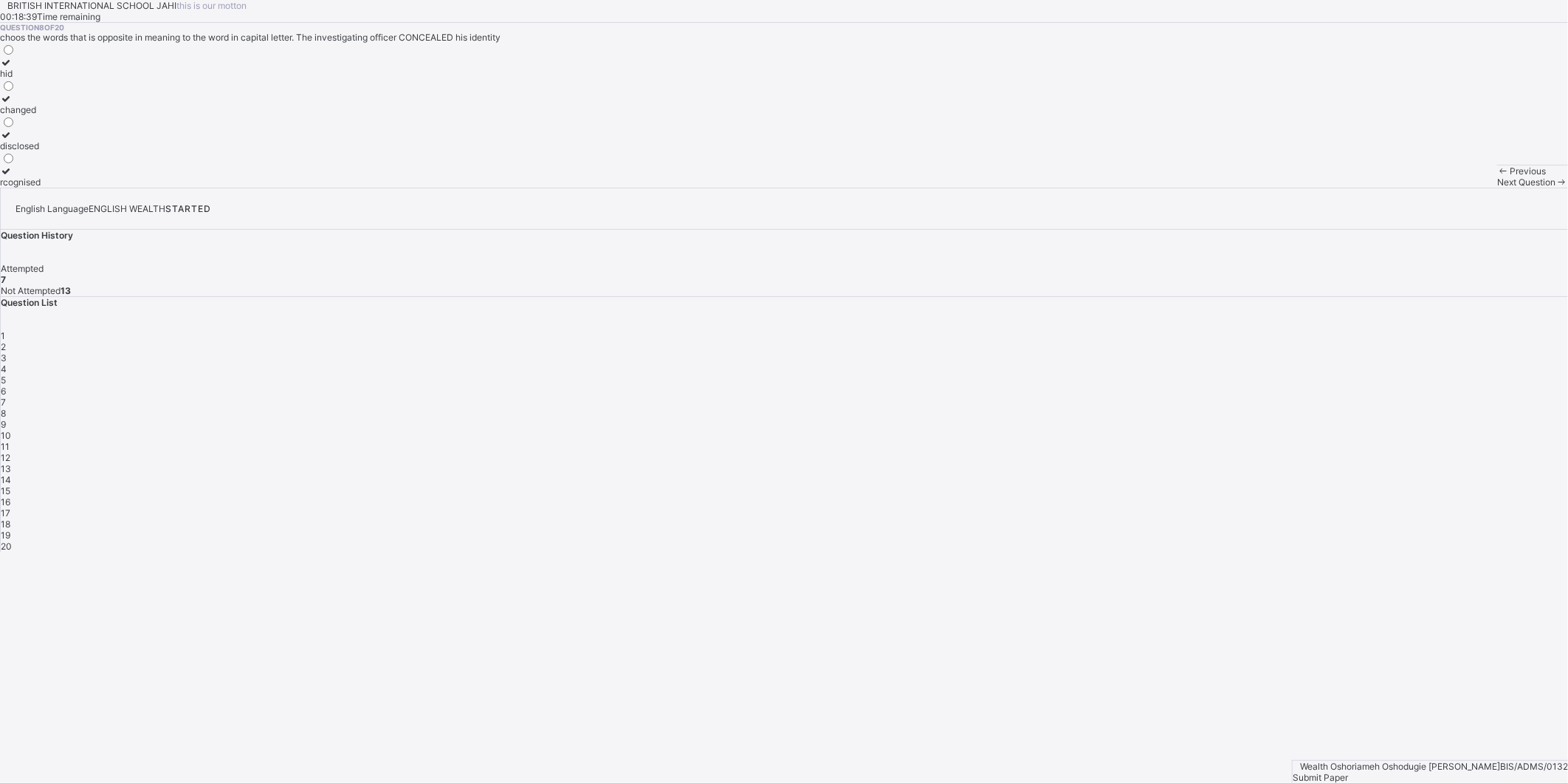
click at [41, 151] on div "disclosed" at bounding box center [20, 146] width 41 height 11
click at [1556, 187] on icon at bounding box center [1562, 182] width 12 height 11
drag, startPoint x: 226, startPoint y: 350, endPoint x: 216, endPoint y: 362, distance: 15.6
click at [51, 187] on label "persuaded" at bounding box center [25, 176] width 51 height 22
click at [1556, 187] on icon at bounding box center [1562, 182] width 12 height 11
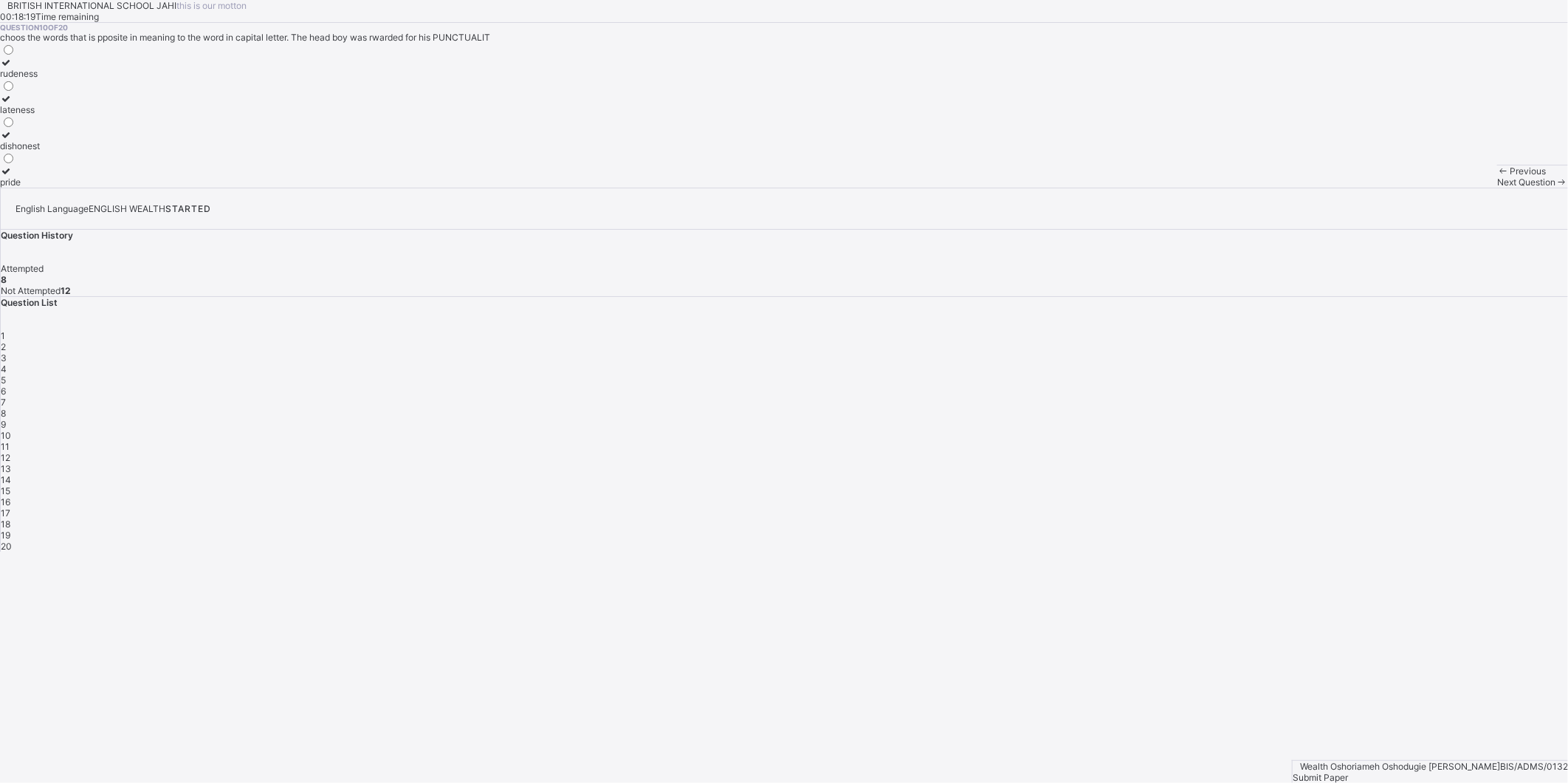
click at [40, 151] on div "dishonest" at bounding box center [19, 146] width 40 height 11
click at [1556, 187] on span at bounding box center [1562, 182] width 12 height 11
click at [47, 151] on div "support" at bounding box center [23, 146] width 47 height 11
click at [1556, 187] on icon at bounding box center [1562, 182] width 12 height 11
click at [43, 79] on div "lucky" at bounding box center [21, 73] width 43 height 11
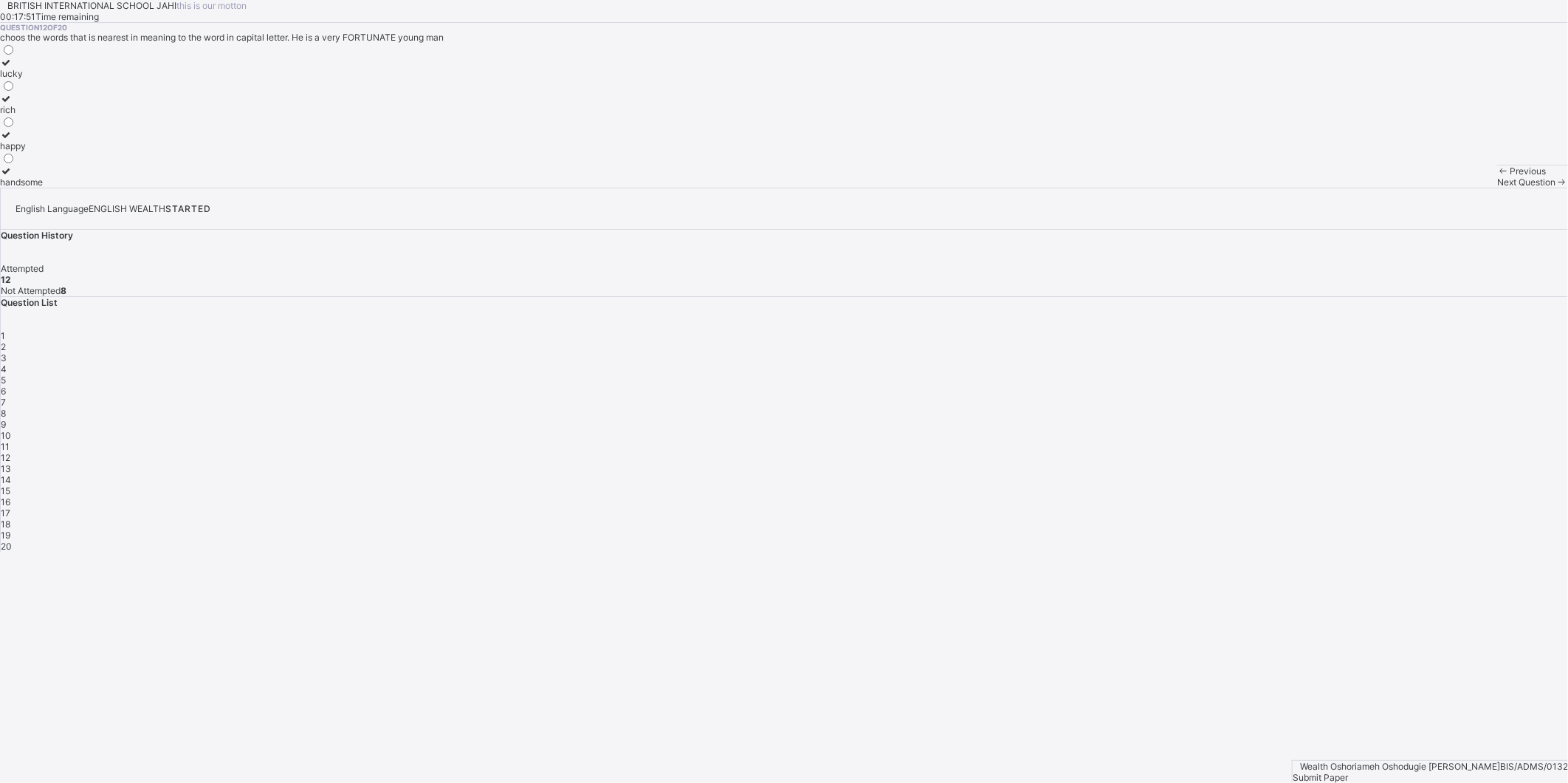
click at [1556, 187] on span at bounding box center [1562, 182] width 12 height 11
click at [72, 151] on label "prepared" at bounding box center [36, 140] width 72 height 22
click at [1497, 187] on div "Next Question" at bounding box center [1532, 182] width 71 height 11
click at [41, 187] on div "definitely" at bounding box center [20, 182] width 41 height 11
click at [1497, 187] on div "Next Question" at bounding box center [1532, 182] width 71 height 11
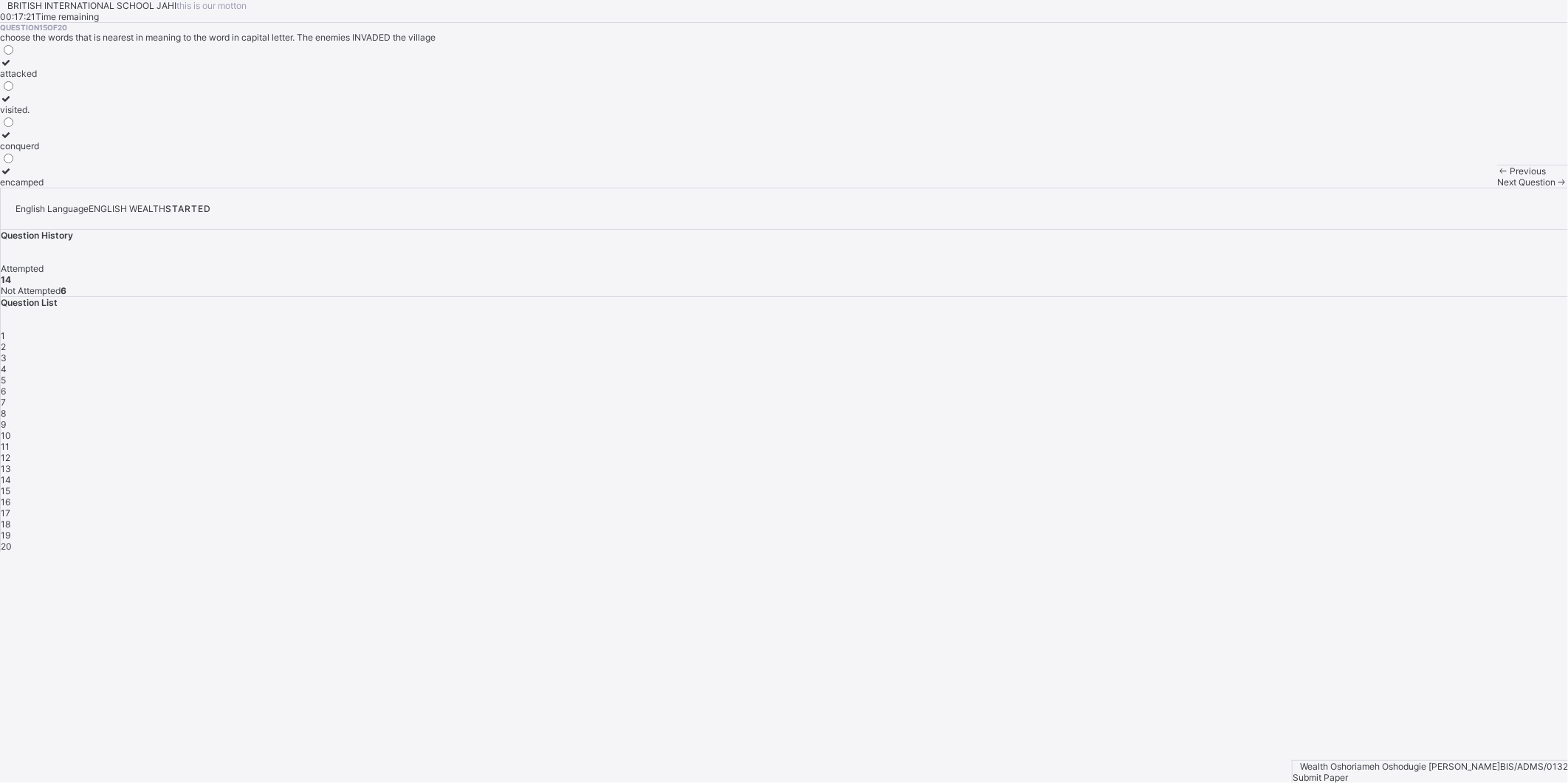
click at [44, 151] on div "conquerd" at bounding box center [22, 146] width 44 height 11
click at [1556, 187] on span at bounding box center [1562, 182] width 12 height 11
click at [1510, 176] on span "Previous" at bounding box center [1527, 171] width 36 height 11
click at [44, 79] on div "attacked" at bounding box center [22, 73] width 44 height 11
drag, startPoint x: 1199, startPoint y: 742, endPoint x: 1197, endPoint y: 765, distance: 23.1
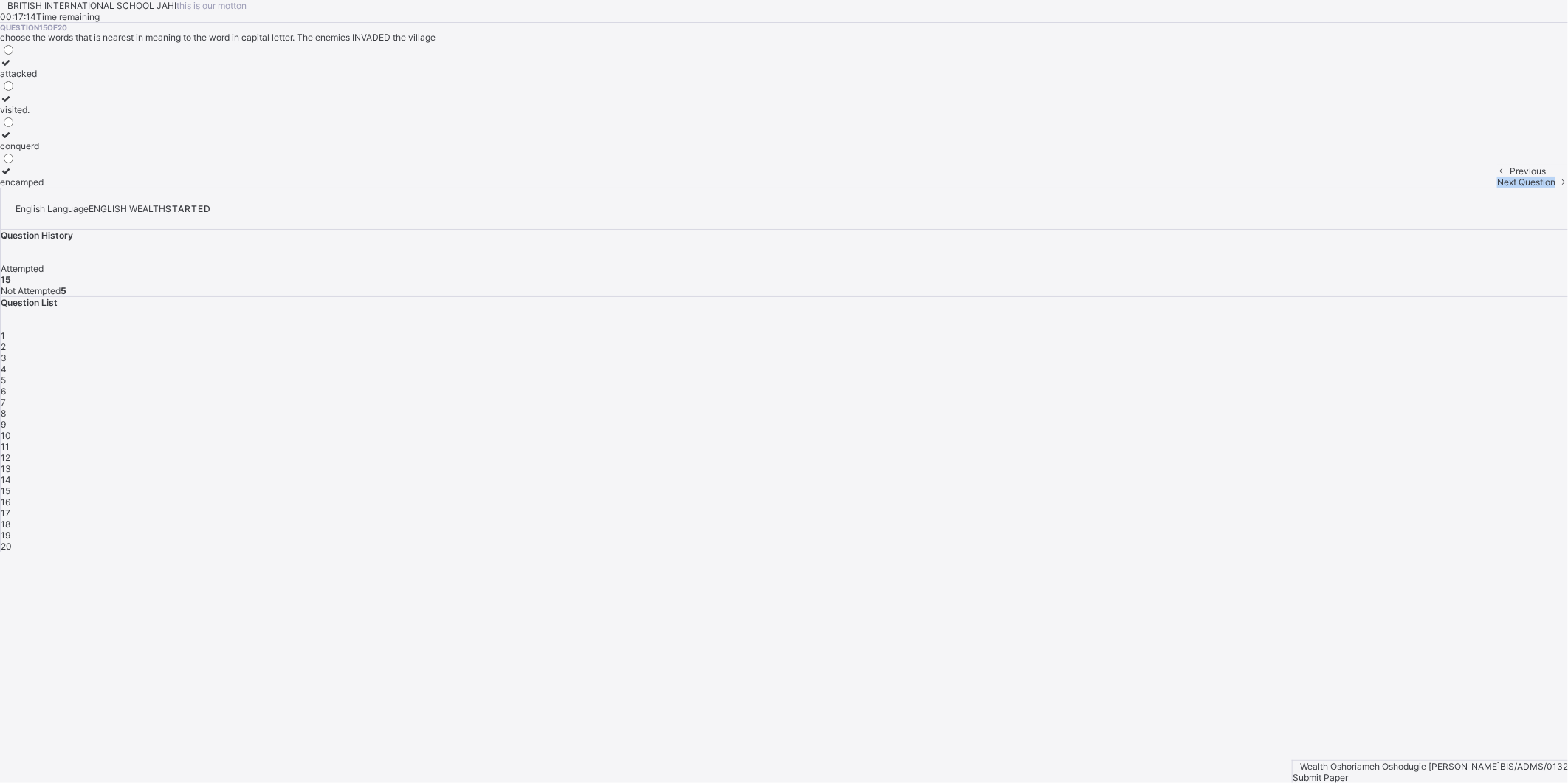
click at [1497, 187] on div "Previous Next Question" at bounding box center [1532, 175] width 71 height 23
drag, startPoint x: 1197, startPoint y: 765, endPoint x: 1201, endPoint y: 755, distance: 10.8
click at [1556, 187] on icon at bounding box center [1562, 182] width 12 height 11
click at [41, 79] on div "rejected" at bounding box center [20, 73] width 41 height 11
click at [1556, 187] on span at bounding box center [1562, 182] width 12 height 11
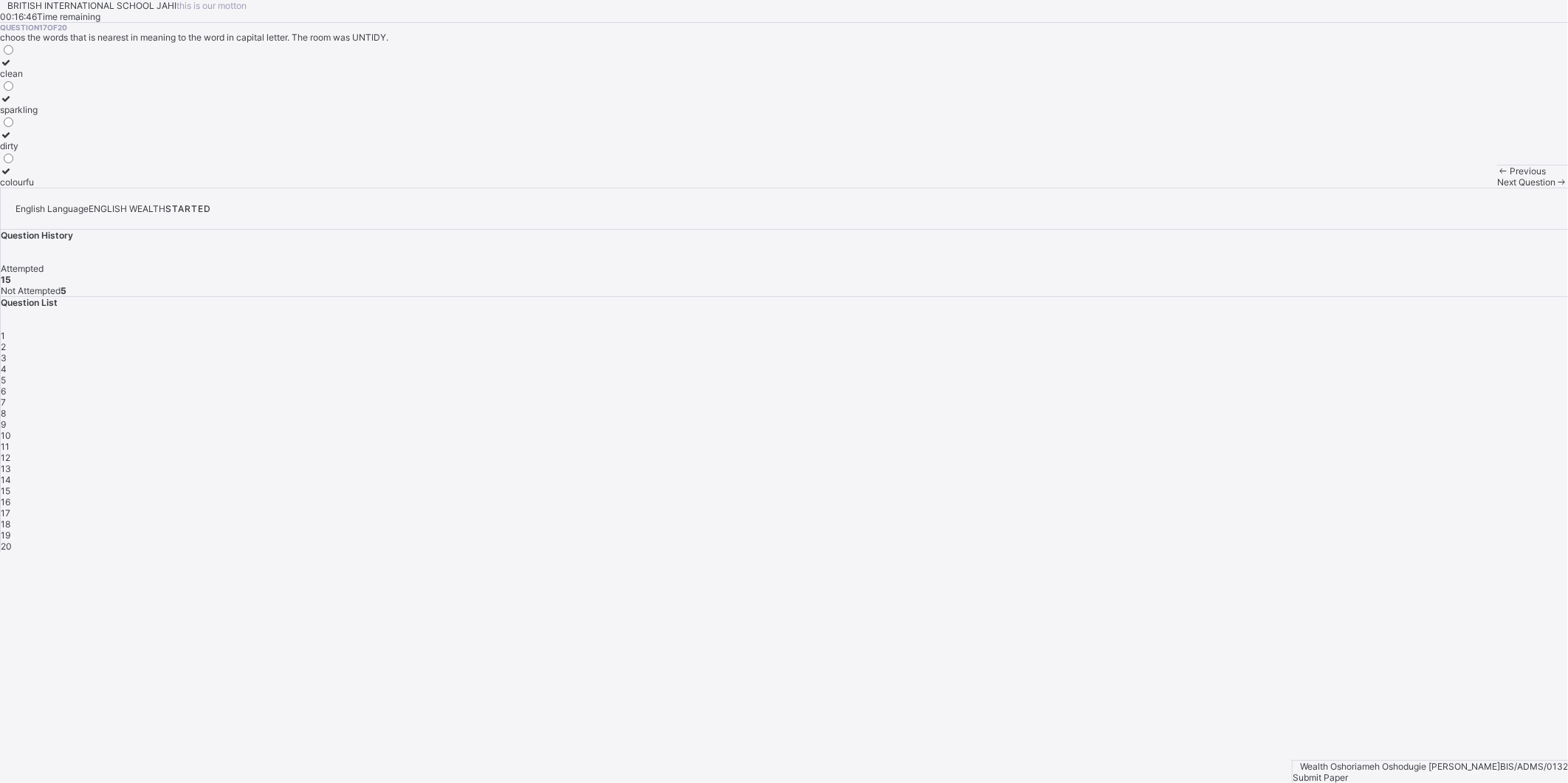
drag, startPoint x: 201, startPoint y: 320, endPoint x: 358, endPoint y: 421, distance: 186.7
click at [37, 151] on label "dirty" at bounding box center [19, 140] width 37 height 22
click at [1556, 187] on icon at bounding box center [1562, 182] width 12 height 11
click at [51, 151] on div "supervised" at bounding box center [25, 146] width 51 height 11
click at [1497, 187] on span "Next Question" at bounding box center [1526, 182] width 58 height 11
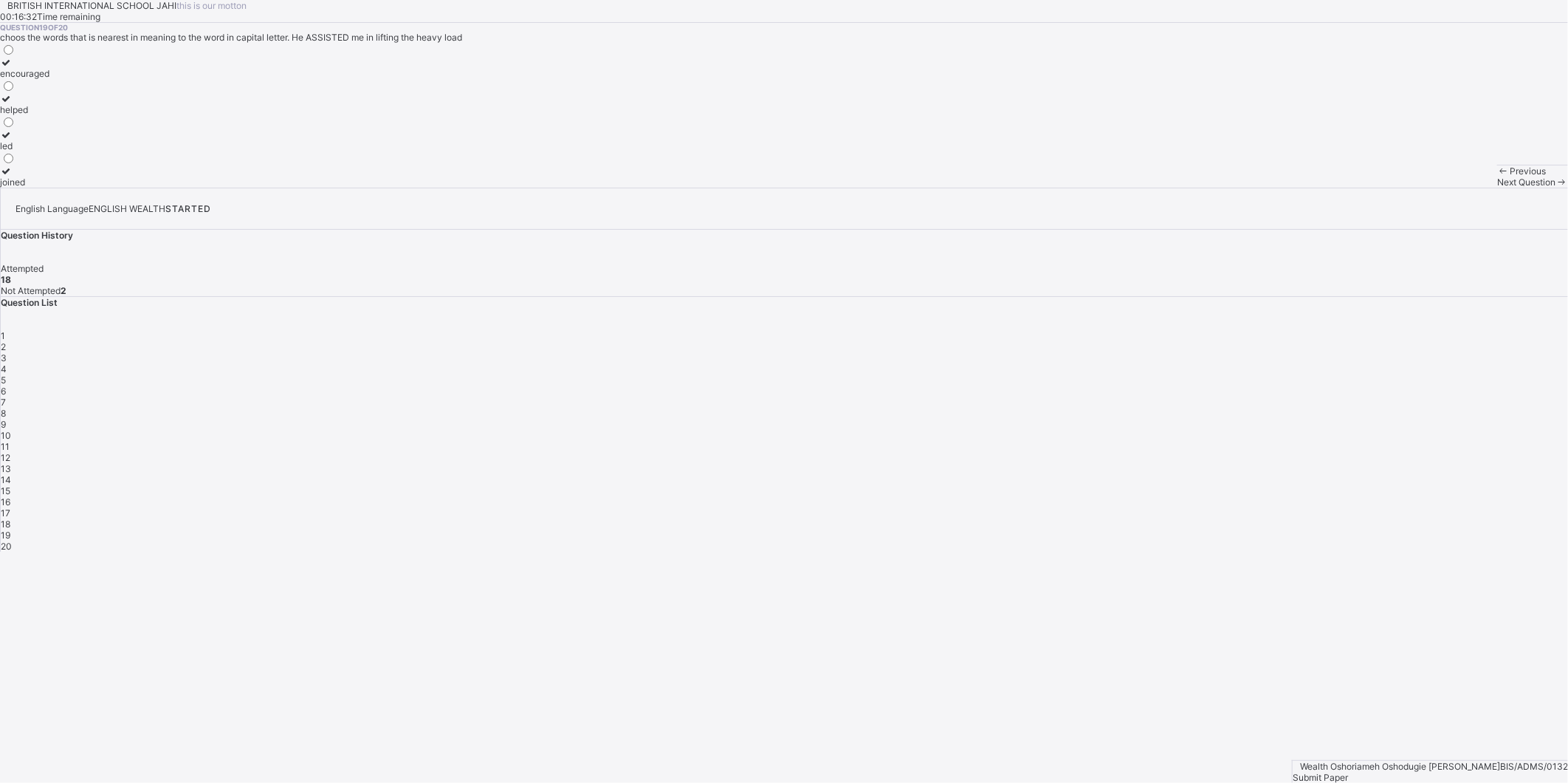
click at [49, 115] on div "helped" at bounding box center [24, 109] width 49 height 11
click at [1556, 187] on span at bounding box center [1562, 182] width 12 height 11
click at [49, 79] on div "frequently" at bounding box center [24, 73] width 49 height 11
click at [1497, 771] on div "Submit Paper" at bounding box center [1430, 777] width 275 height 11
click at [1042, 551] on div "× Submitting Paper This action will submit your paper. You won't have access to…" at bounding box center [784, 640] width 1568 height 178
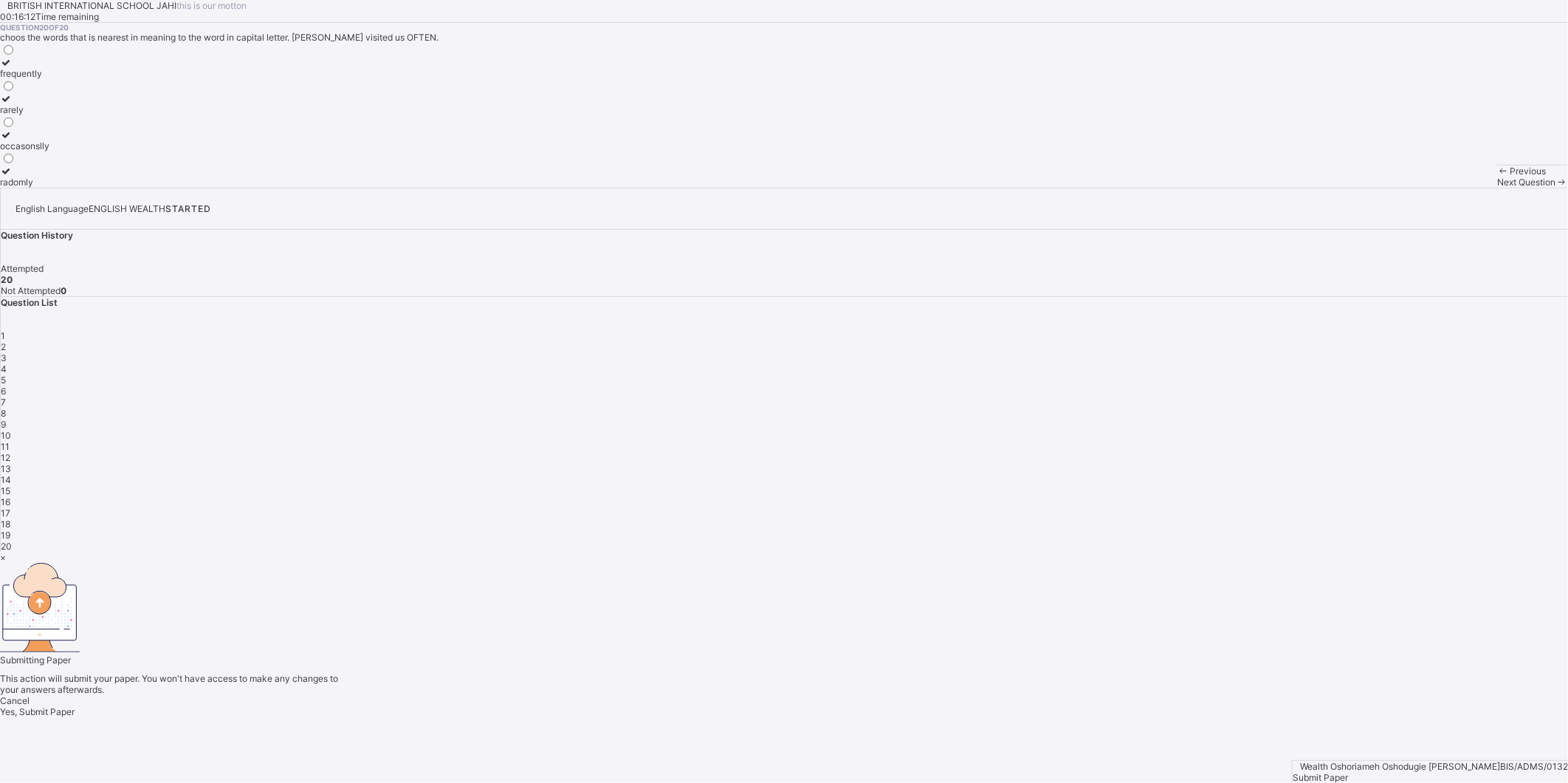
click at [75, 706] on span "Yes, Submit Paper" at bounding box center [37, 711] width 75 height 11
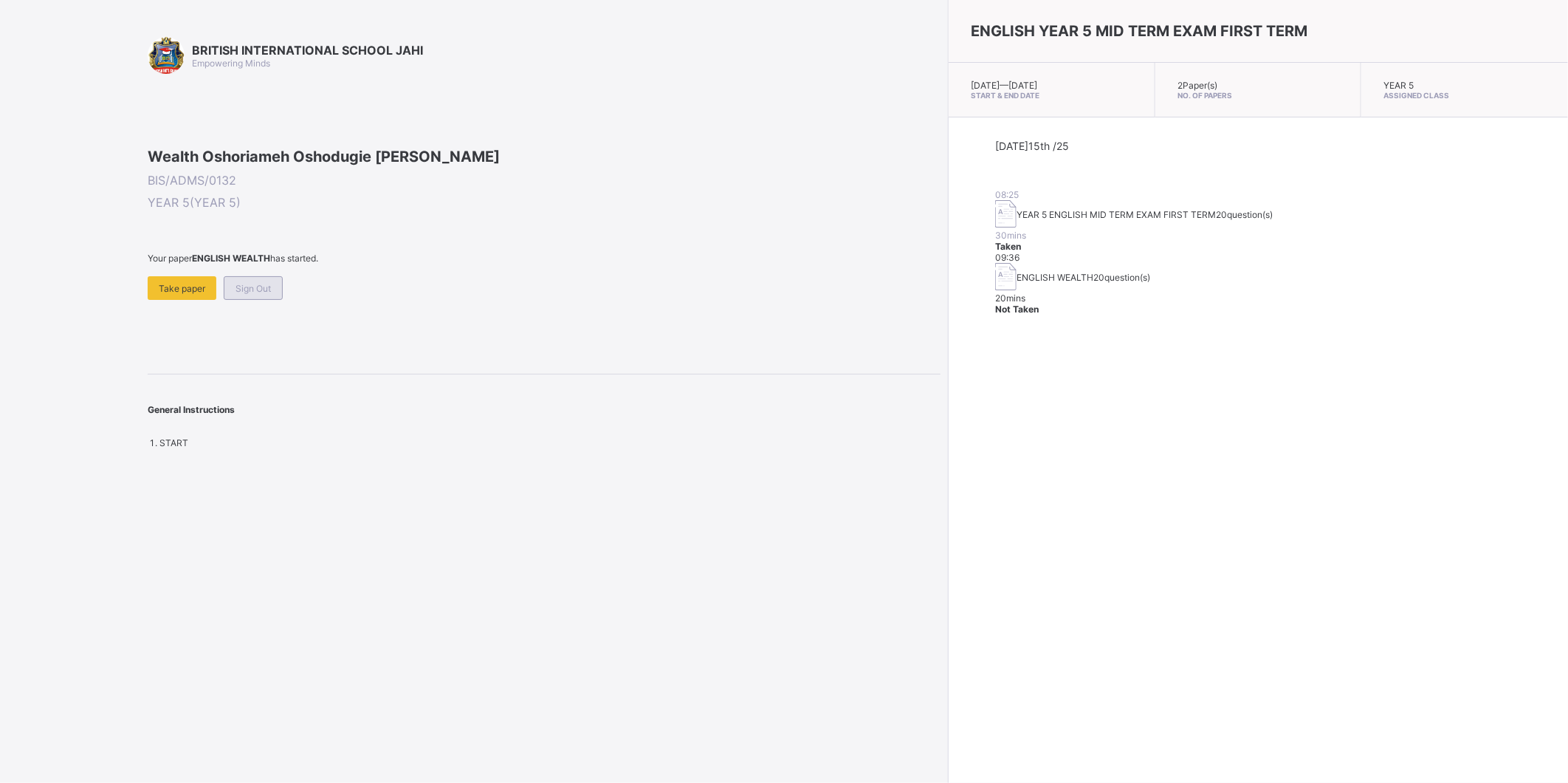
click at [255, 294] on span "Sign Out" at bounding box center [253, 289] width 35 height 11
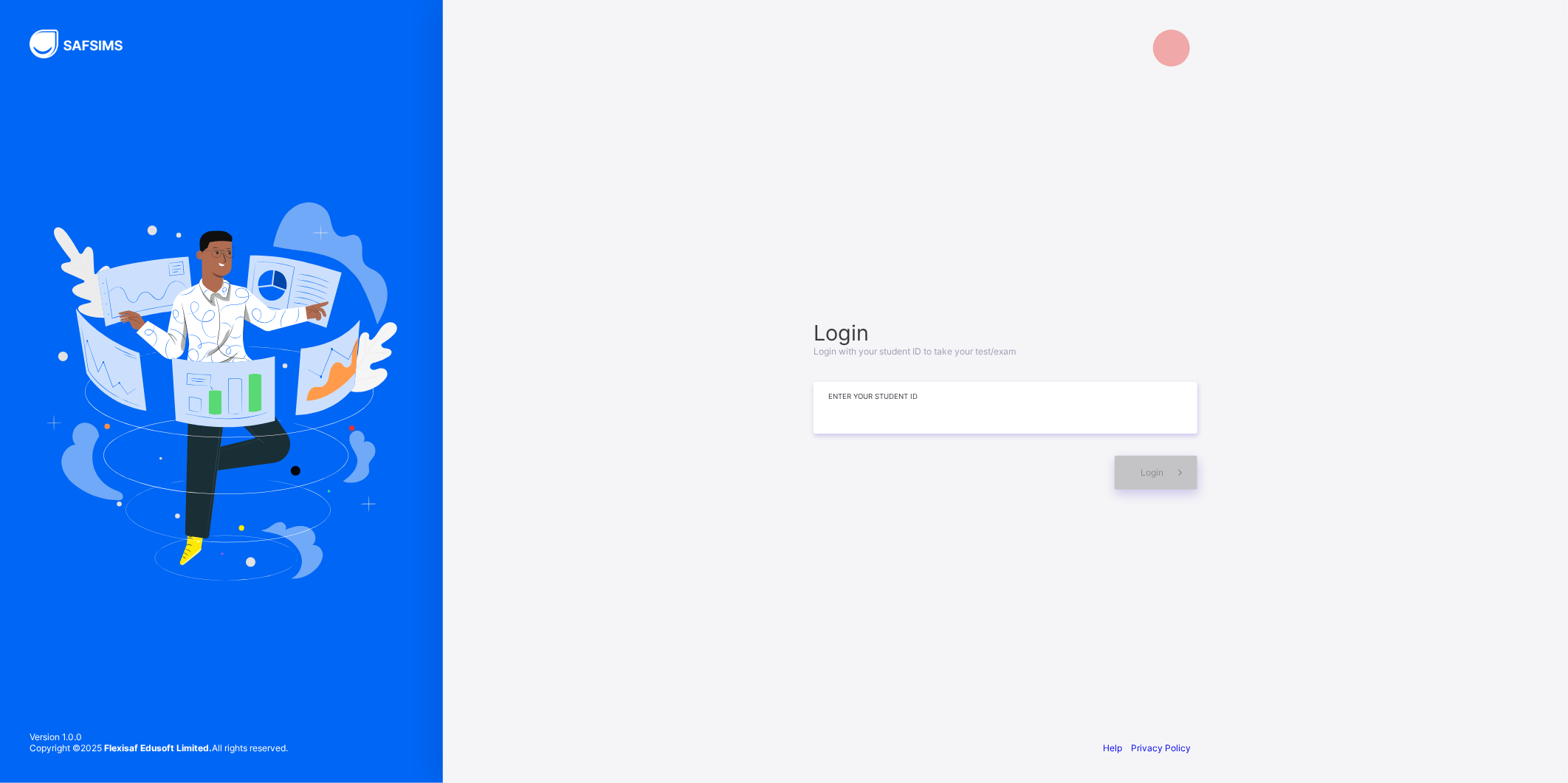
click at [938, 411] on input at bounding box center [1005, 407] width 384 height 51
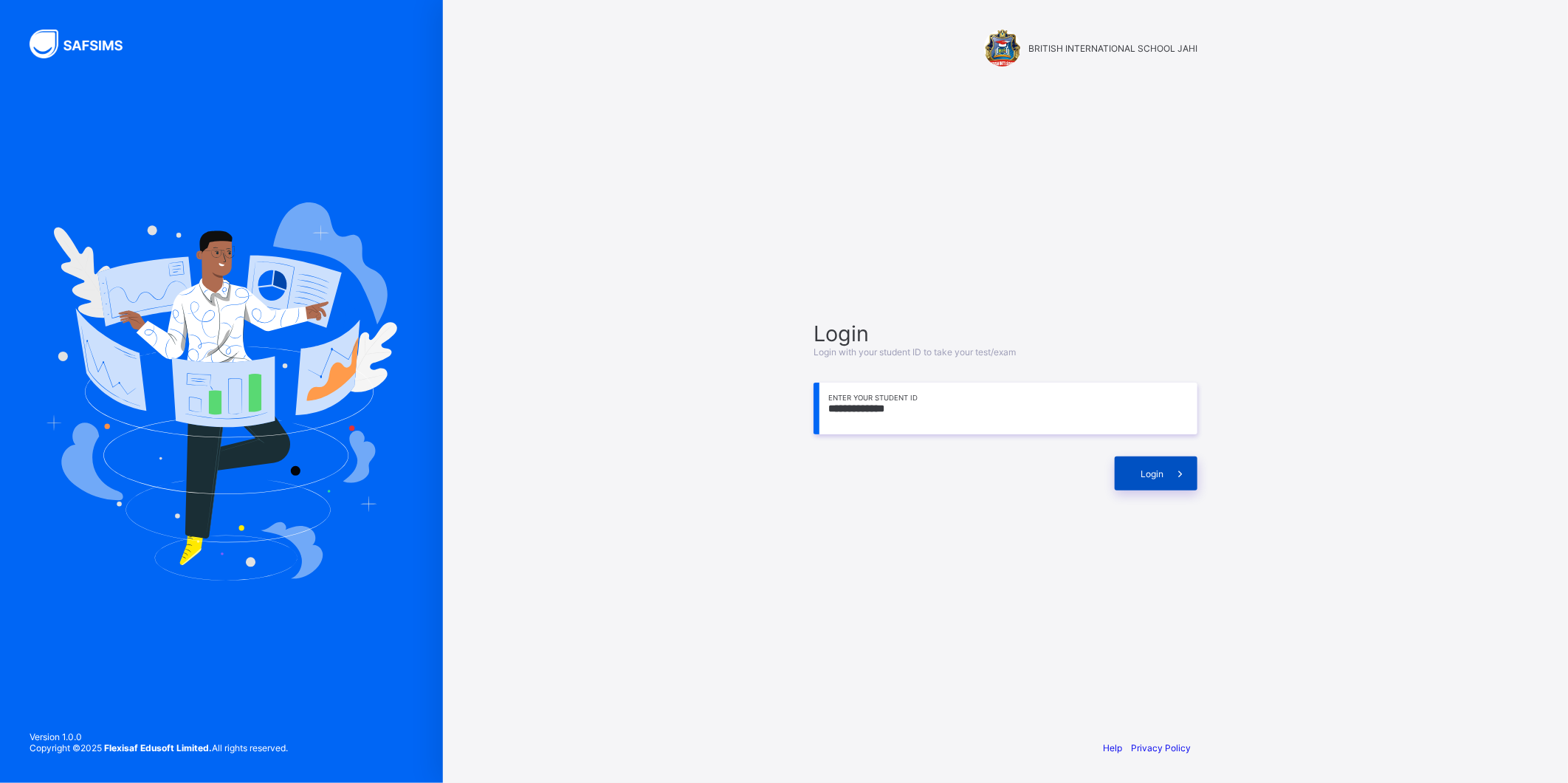
type input "**********"
click at [1156, 482] on div "Login" at bounding box center [1156, 473] width 83 height 34
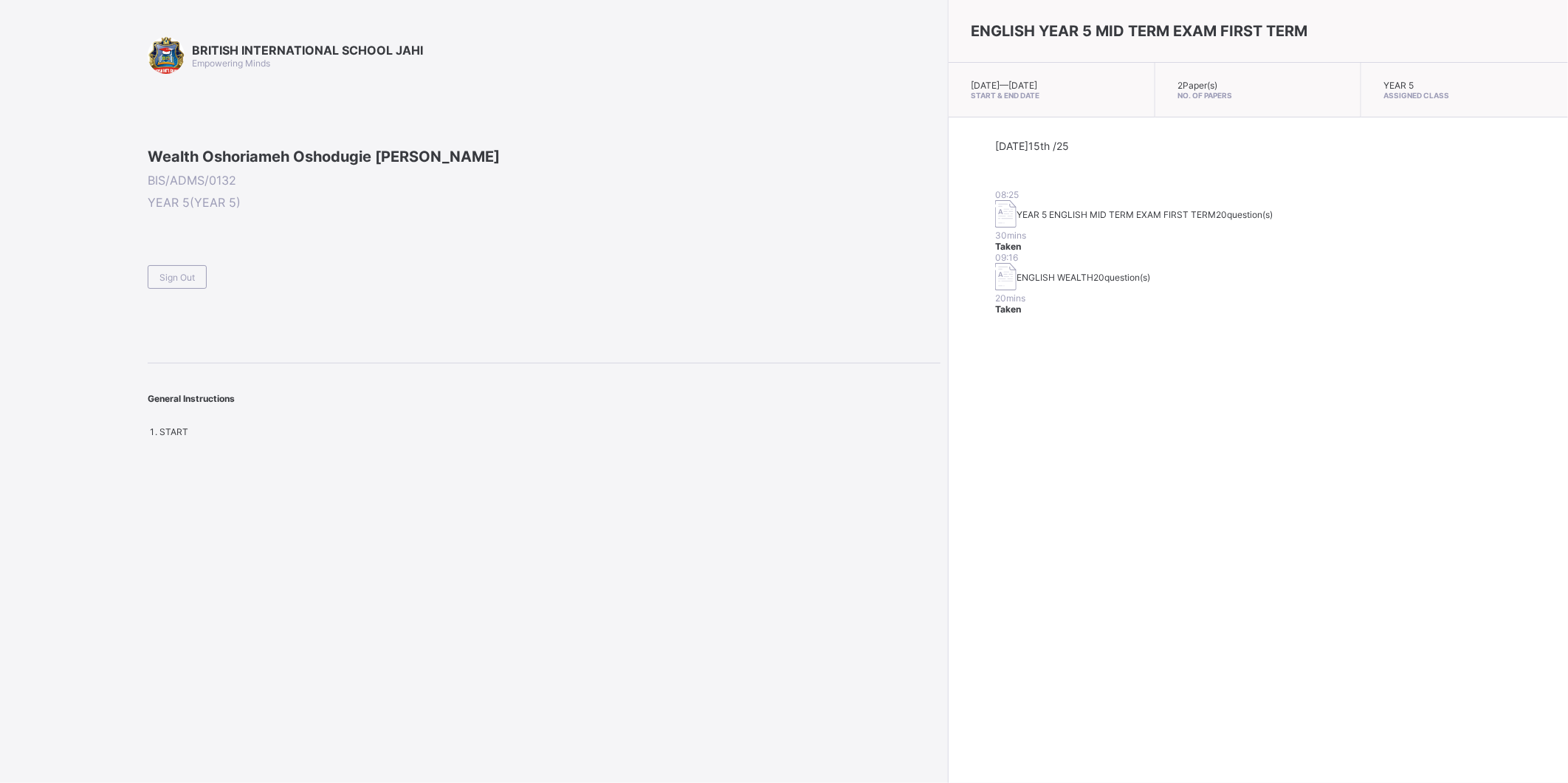
drag, startPoint x: 182, startPoint y: 371, endPoint x: 141, endPoint y: 377, distance: 41.4
click at [180, 283] on span "Sign Out" at bounding box center [176, 277] width 35 height 11
click at [172, 283] on span "Sign Out" at bounding box center [176, 277] width 35 height 11
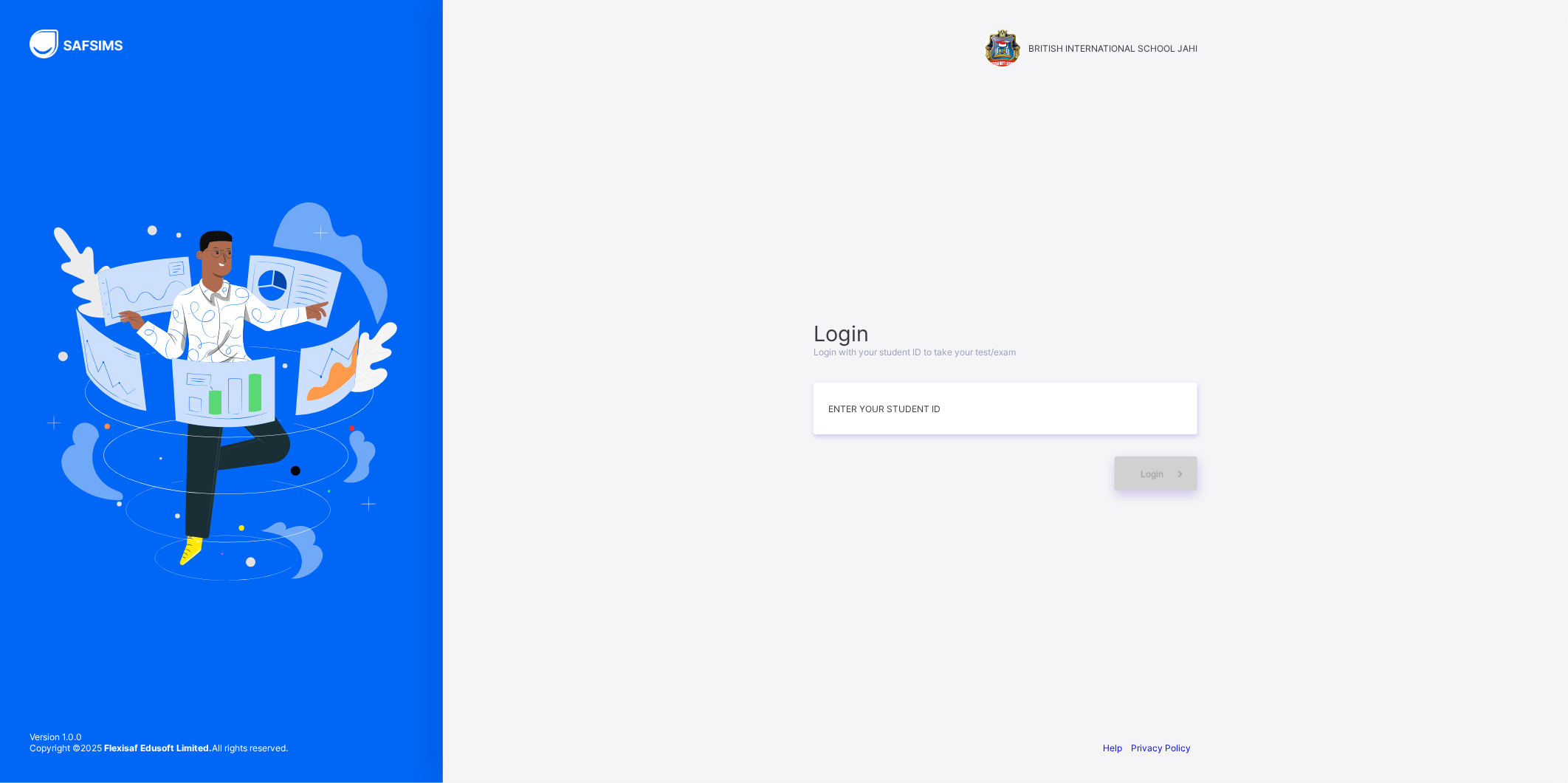
click at [1141, 477] on span "Login" at bounding box center [1152, 473] width 23 height 11
click at [1150, 473] on span "Login" at bounding box center [1152, 473] width 23 height 11
click at [883, 406] on input at bounding box center [1005, 408] width 384 height 51
click at [1152, 459] on div "Login" at bounding box center [1156, 473] width 83 height 34
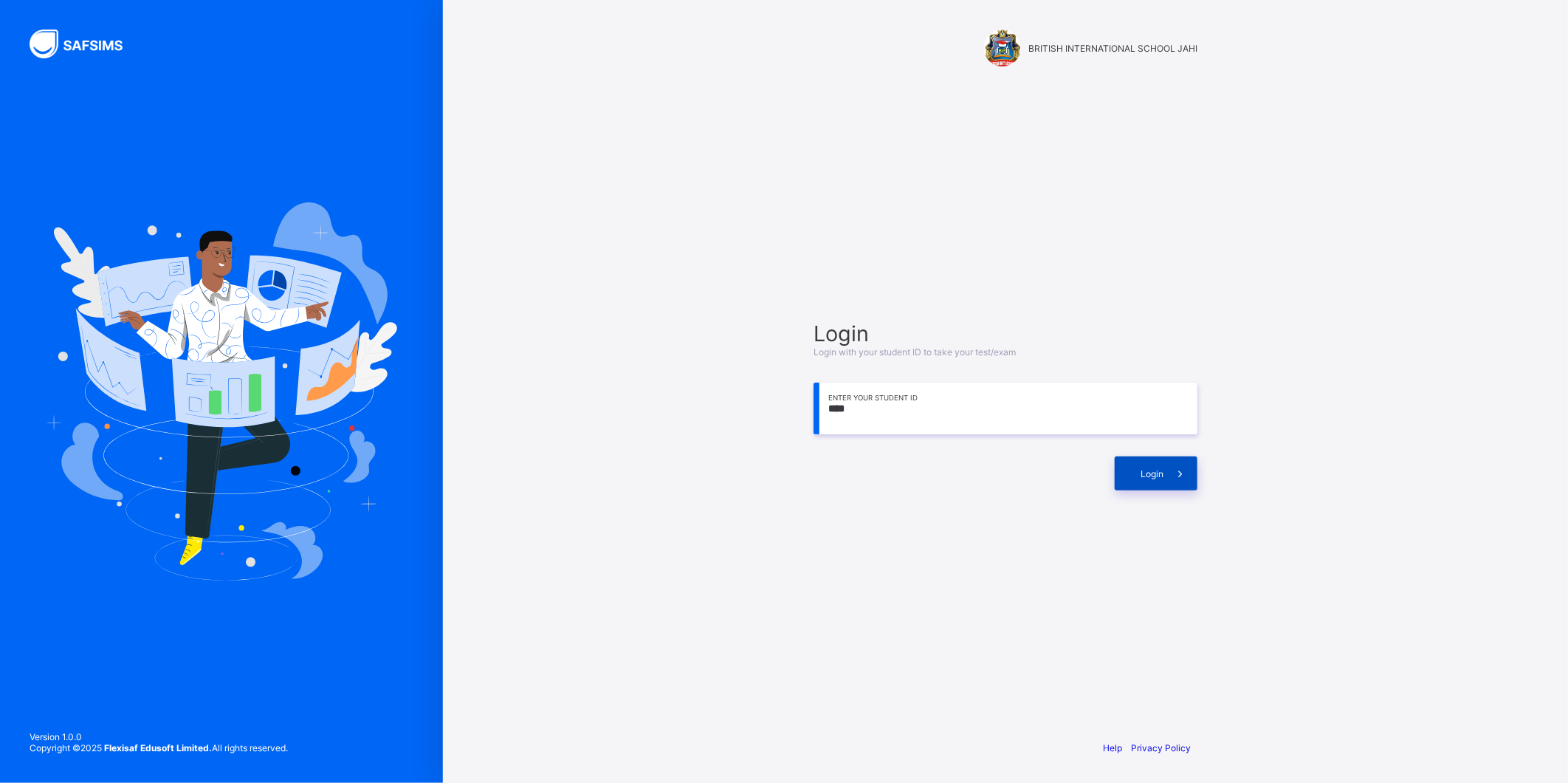
click at [1132, 473] on div "Login" at bounding box center [1156, 473] width 83 height 34
click at [836, 408] on input "****" at bounding box center [1005, 408] width 384 height 51
click at [857, 410] on input "****" at bounding box center [1005, 408] width 384 height 51
drag, startPoint x: 1122, startPoint y: 465, endPoint x: 1129, endPoint y: 464, distance: 7.1
click at [1129, 464] on div "Login" at bounding box center [1156, 473] width 83 height 34
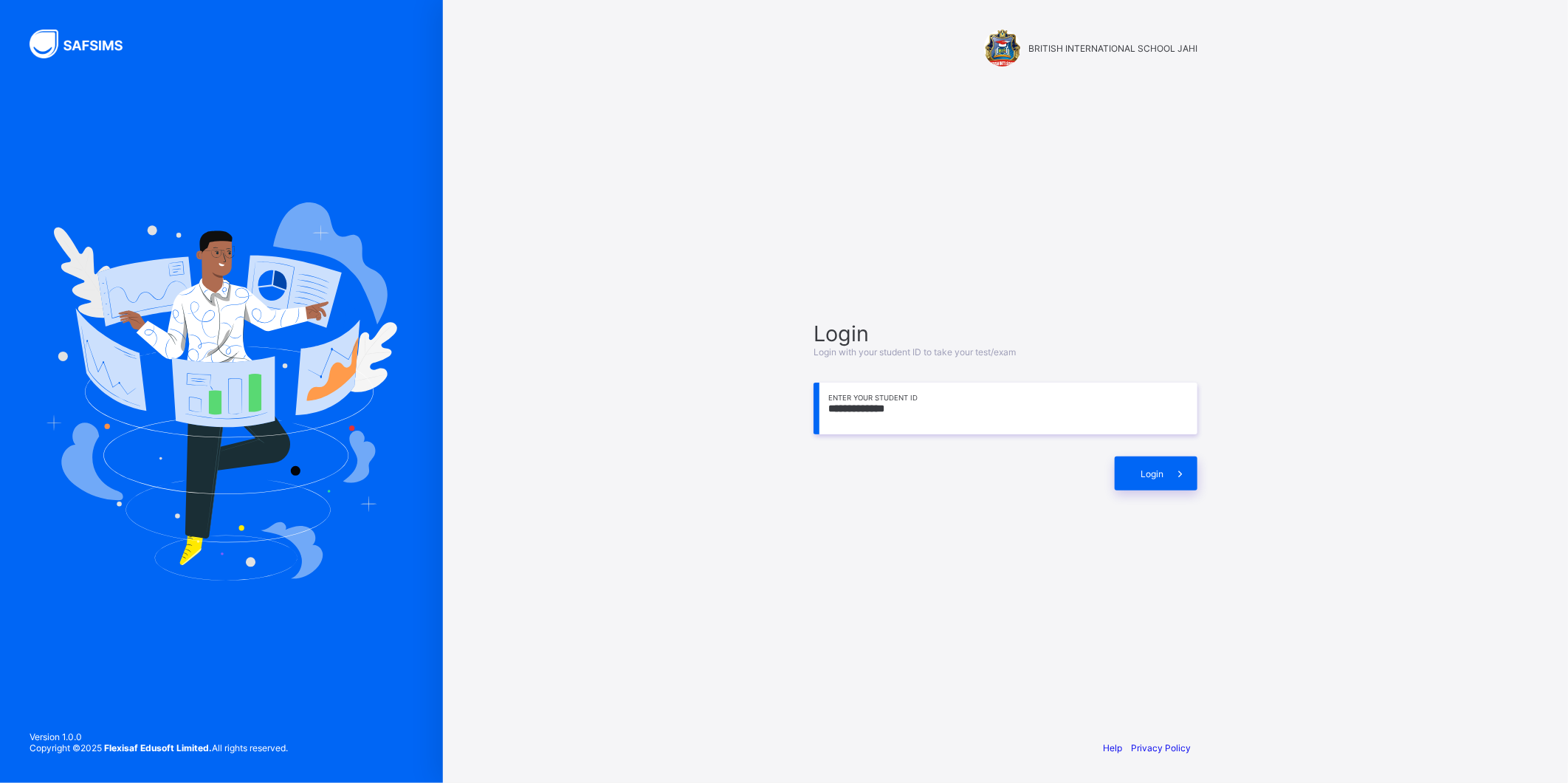
click at [1051, 417] on input "**********" at bounding box center [1005, 408] width 384 height 51
type input "*"
type input "**********"
click at [1163, 474] on span at bounding box center [1180, 473] width 34 height 34
click at [1184, 474] on span at bounding box center [1191, 473] width 12 height 11
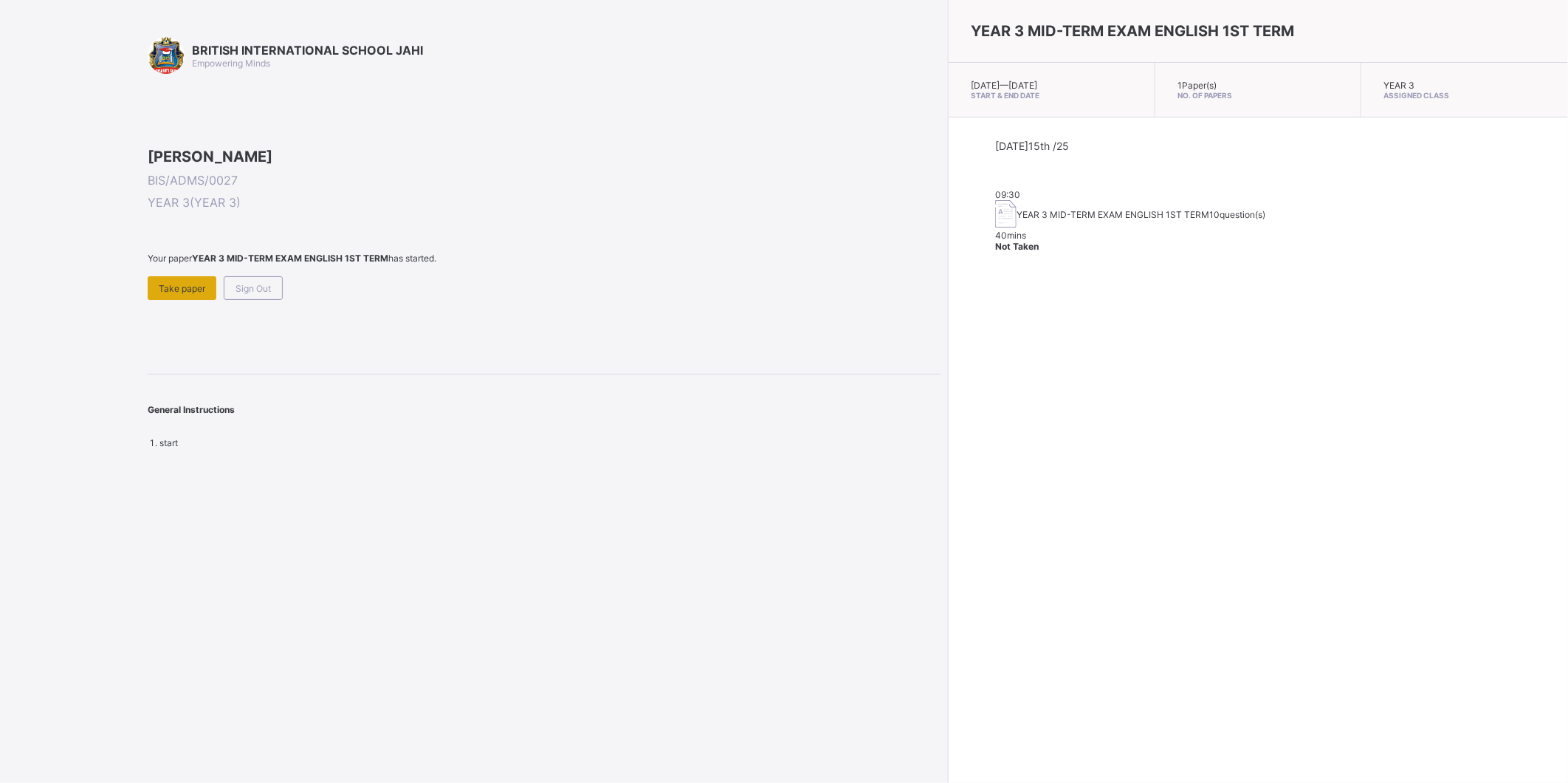
click at [168, 294] on span "Take paper" at bounding box center [182, 289] width 47 height 11
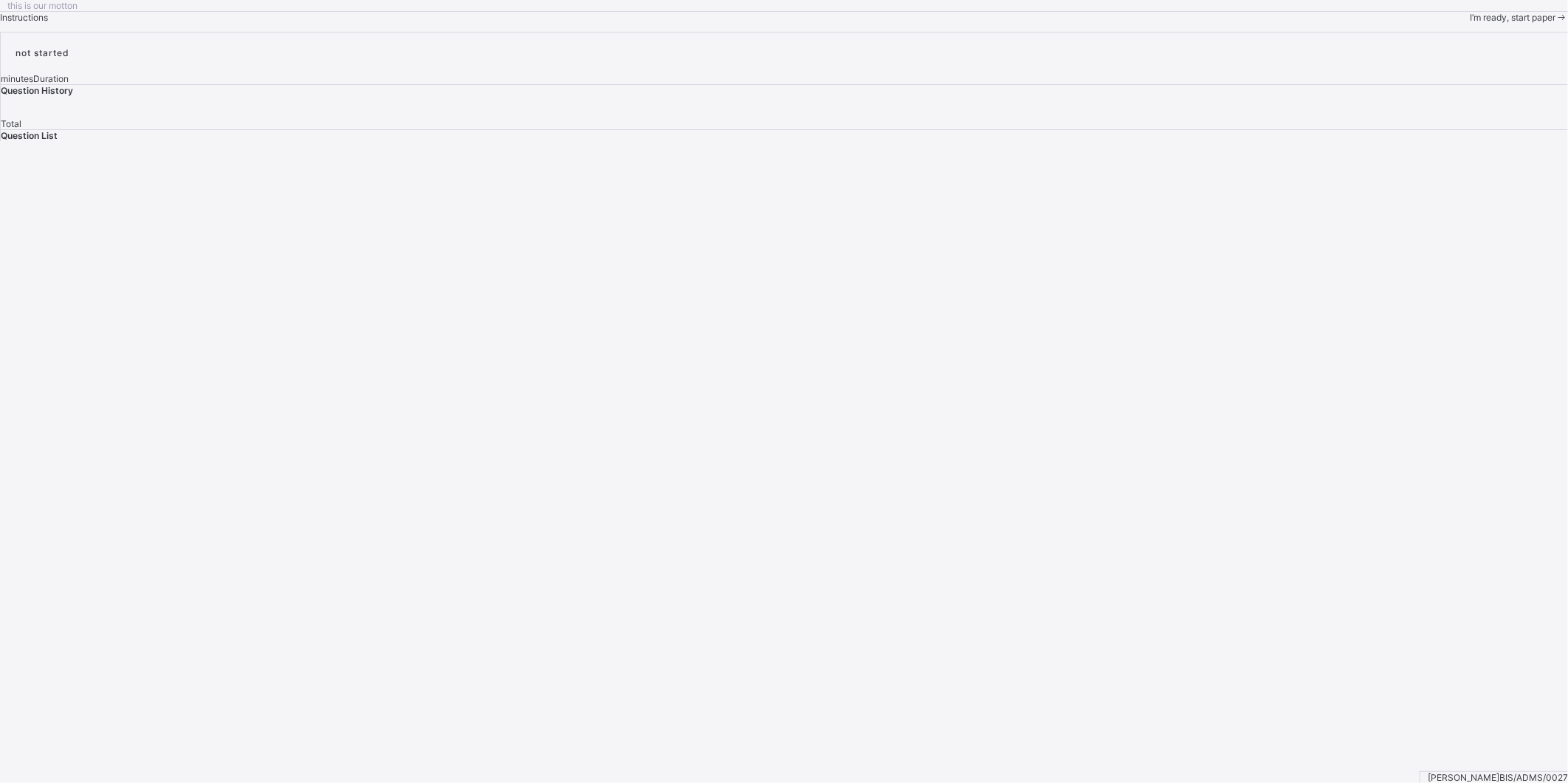
click at [1470, 23] on div "I’m ready, start paper" at bounding box center [1519, 17] width 98 height 11
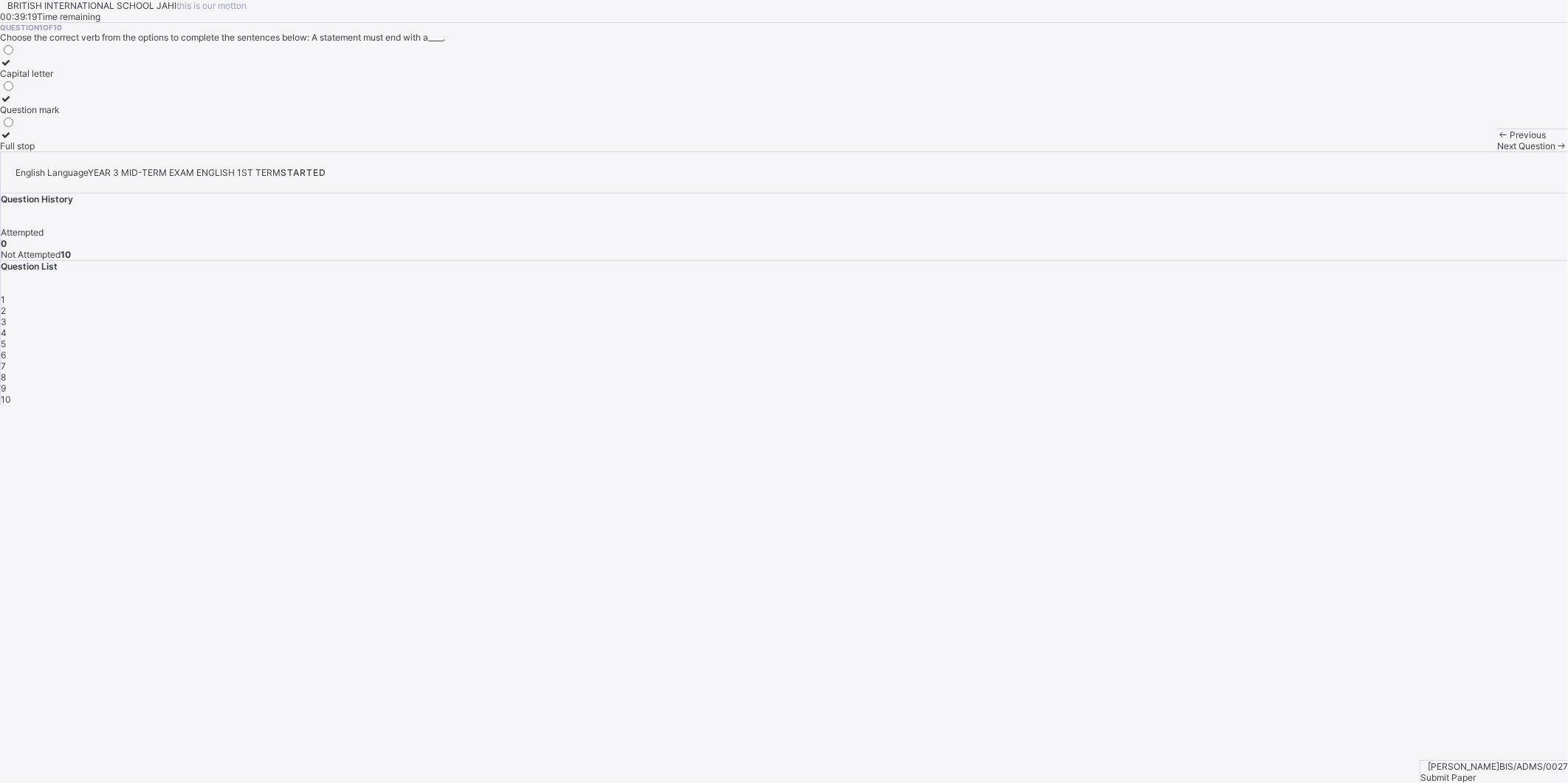
click at [60, 79] on label "Capital letter" at bounding box center [30, 68] width 60 height 22
click at [1497, 151] on div "Previous Next Question" at bounding box center [1532, 140] width 71 height 23
click at [1497, 151] on div "Next Question" at bounding box center [1532, 146] width 71 height 11
click at [73, 115] on div "Full stop" at bounding box center [37, 109] width 73 height 11
click at [1497, 151] on span "Next Question" at bounding box center [1526, 146] width 58 height 11
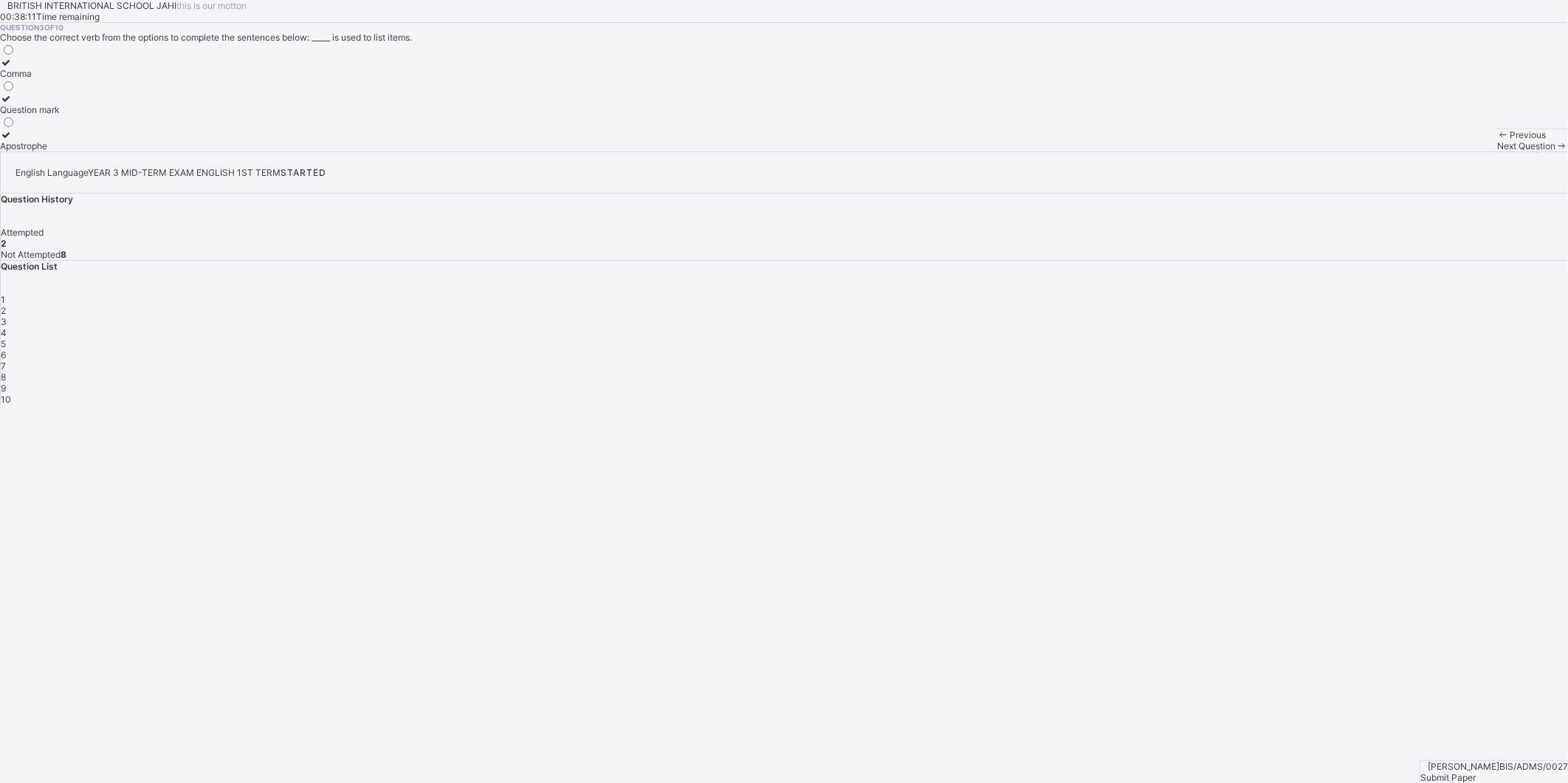
click at [60, 79] on label "Comma" at bounding box center [30, 68] width 60 height 22
click at [60, 115] on label "Question mark" at bounding box center [30, 104] width 60 height 22
click at [1497, 151] on div "Next Question" at bounding box center [1532, 146] width 71 height 11
click at [36, 79] on label "counting" at bounding box center [18, 68] width 36 height 22
click at [36, 151] on label "counted" at bounding box center [18, 140] width 36 height 22
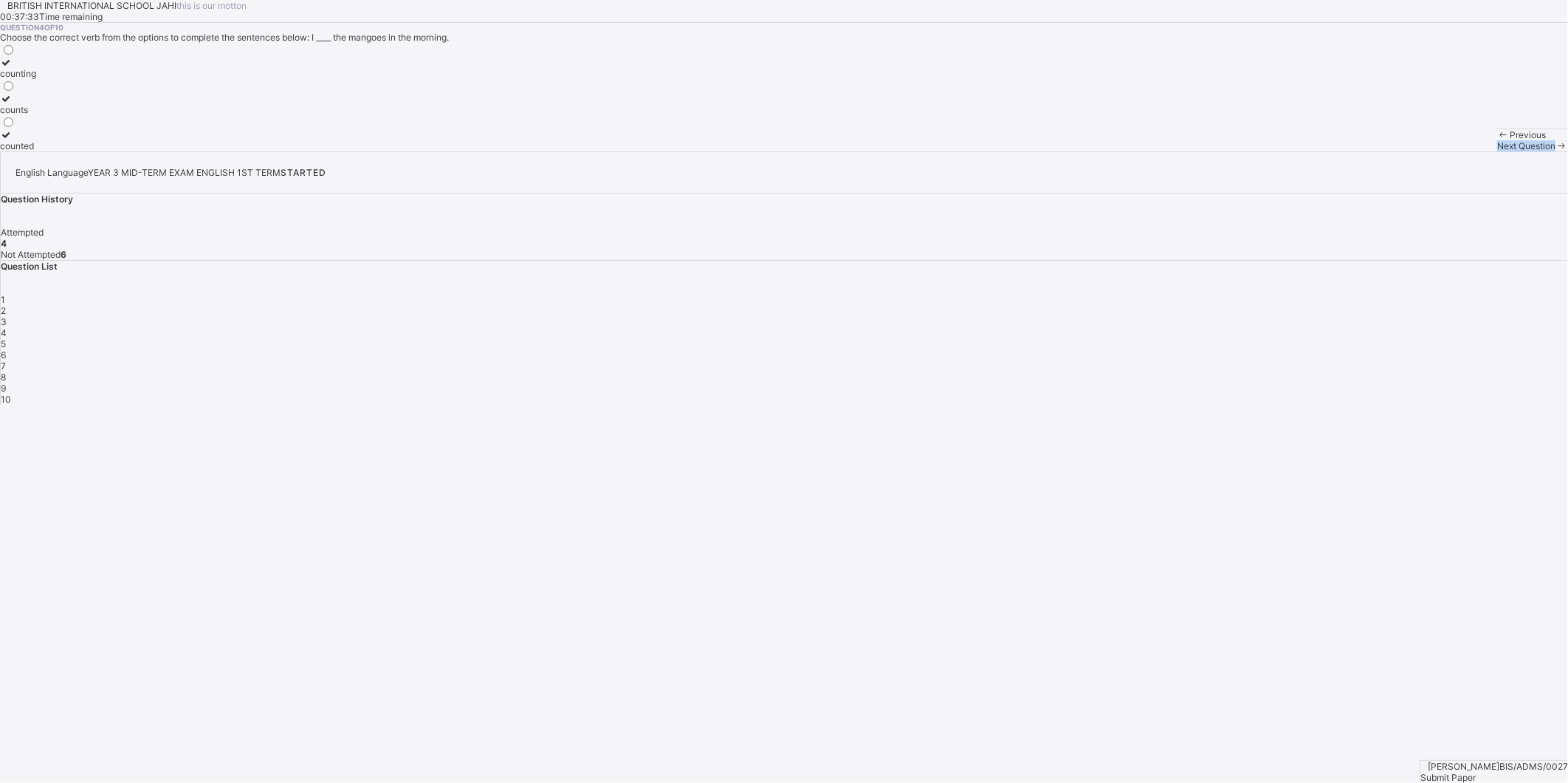
drag, startPoint x: 1191, startPoint y: 748, endPoint x: 1212, endPoint y: 729, distance: 28.3
click at [1497, 151] on div "Previous Next Question" at bounding box center [1532, 140] width 71 height 23
click at [1497, 151] on div "Next Question" at bounding box center [1532, 146] width 71 height 11
click at [34, 151] on div "finished" at bounding box center [17, 146] width 34 height 11
click at [1497, 151] on span "Next Question" at bounding box center [1526, 146] width 58 height 11
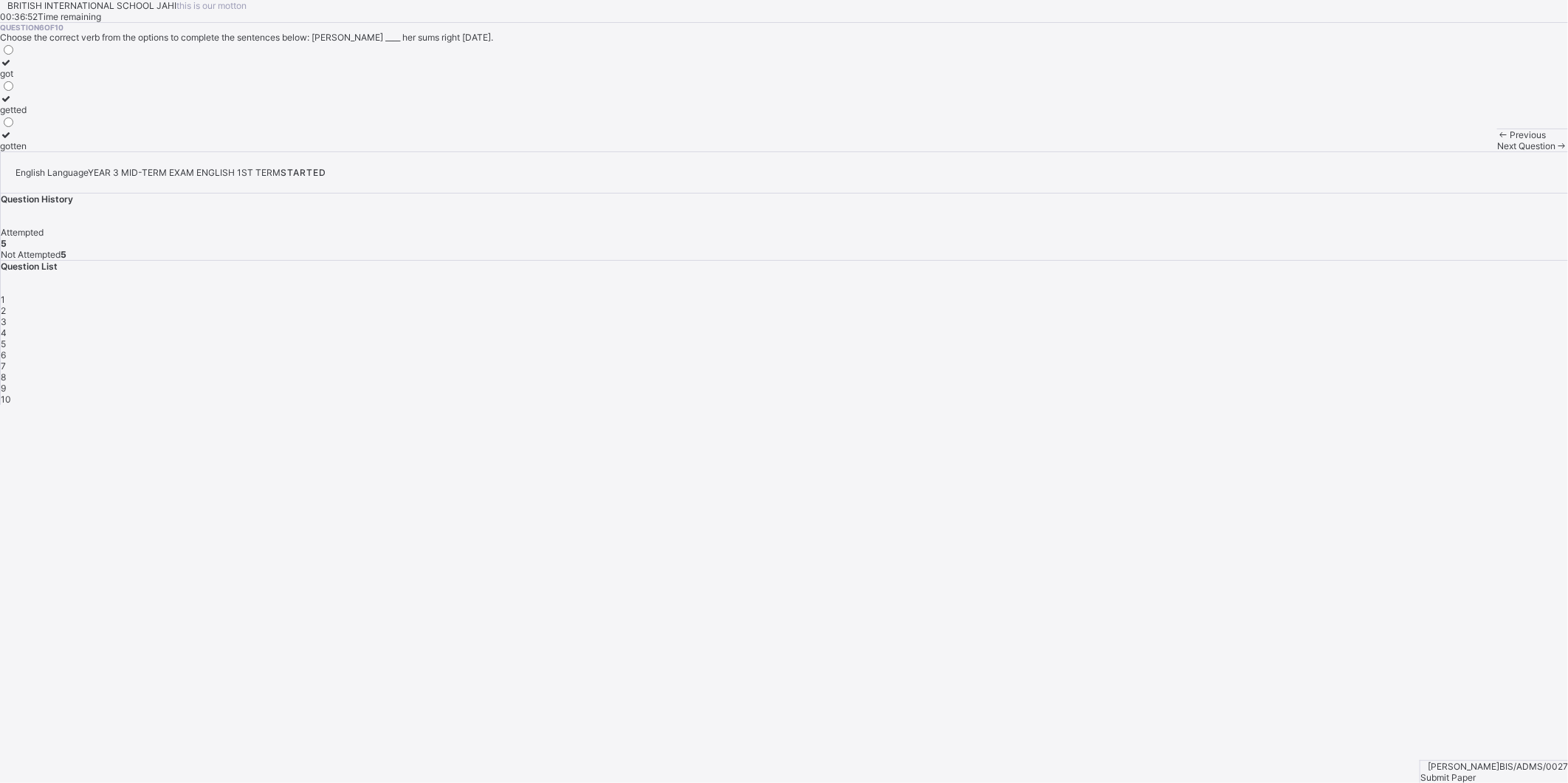
click at [27, 151] on div "gotten" at bounding box center [13, 146] width 27 height 11
click at [1497, 151] on div "Next Question" at bounding box center [1532, 146] width 71 height 11
click at [33, 151] on div "washed" at bounding box center [16, 146] width 33 height 11
click at [1497, 151] on div "Next Question" at bounding box center [1532, 146] width 71 height 11
click at [27, 115] on label "sold" at bounding box center [13, 104] width 27 height 22
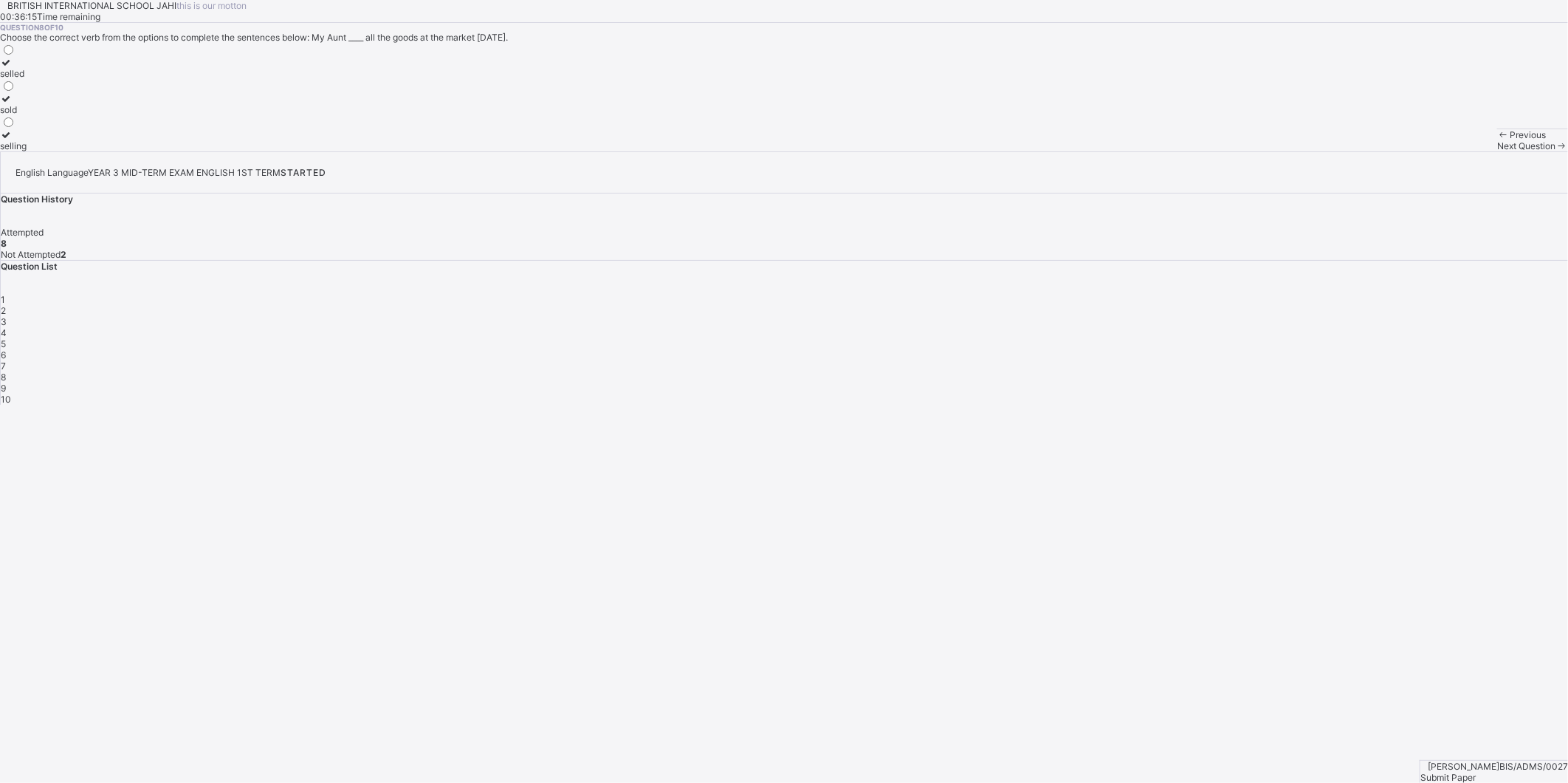
click at [1147, 151] on div "BRITISH INTERNATIONAL SCHOOL JAHI this is our [PERSON_NAME] 00:36:15 Time remai…" at bounding box center [784, 76] width 1568 height 151
click at [1497, 151] on span "Next Question" at bounding box center [1526, 146] width 58 height 11
click at [29, 115] on div "bought" at bounding box center [14, 109] width 29 height 11
click at [1497, 151] on span "Next Question" at bounding box center [1526, 146] width 58 height 11
click at [26, 115] on label "cried" at bounding box center [12, 104] width 26 height 22
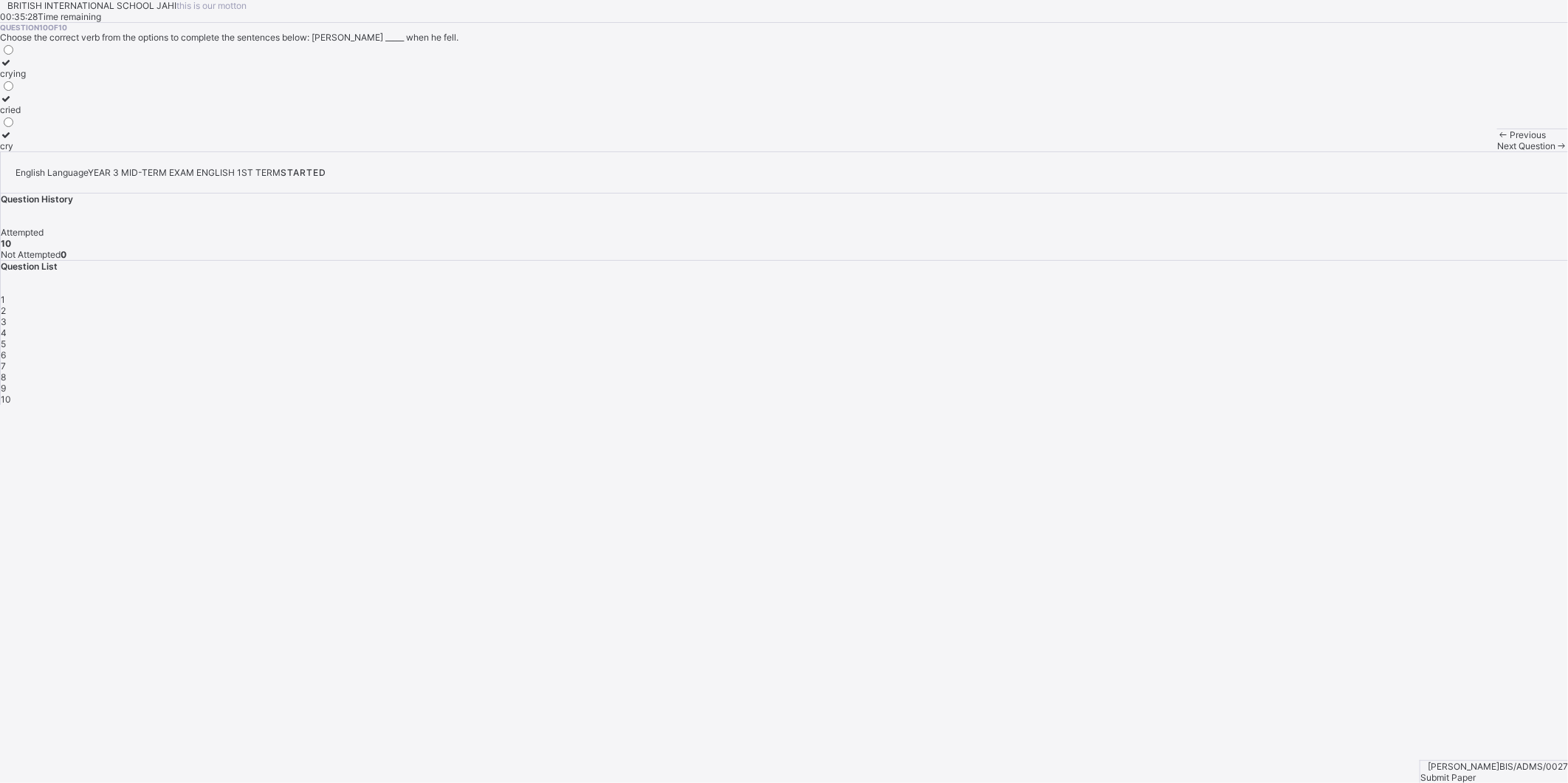
click at [1497, 151] on span "Next Question" at bounding box center [1526, 146] width 58 height 11
click at [1518, 771] on div "Submit Paper" at bounding box center [1493, 777] width 147 height 11
click at [1053, 416] on div "Submitting Paper This action will submit your paper. You won't have access to m…" at bounding box center [784, 481] width 1568 height 132
click at [1035, 405] on div "×" at bounding box center [784, 410] width 1568 height 11
click at [1475, 771] on span "Submit Paper" at bounding box center [1447, 777] width 55 height 11
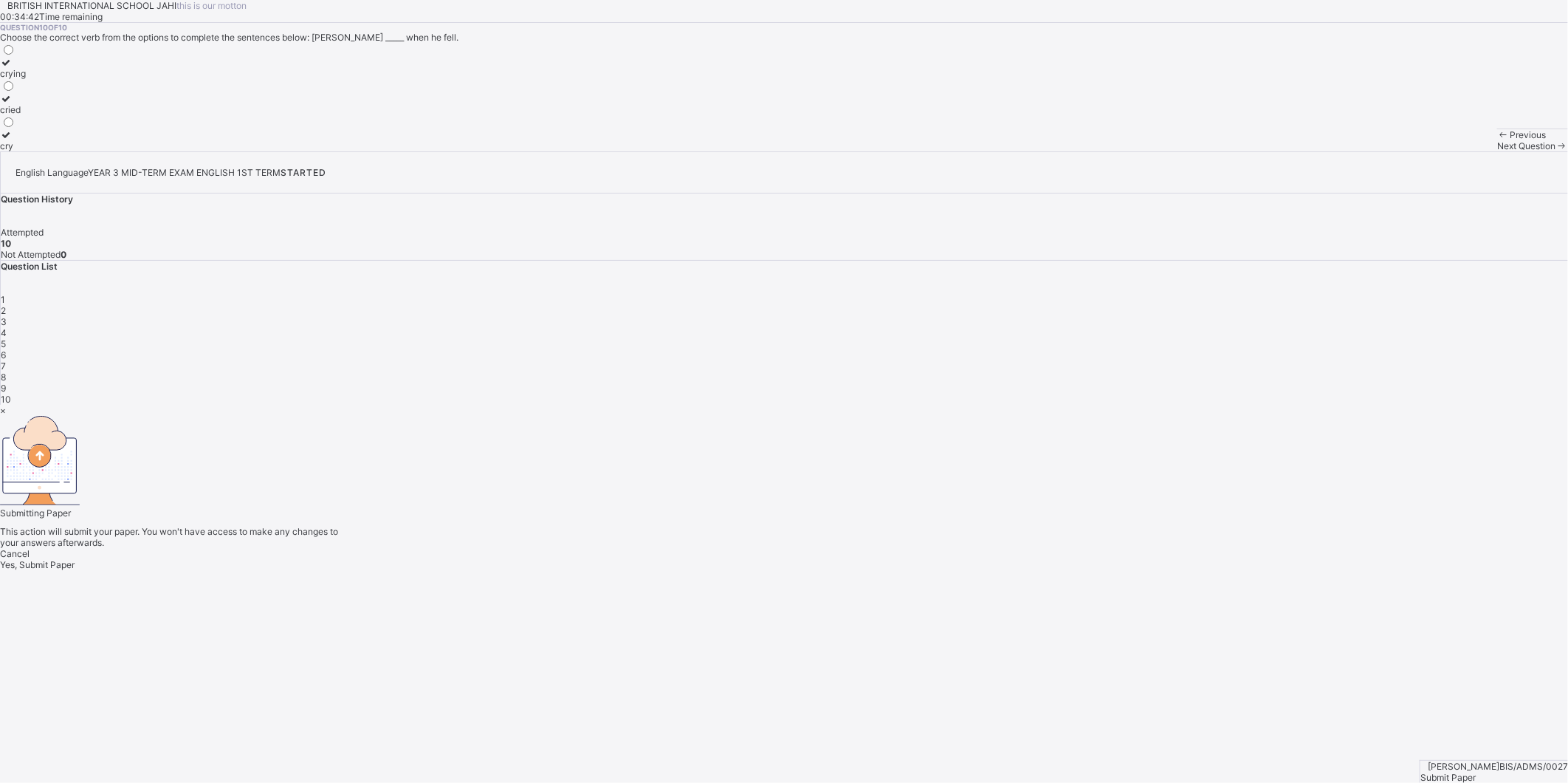
click at [75, 559] on span "Yes, Submit Paper" at bounding box center [37, 565] width 75 height 11
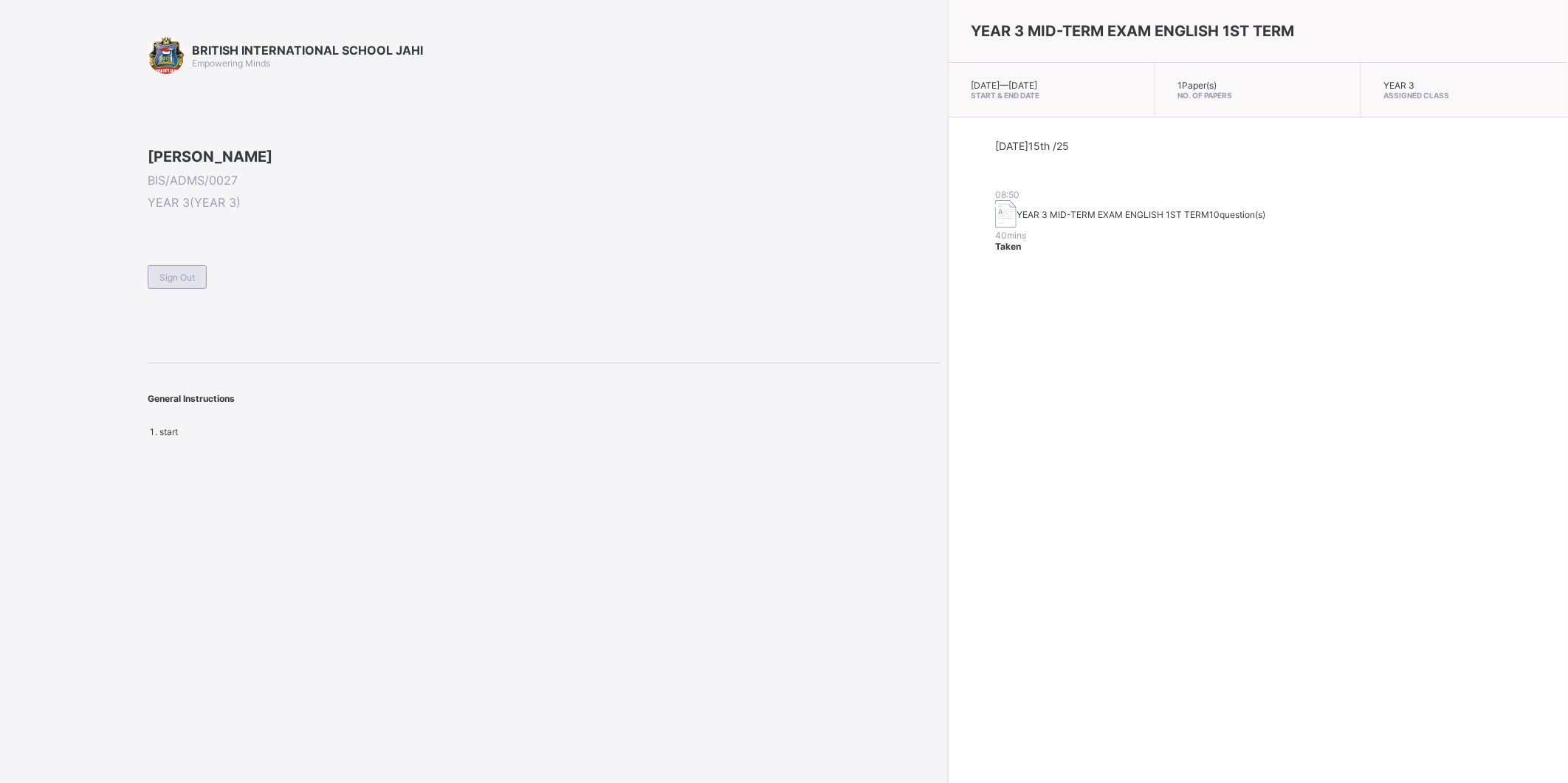
click at [188, 289] on div "Sign Out" at bounding box center [177, 277] width 59 height 23
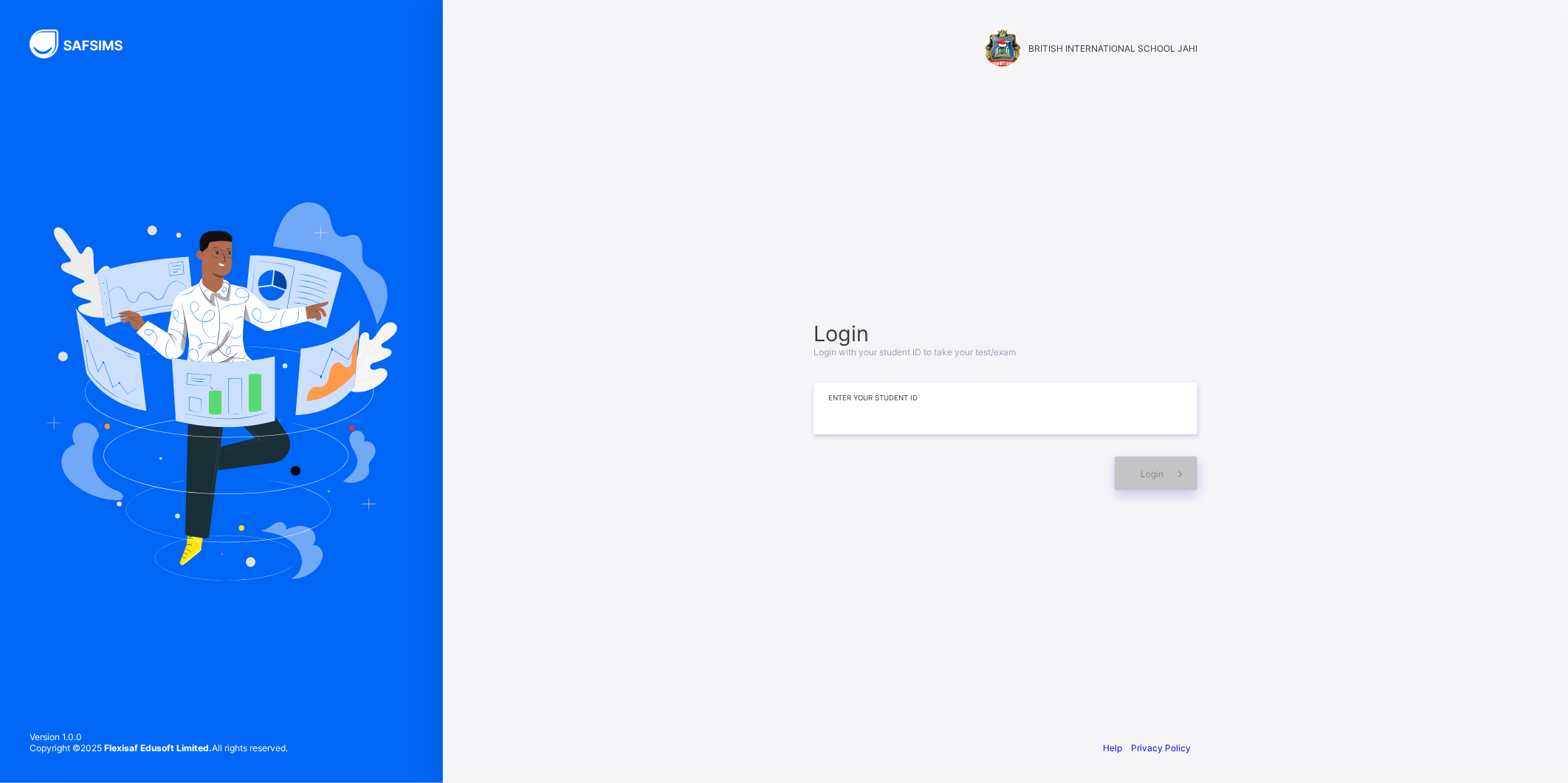
click at [987, 427] on input at bounding box center [1005, 408] width 384 height 51
type input "**********"
click at [1148, 468] on span "Login" at bounding box center [1152, 473] width 23 height 11
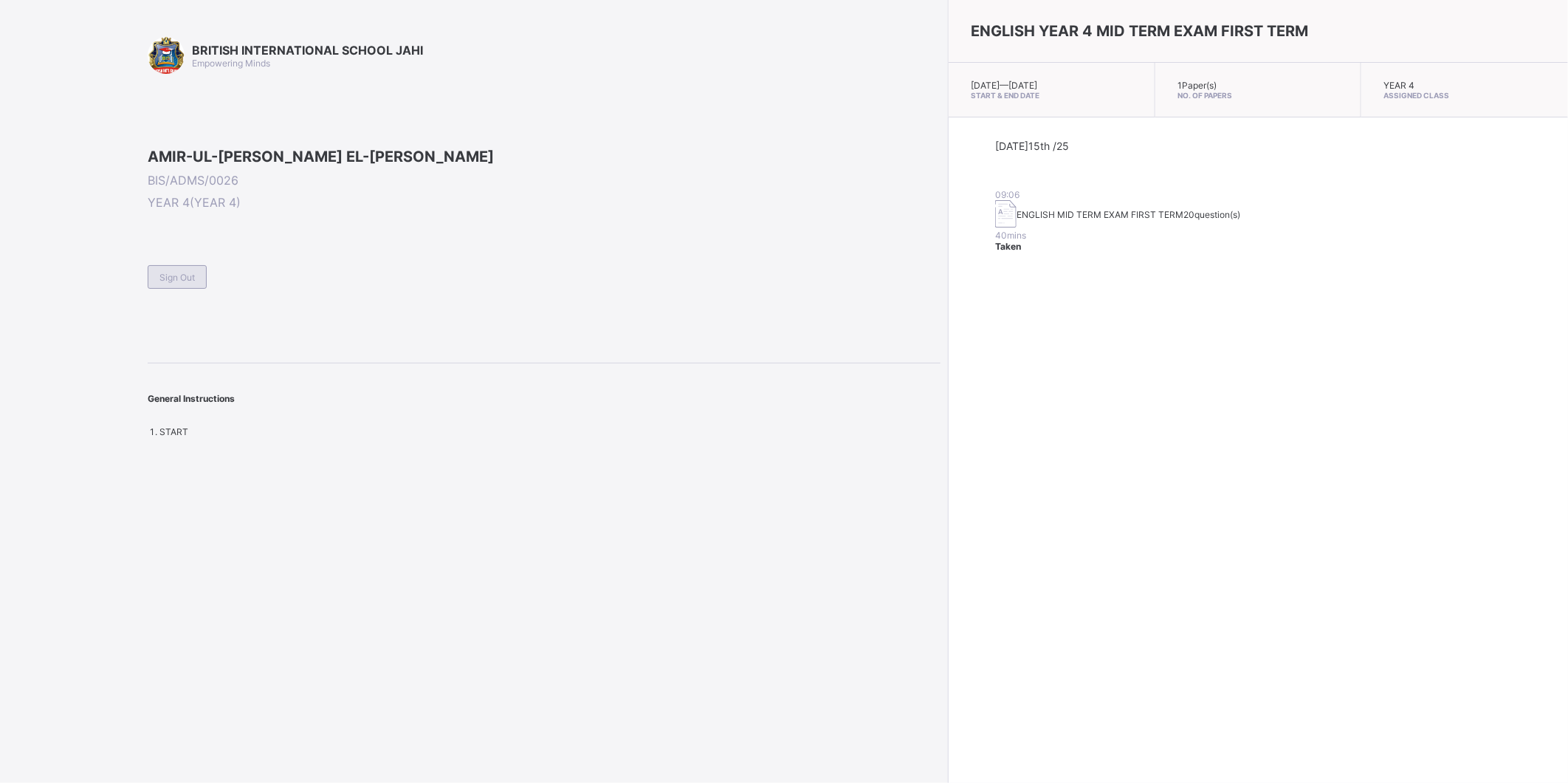
click at [182, 283] on span "Sign Out" at bounding box center [176, 277] width 35 height 11
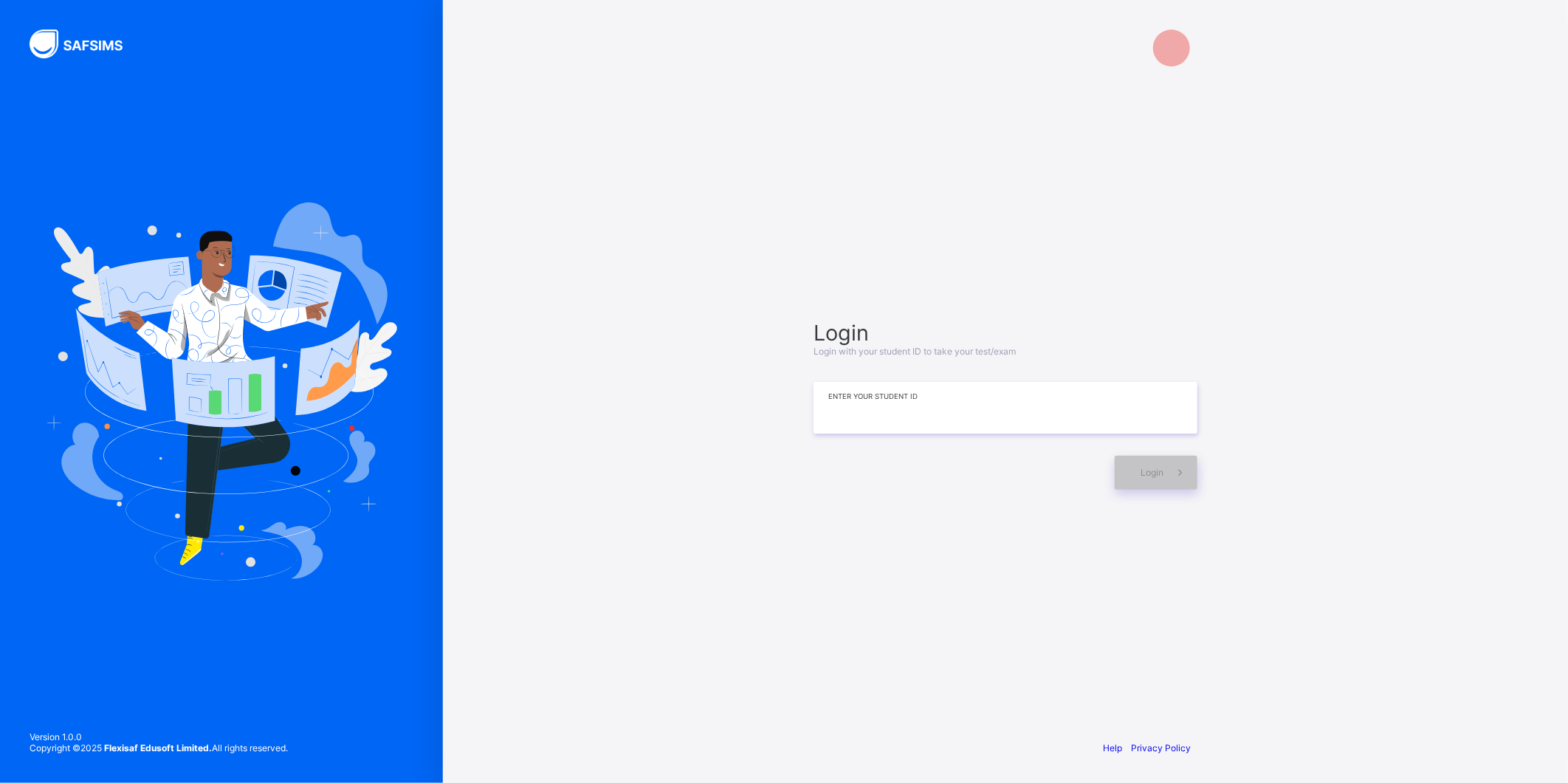
click at [941, 418] on input at bounding box center [1005, 407] width 384 height 51
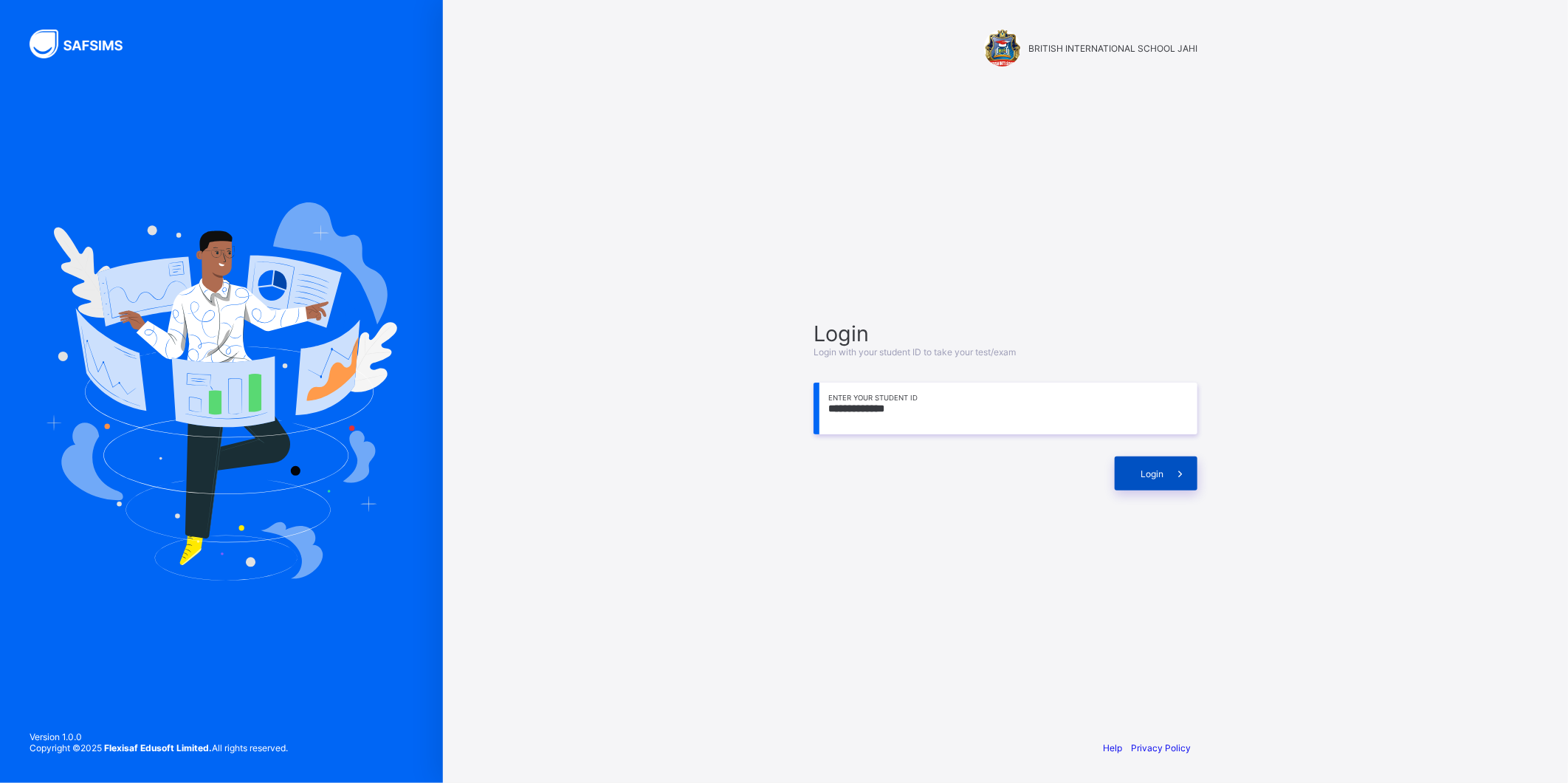
type input "**********"
click at [1178, 468] on icon at bounding box center [1180, 473] width 16 height 14
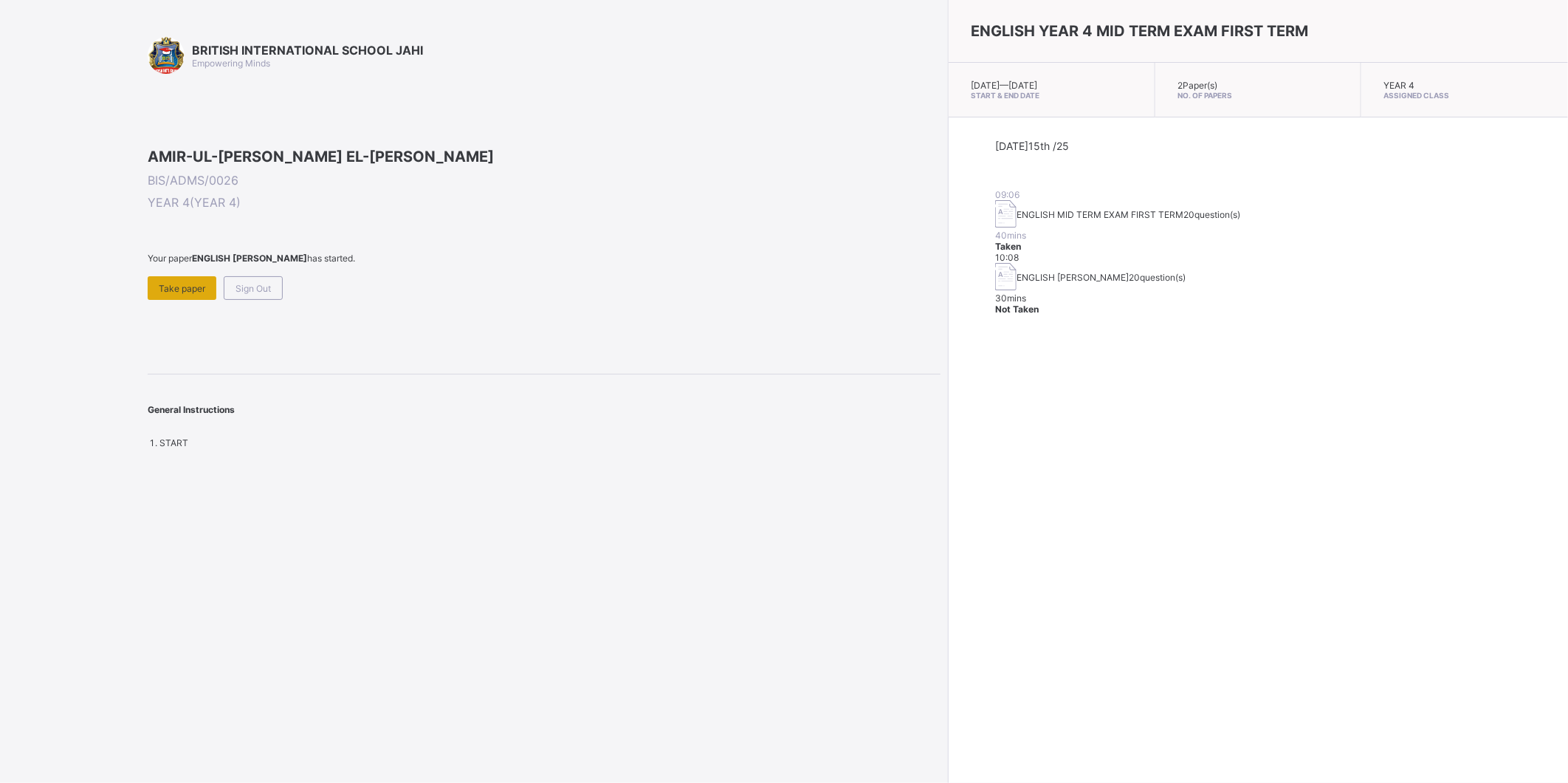
click at [194, 294] on span "Take paper" at bounding box center [182, 289] width 47 height 11
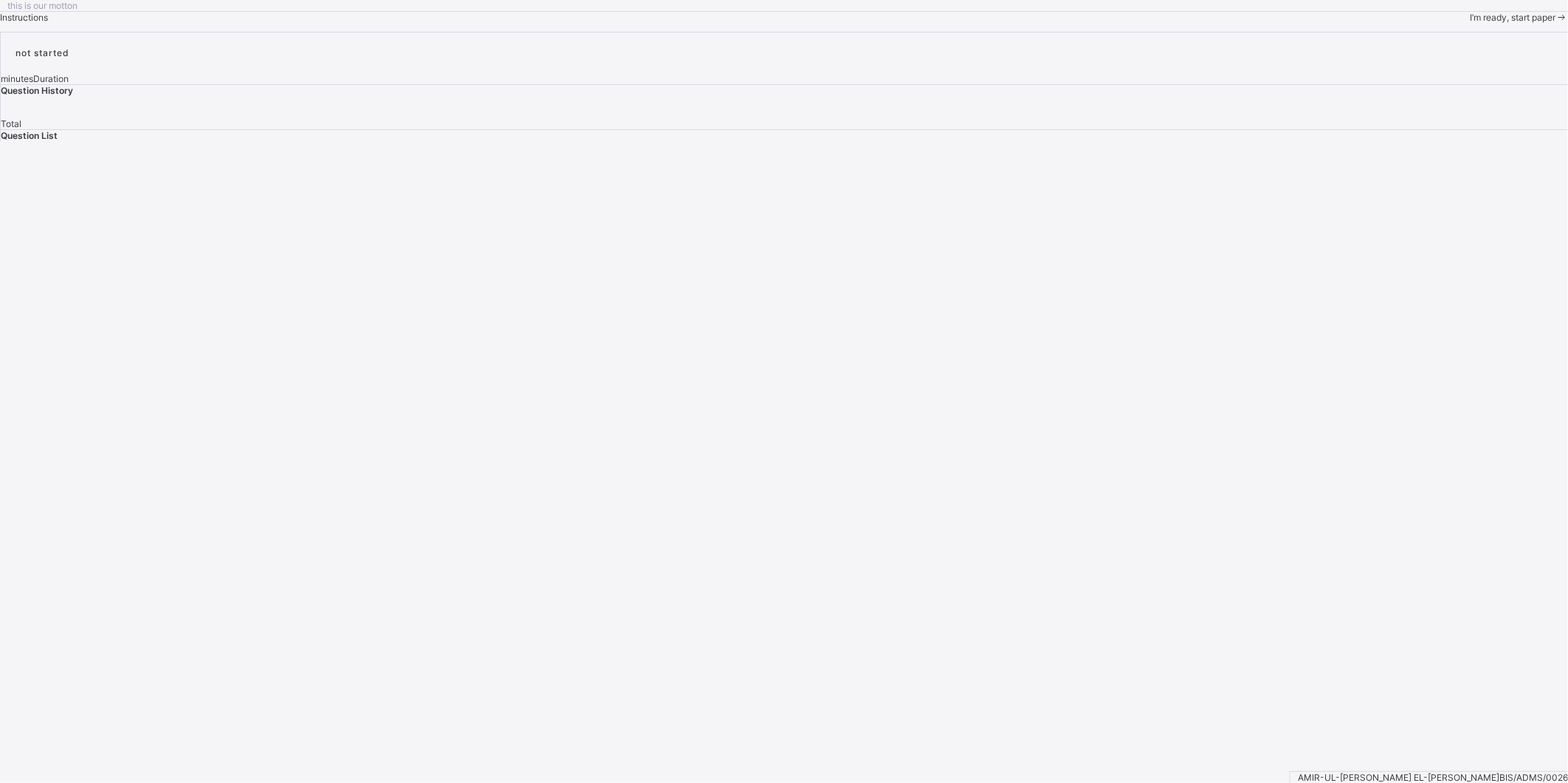
click at [1470, 23] on span "I’m ready, start paper" at bounding box center [1513, 17] width 86 height 11
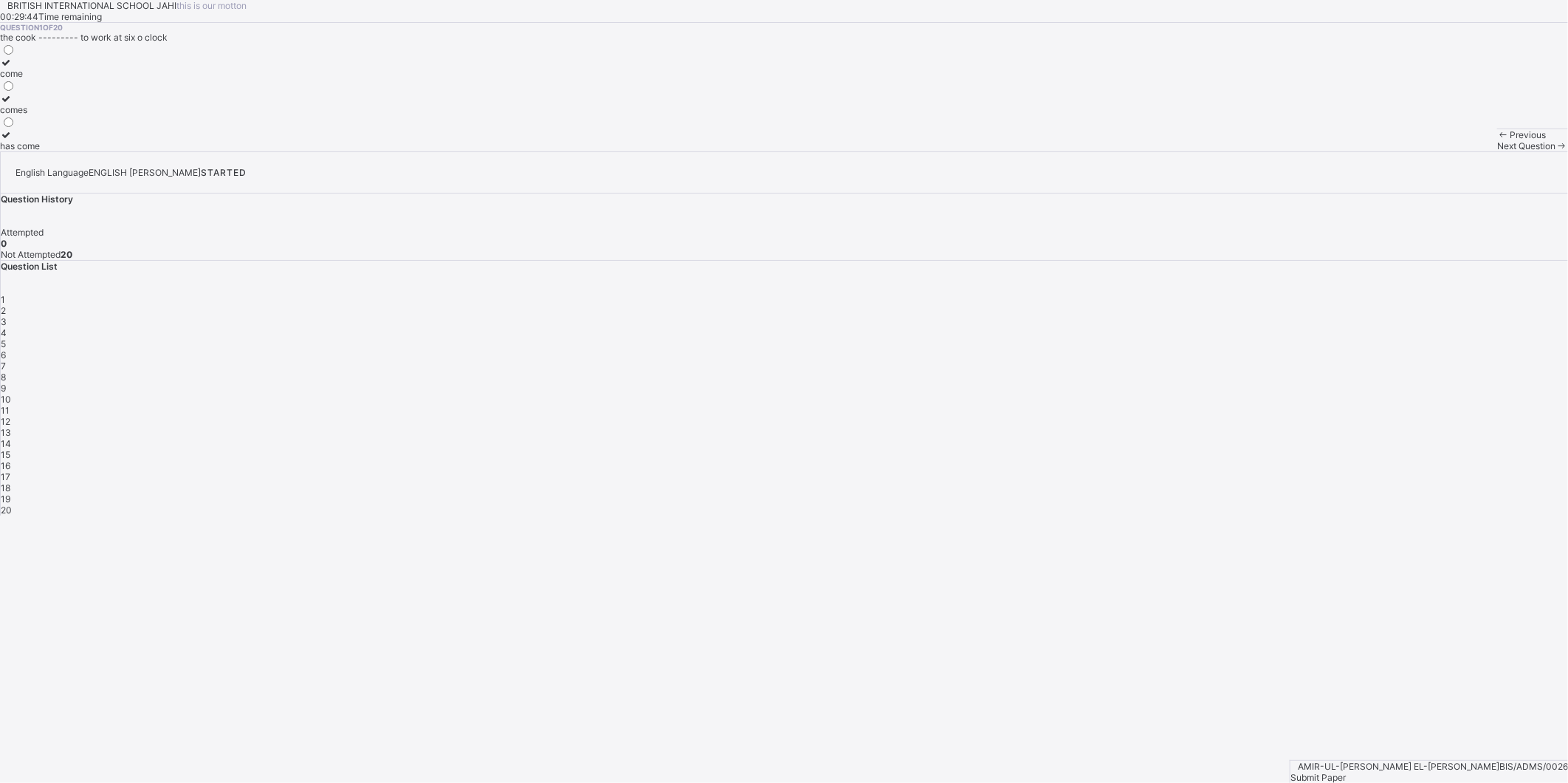
click at [40, 115] on div "comes" at bounding box center [19, 109] width 40 height 11
click at [1497, 151] on div "Next Question" at bounding box center [1532, 146] width 71 height 11
click at [19, 151] on label "so" at bounding box center [9, 140] width 19 height 22
click at [1497, 151] on span "Next Question" at bounding box center [1526, 146] width 58 height 11
click at [83, 115] on div "as soon as" at bounding box center [41, 109] width 83 height 11
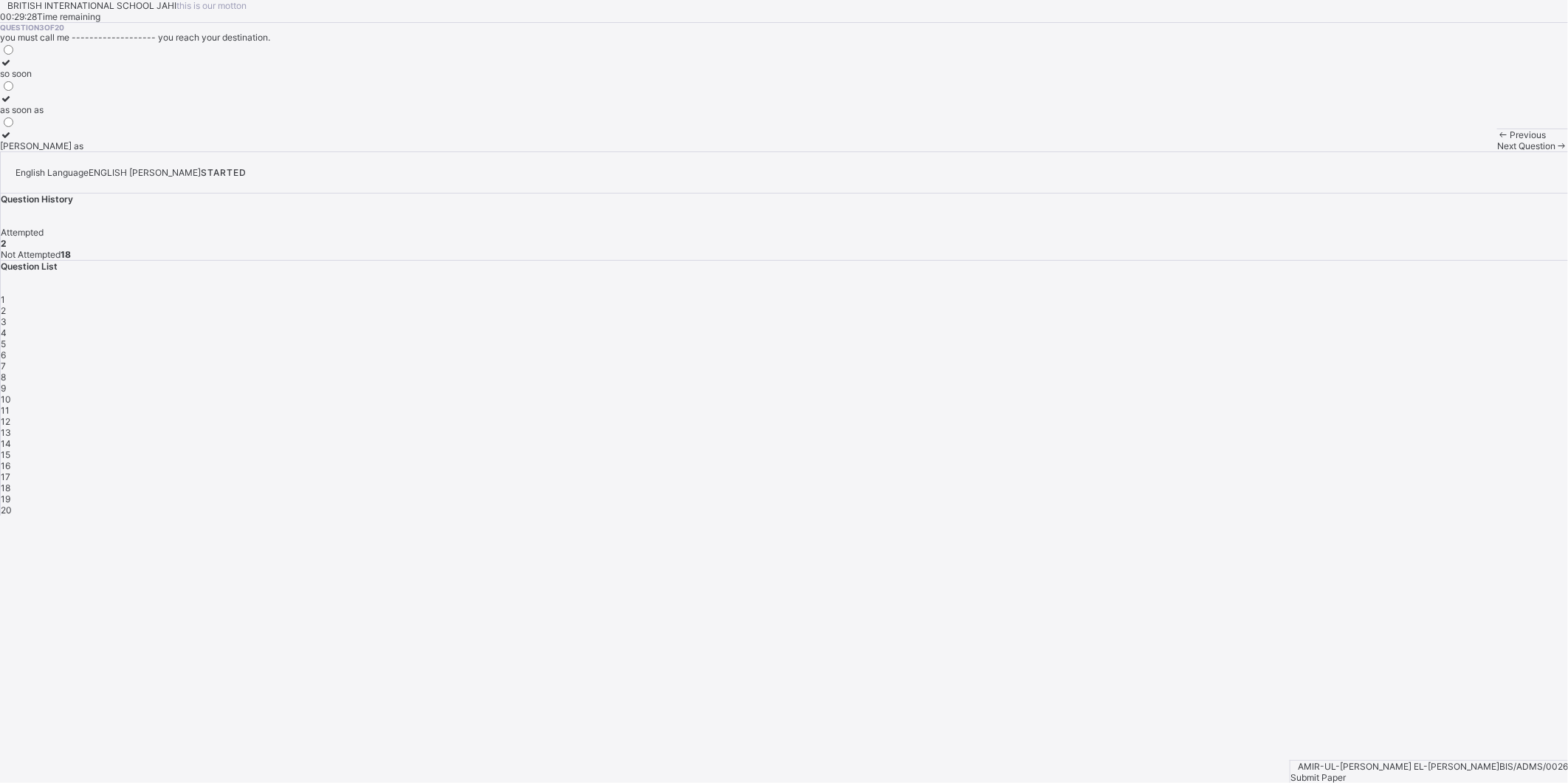
click at [1497, 151] on span "Next Question" at bounding box center [1526, 146] width 58 height 11
click at [46, 115] on div "was" at bounding box center [23, 109] width 46 height 11
click at [1497, 151] on span "Next Question" at bounding box center [1526, 146] width 58 height 11
click at [48, 151] on div "to be writng" at bounding box center [24, 146] width 48 height 11
click at [1497, 151] on div "Next Question" at bounding box center [1532, 146] width 71 height 11
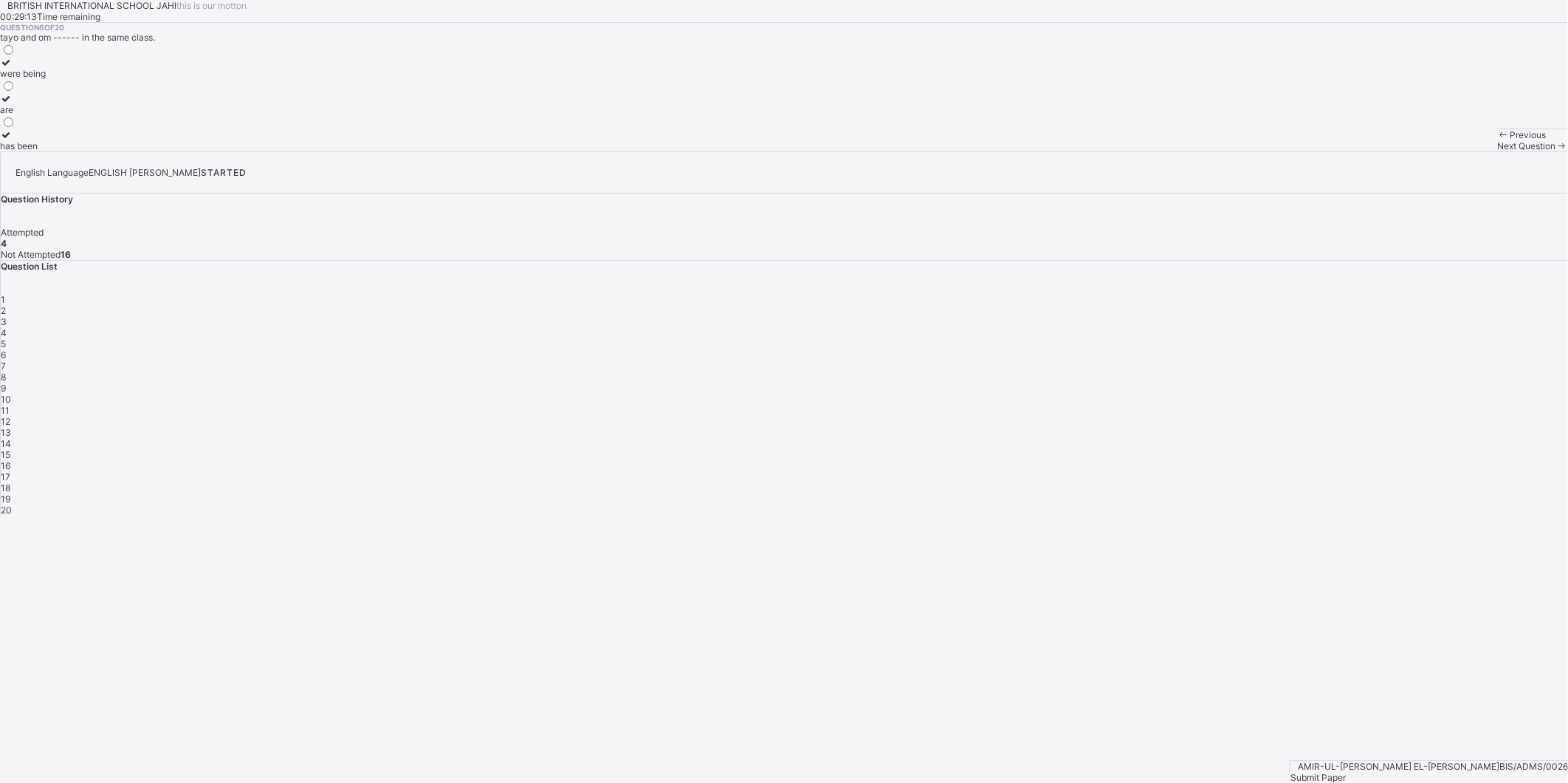
click at [46, 115] on div "are" at bounding box center [23, 109] width 46 height 11
click at [1497, 151] on span "Next Question" at bounding box center [1526, 146] width 58 height 11
click at [30, 151] on label "of" at bounding box center [15, 140] width 30 height 22
click at [1497, 151] on div "Next Question" at bounding box center [1532, 146] width 71 height 11
click at [23, 79] on div "any" at bounding box center [11, 73] width 23 height 11
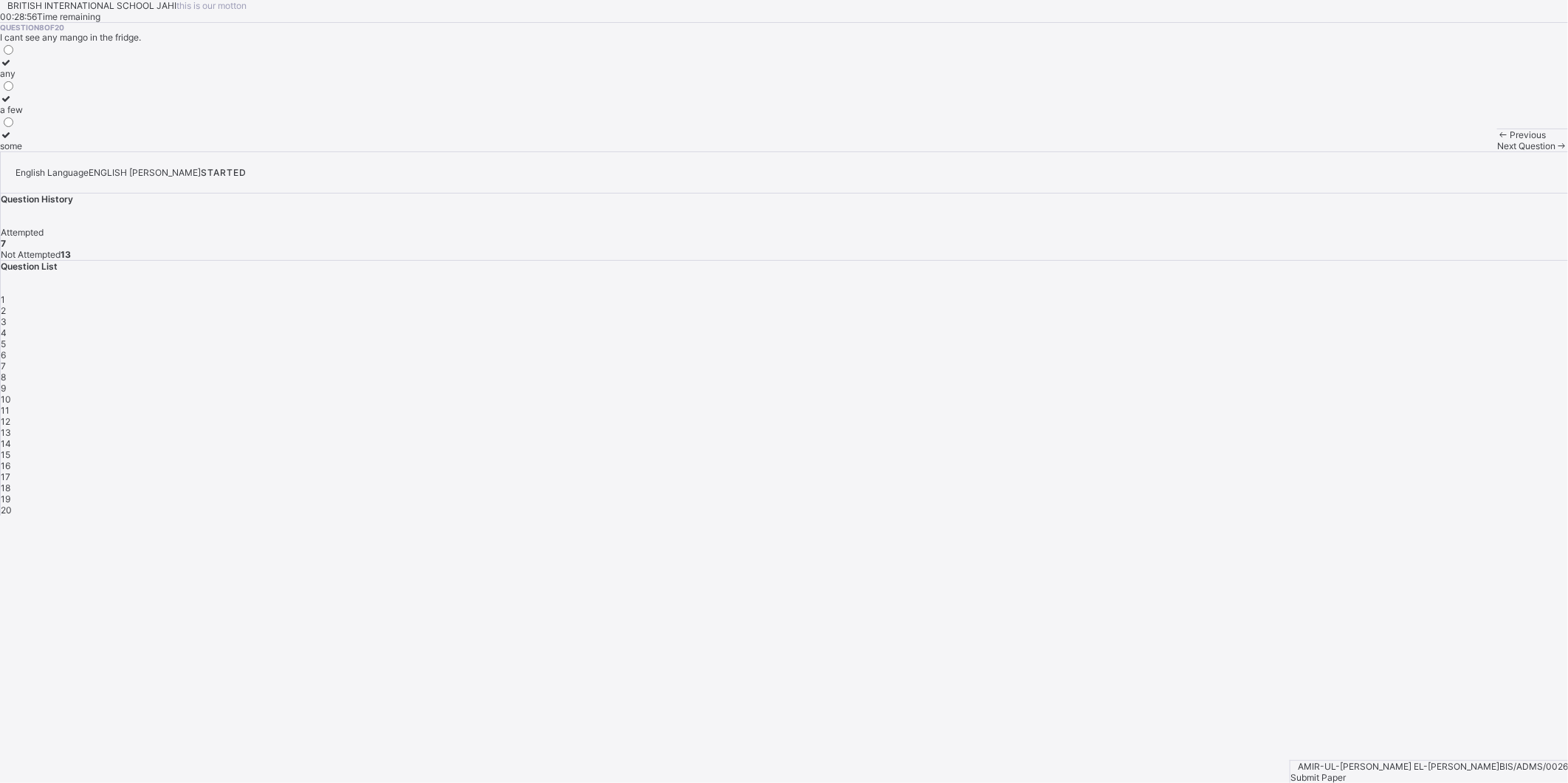
click at [1497, 151] on span "Next Question" at bounding box center [1526, 146] width 58 height 11
click at [48, 115] on div "themselves" at bounding box center [23, 109] width 48 height 11
click at [1556, 151] on span at bounding box center [1562, 146] width 12 height 11
click at [32, 115] on div "through" at bounding box center [16, 109] width 32 height 11
click at [1497, 151] on span "Next Question" at bounding box center [1526, 146] width 58 height 11
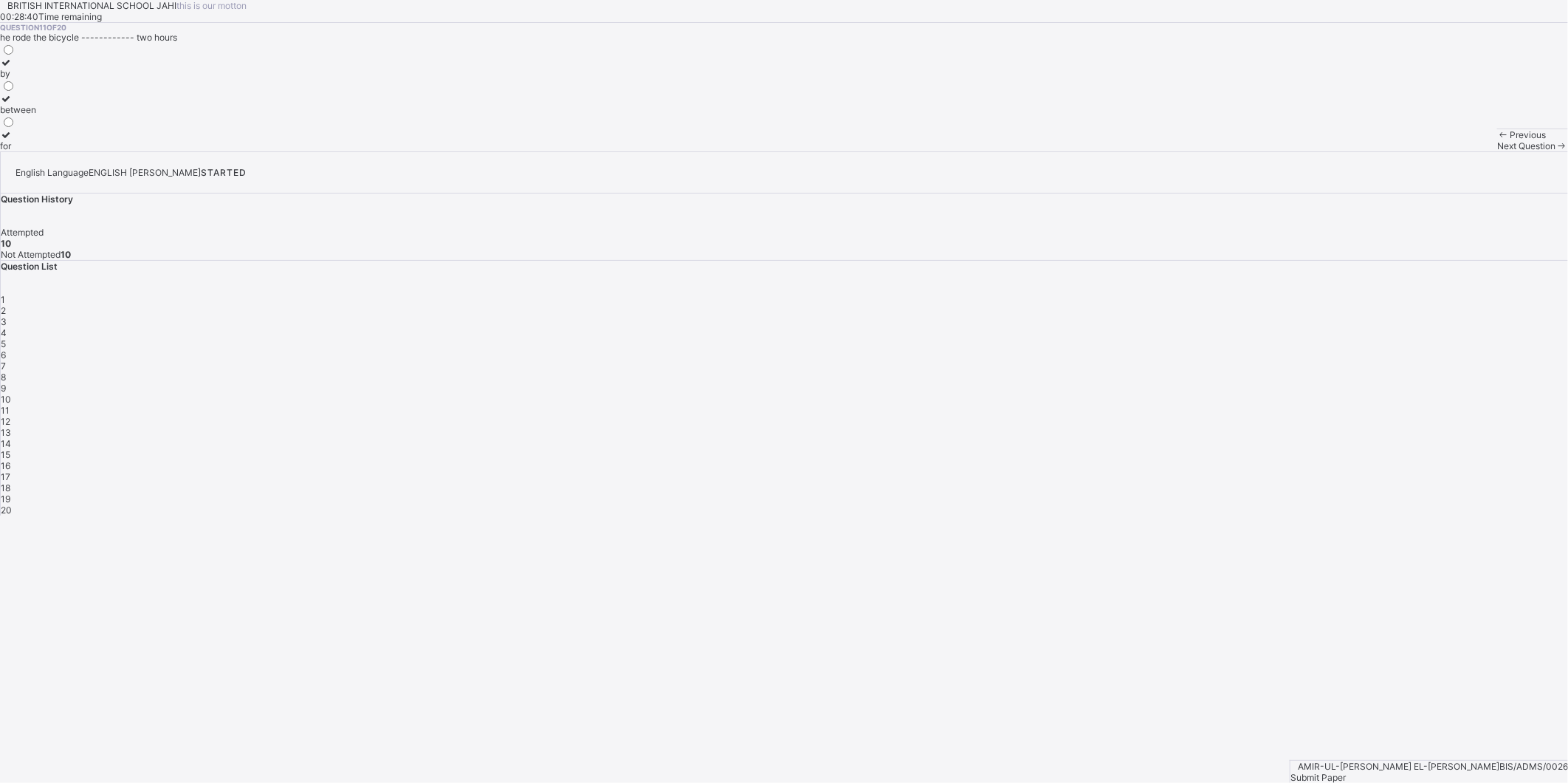
click at [36, 151] on div "for" at bounding box center [18, 146] width 36 height 11
click at [1497, 151] on span "Next Question" at bounding box center [1526, 146] width 58 height 11
click at [18, 79] on div "and" at bounding box center [9, 73] width 18 height 11
click at [1497, 151] on span "Next Question" at bounding box center [1526, 146] width 58 height 11
click at [27, 115] on div "wasn’t" at bounding box center [13, 109] width 27 height 11
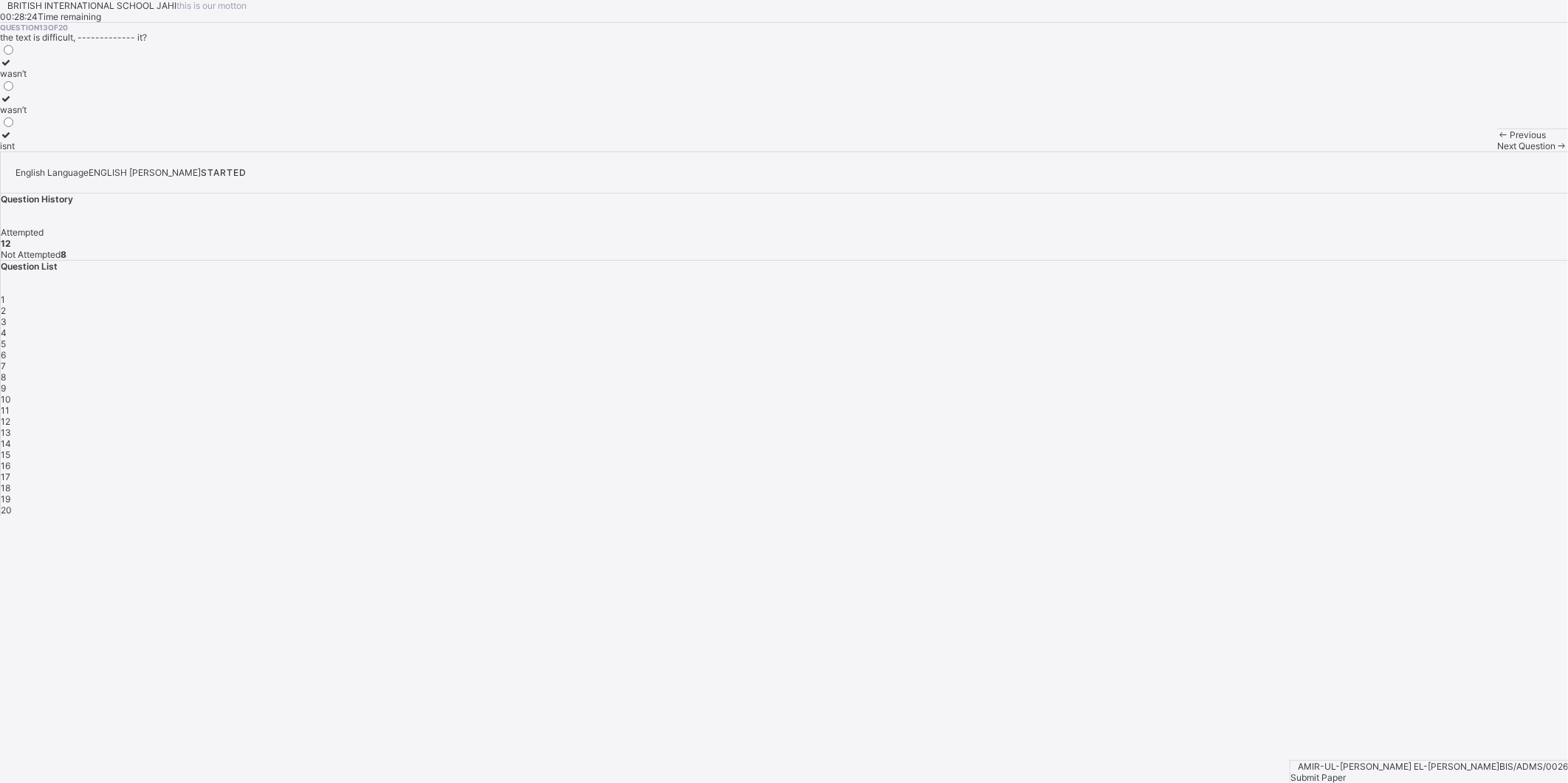
click at [27, 151] on div "isnt" at bounding box center [13, 146] width 27 height 11
click at [1497, 151] on div "Next Question" at bounding box center [1532, 146] width 71 height 11
click at [42, 79] on label "doesn’t he" at bounding box center [21, 68] width 42 height 22
click at [1497, 151] on span "Next Question" at bounding box center [1526, 146] width 58 height 11
drag, startPoint x: 175, startPoint y: 225, endPoint x: 174, endPoint y: 217, distance: 8.1
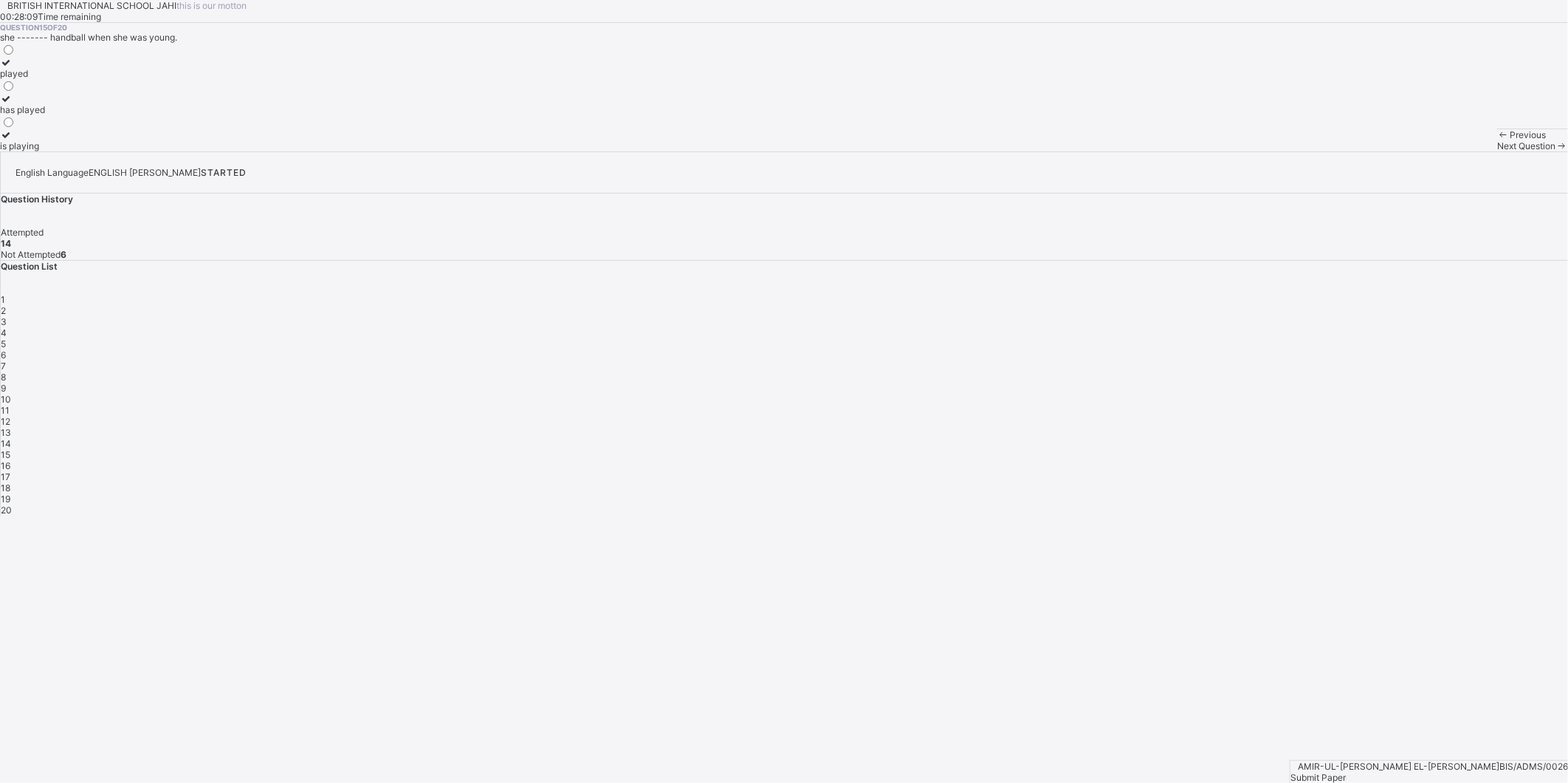
click at [45, 79] on label "played" at bounding box center [23, 68] width 45 height 22
click at [1497, 151] on span "Next Question" at bounding box center [1526, 146] width 58 height 11
drag, startPoint x: 161, startPoint y: 256, endPoint x: 271, endPoint y: 309, distance: 122.1
click at [72, 115] on div "walking" at bounding box center [36, 109] width 72 height 11
click at [1497, 151] on span "Next Question" at bounding box center [1526, 146] width 58 height 11
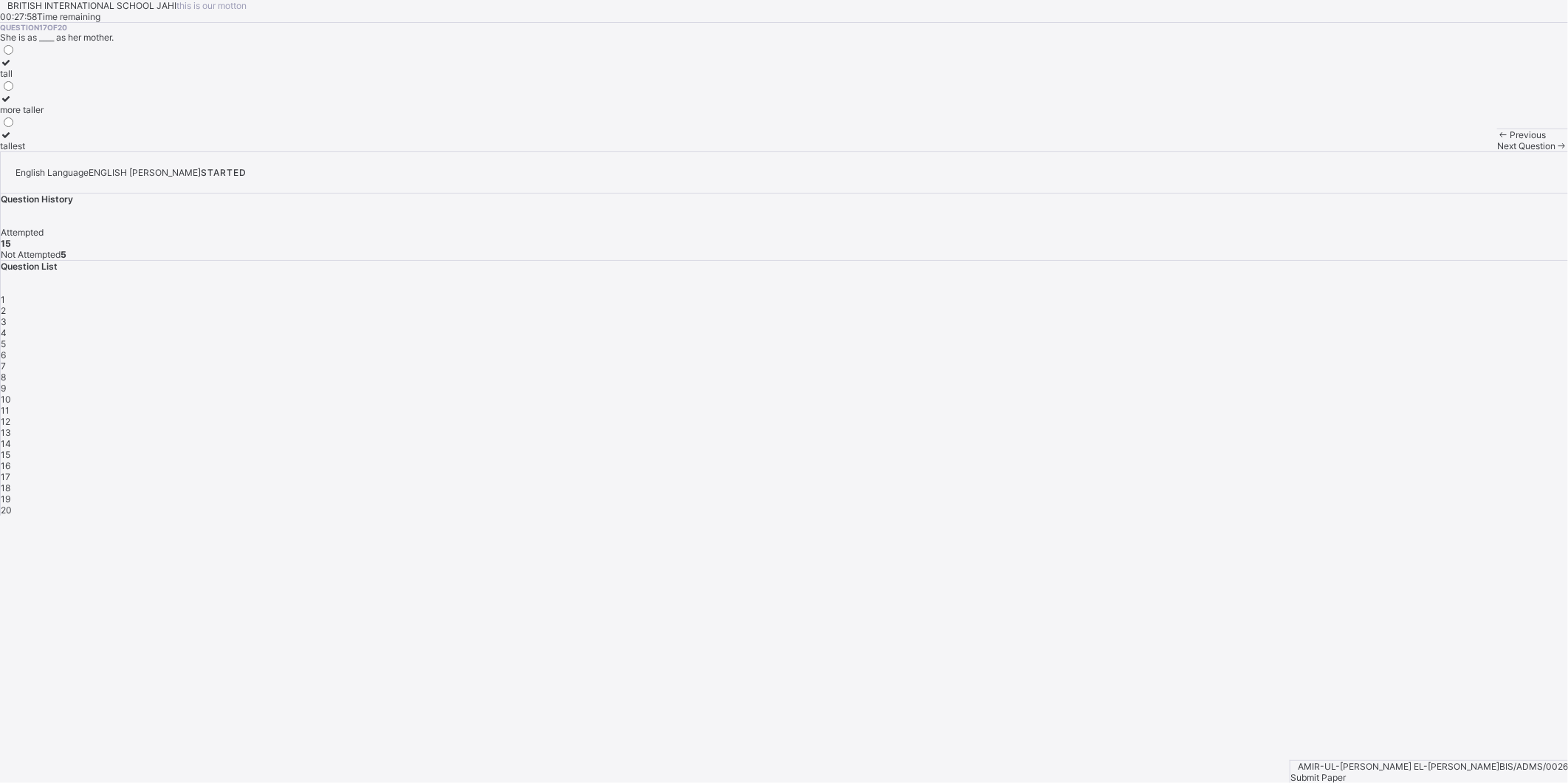
click at [44, 79] on div "tall" at bounding box center [22, 73] width 44 height 11
click at [1497, 151] on span "Next Question" at bounding box center [1526, 146] width 58 height 11
click at [47, 79] on div "wiser" at bounding box center [23, 73] width 47 height 11
click at [1497, 151] on span "Next Question" at bounding box center [1526, 146] width 58 height 11
click at [25, 79] on div "older" at bounding box center [12, 73] width 25 height 11
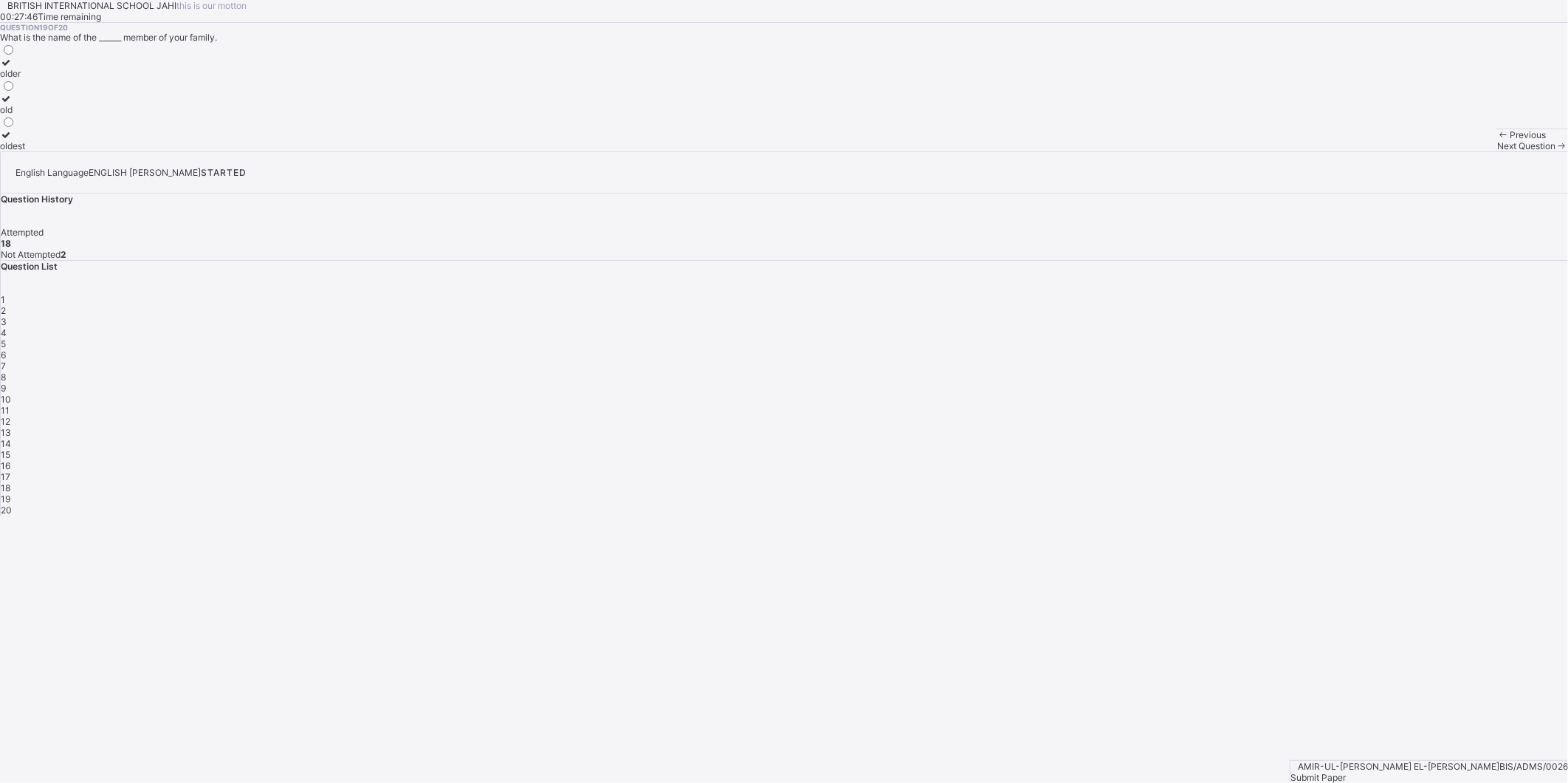
click at [25, 151] on div "oldest" at bounding box center [12, 146] width 25 height 11
click at [1497, 151] on div "Next Question" at bounding box center [1532, 146] width 71 height 11
click at [70, 115] on label "most intelligent" at bounding box center [35, 104] width 70 height 22
click at [1494, 771] on div "Submit Paper" at bounding box center [1429, 777] width 278 height 11
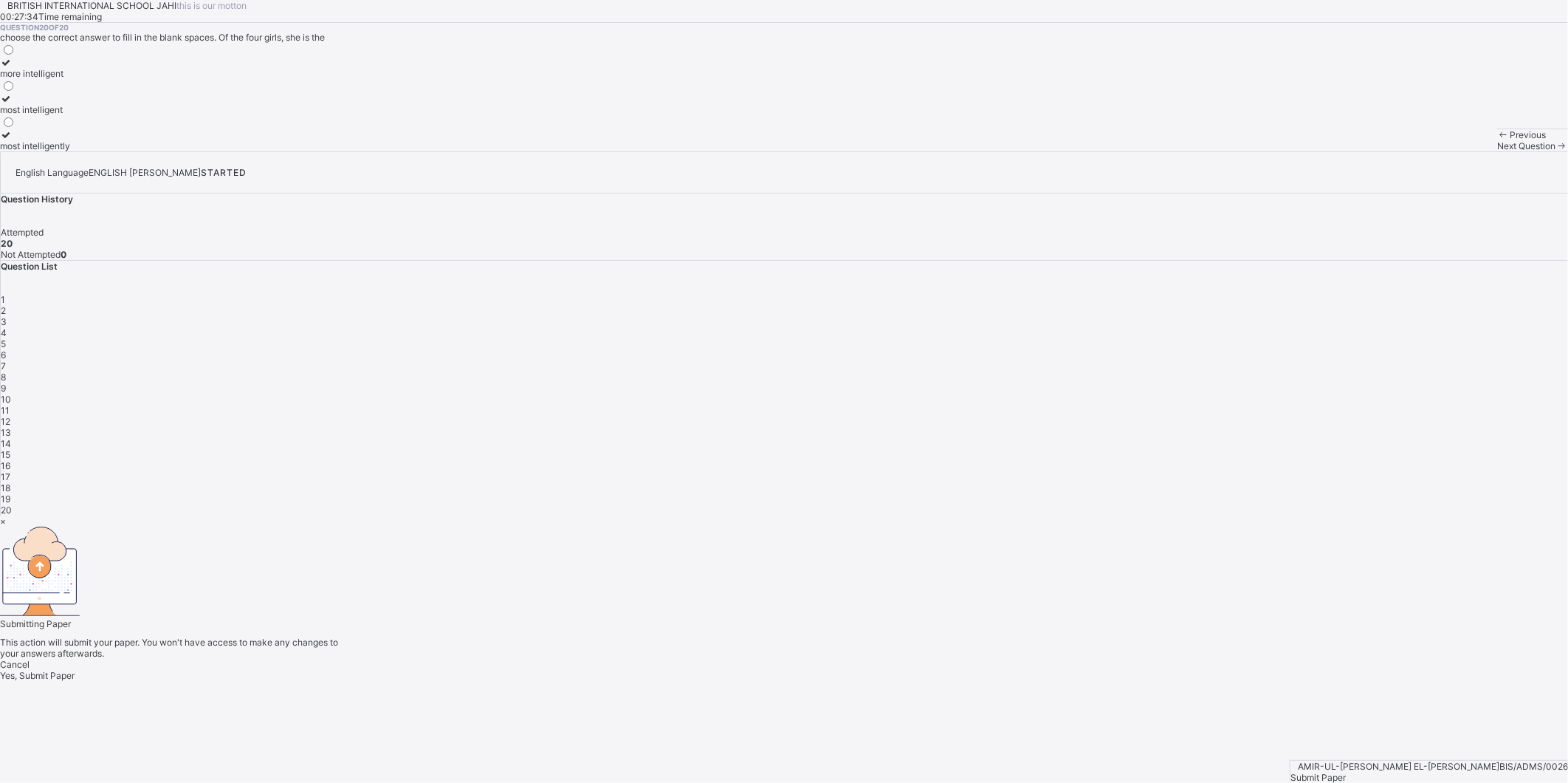
click at [75, 670] on span "Yes, Submit Paper" at bounding box center [37, 675] width 75 height 11
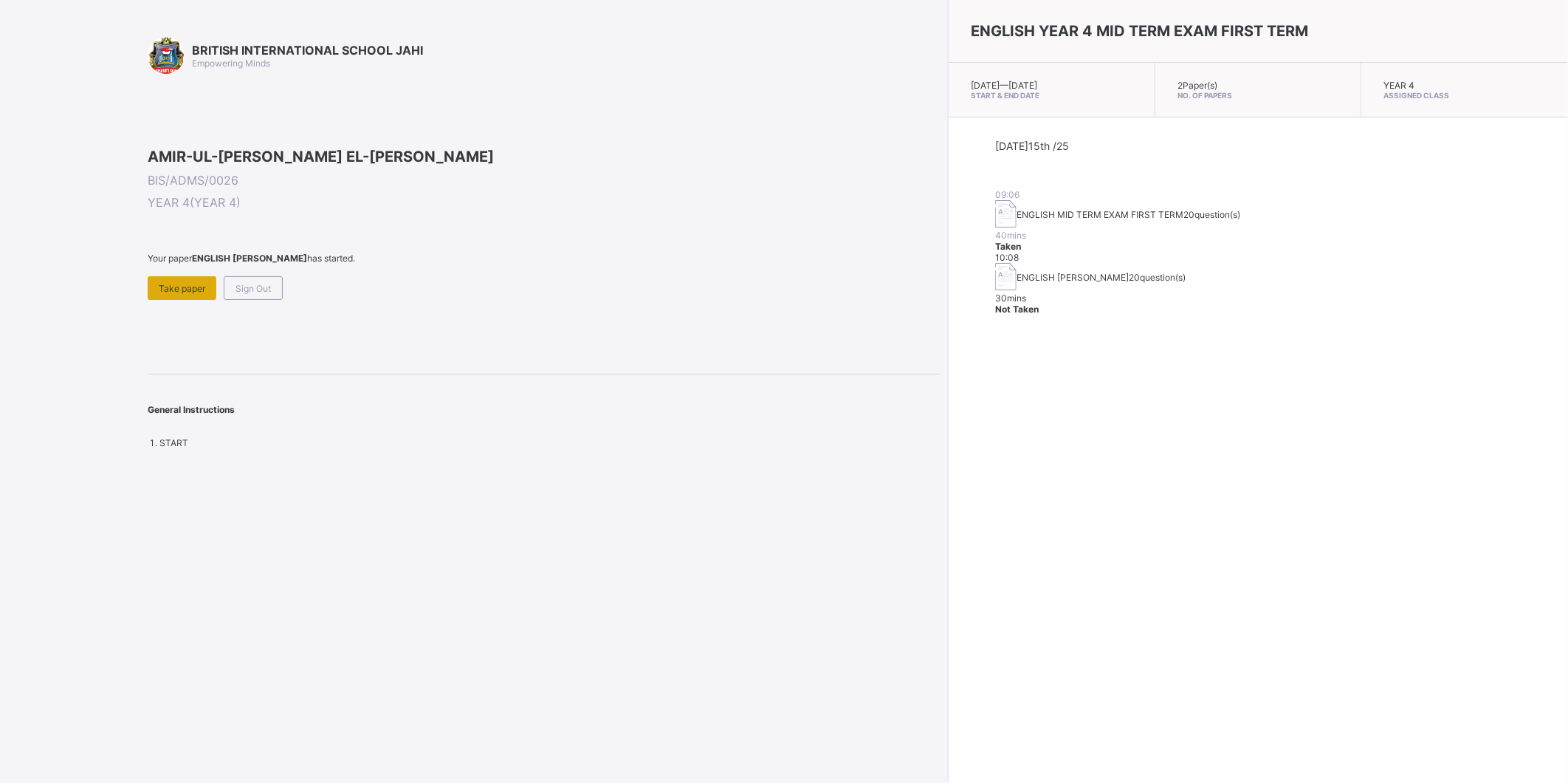
click at [204, 299] on div "Take paper" at bounding box center [182, 288] width 69 height 23
click at [258, 294] on span "Sign Out" at bounding box center [253, 289] width 35 height 11
drag, startPoint x: 166, startPoint y: 367, endPoint x: 175, endPoint y: 369, distance: 9.2
click at [167, 289] on div "Sign Out" at bounding box center [177, 277] width 59 height 23
